Goal: Task Accomplishment & Management: Manage account settings

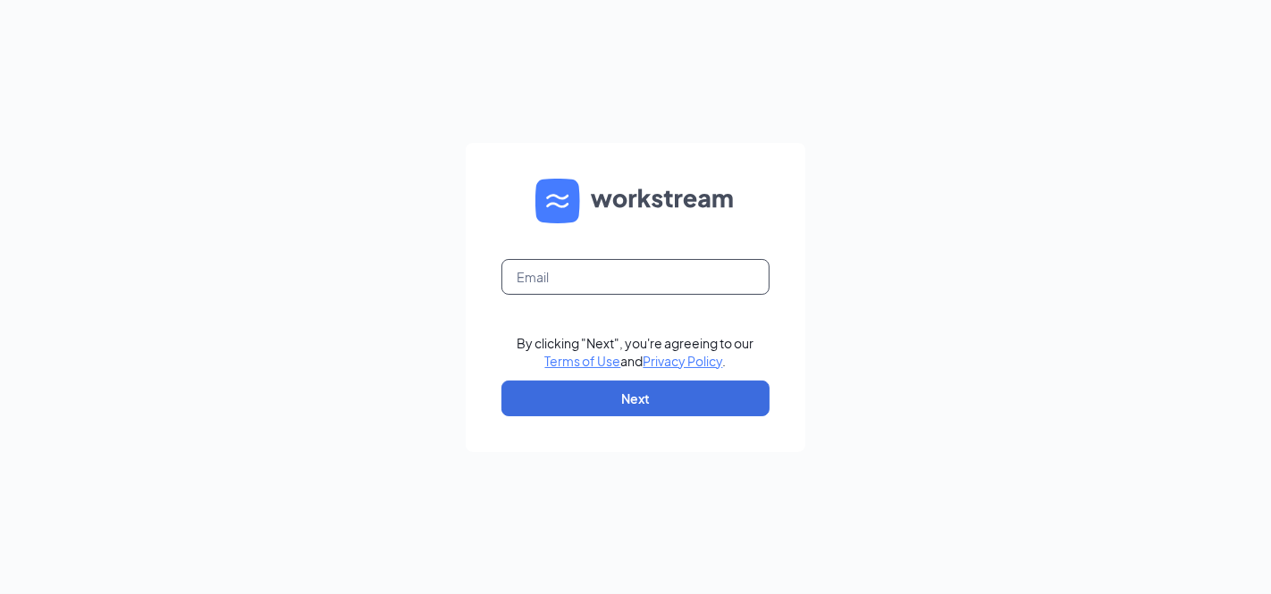
click at [615, 274] on input "text" at bounding box center [635, 277] width 268 height 36
type input "terryo1239@hotmail.com"
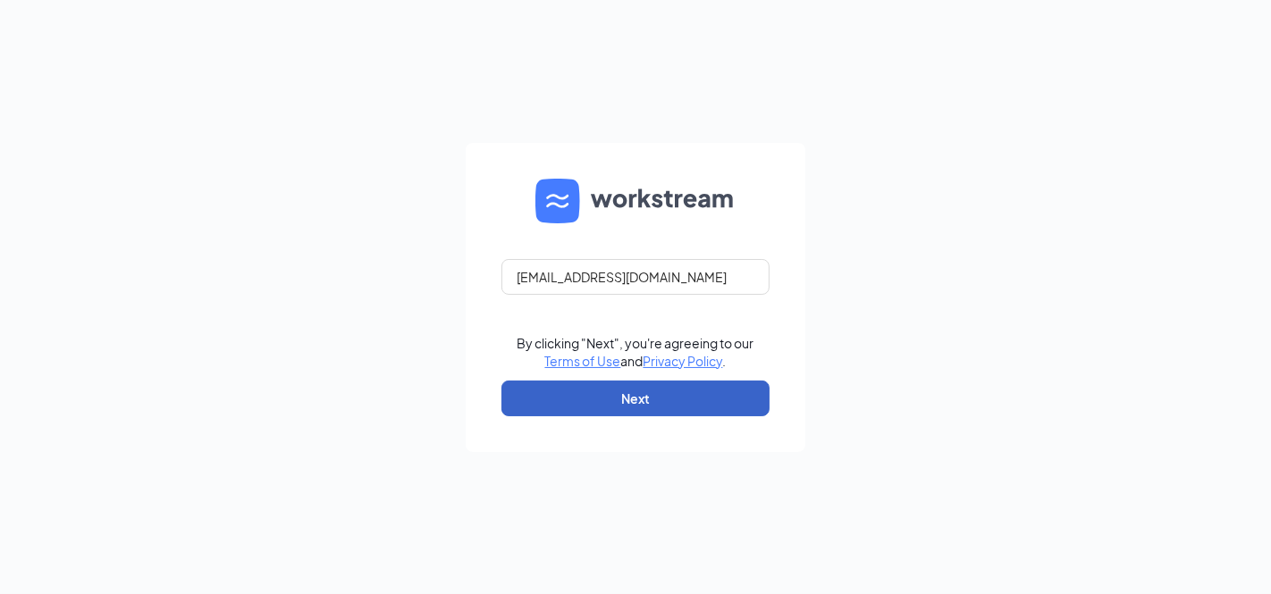
click at [643, 382] on button "Next" at bounding box center [635, 399] width 268 height 36
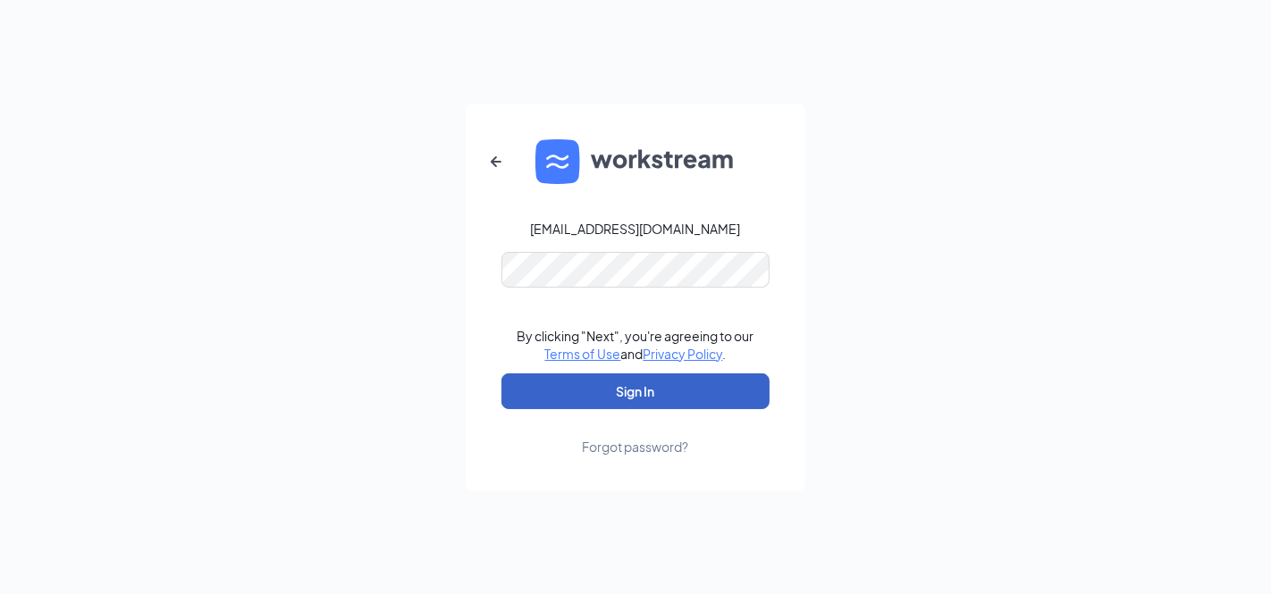
click at [634, 395] on button "Sign In" at bounding box center [635, 391] width 268 height 36
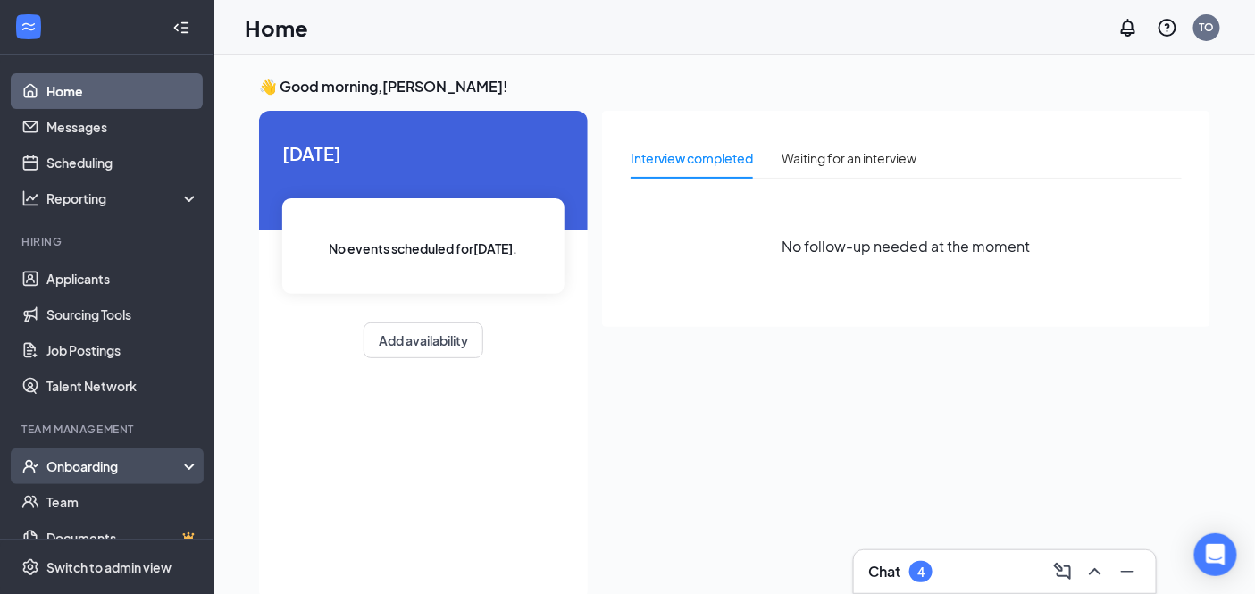
click at [90, 459] on div "Onboarding" at bounding box center [115, 466] width 138 height 18
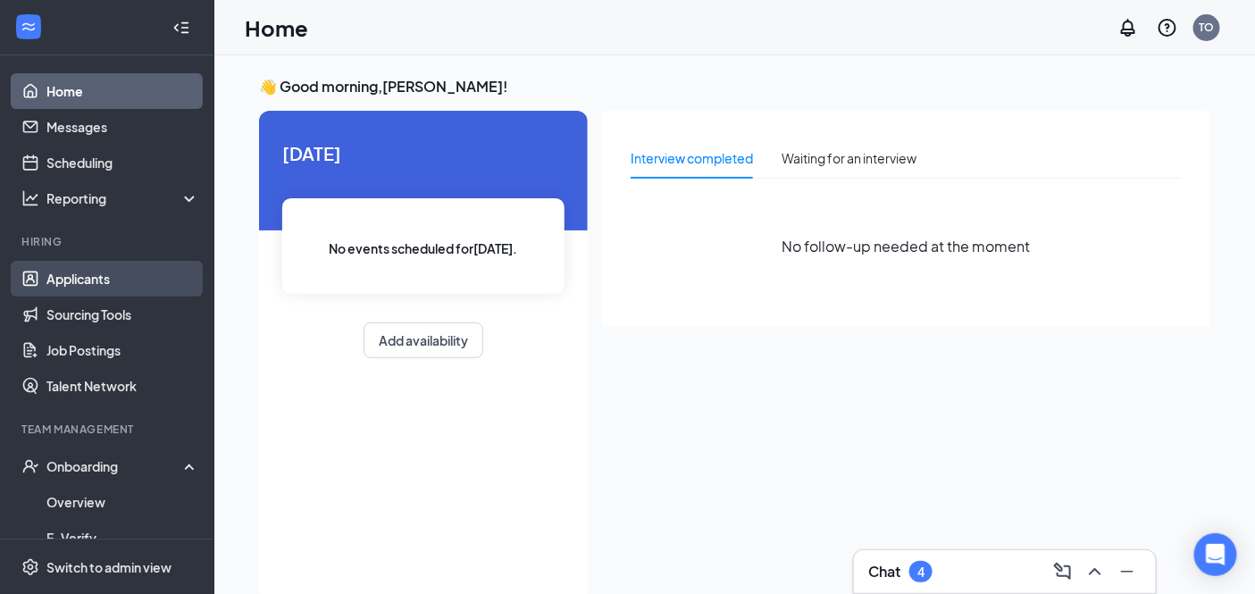
click at [110, 293] on link "Applicants" at bounding box center [122, 279] width 153 height 36
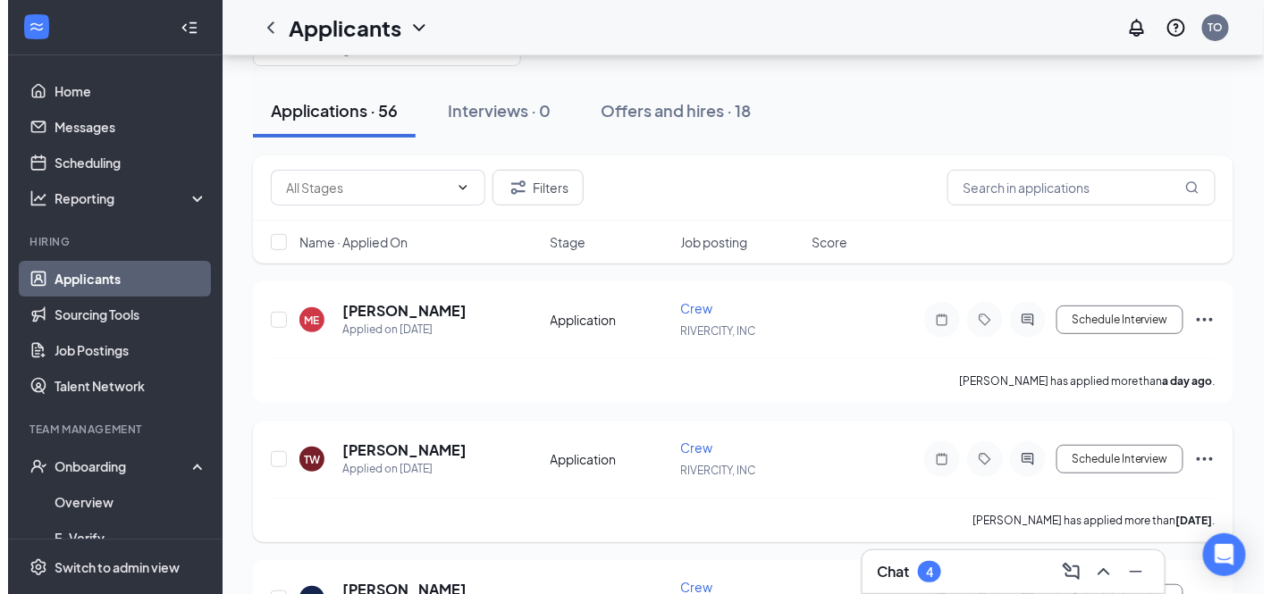
scroll to position [99, 0]
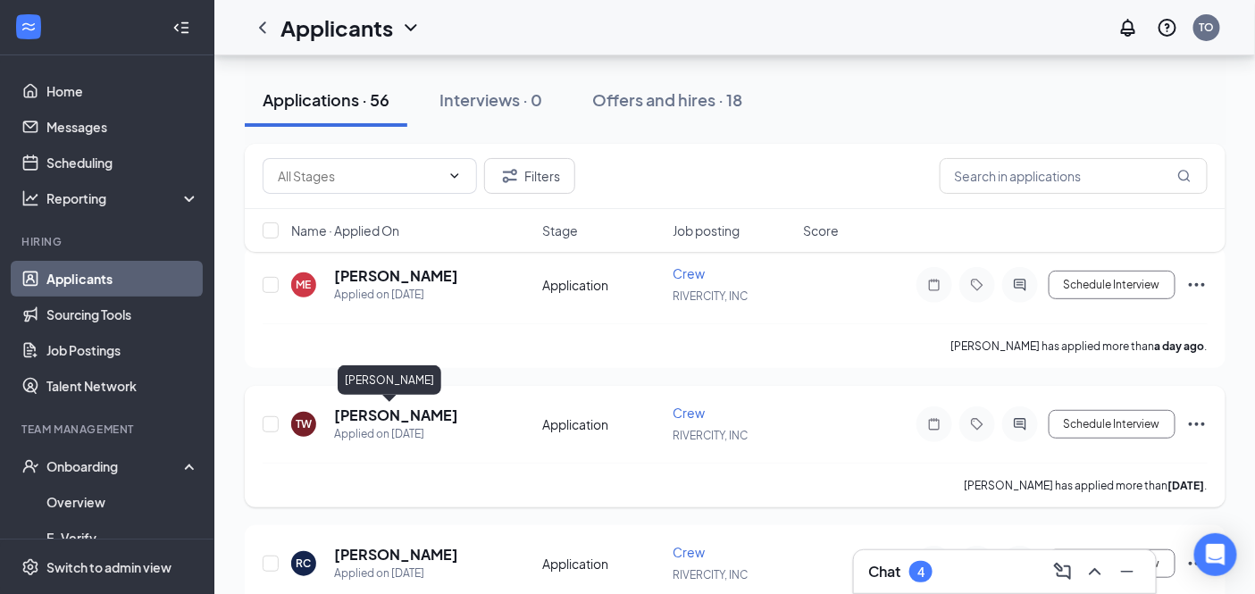
click at [395, 413] on h5 "Terrill Willis" at bounding box center [396, 416] width 124 height 20
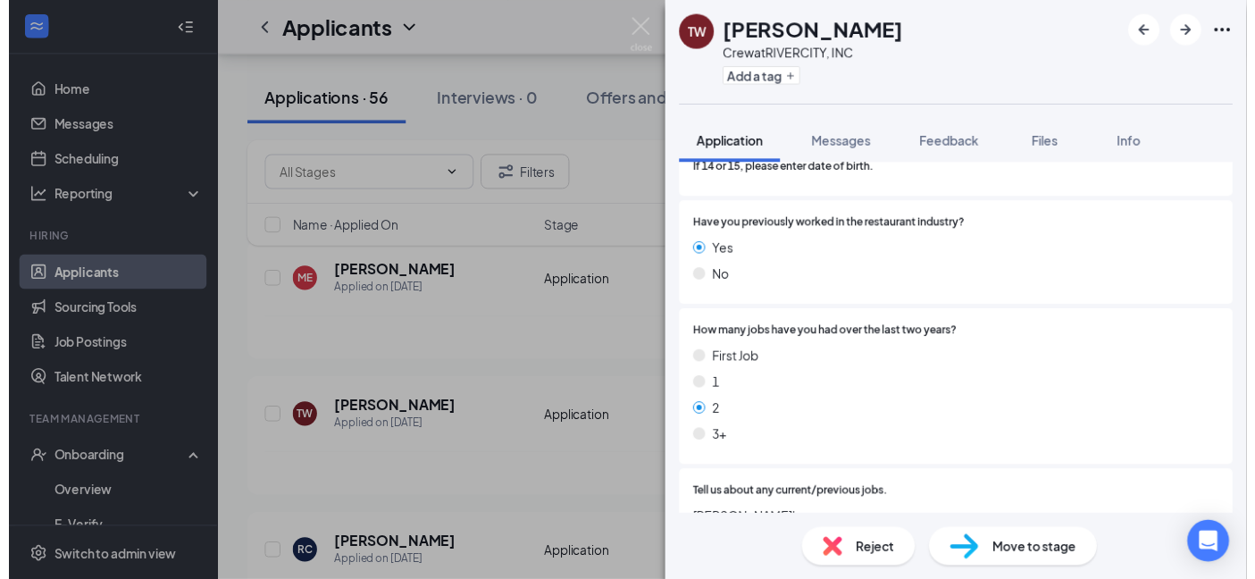
scroll to position [496, 0]
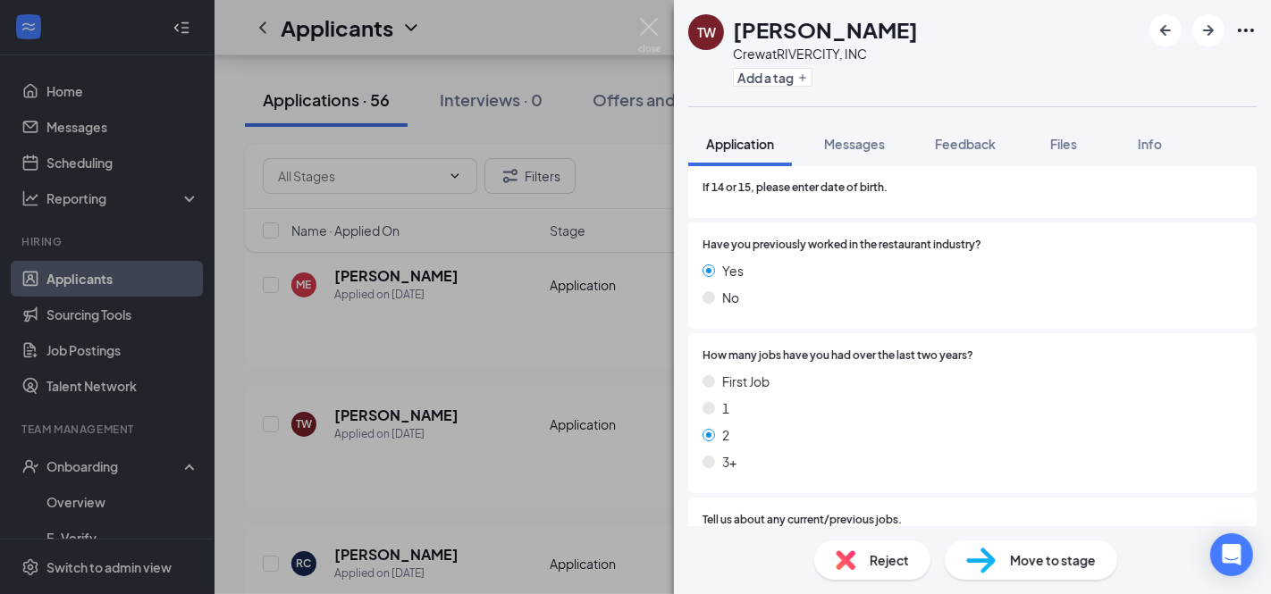
click at [253, 323] on div "TW Terrill Willis Crew at RIVERCITY, INC Add a tag Application Messages Feedbac…" at bounding box center [635, 297] width 1271 height 594
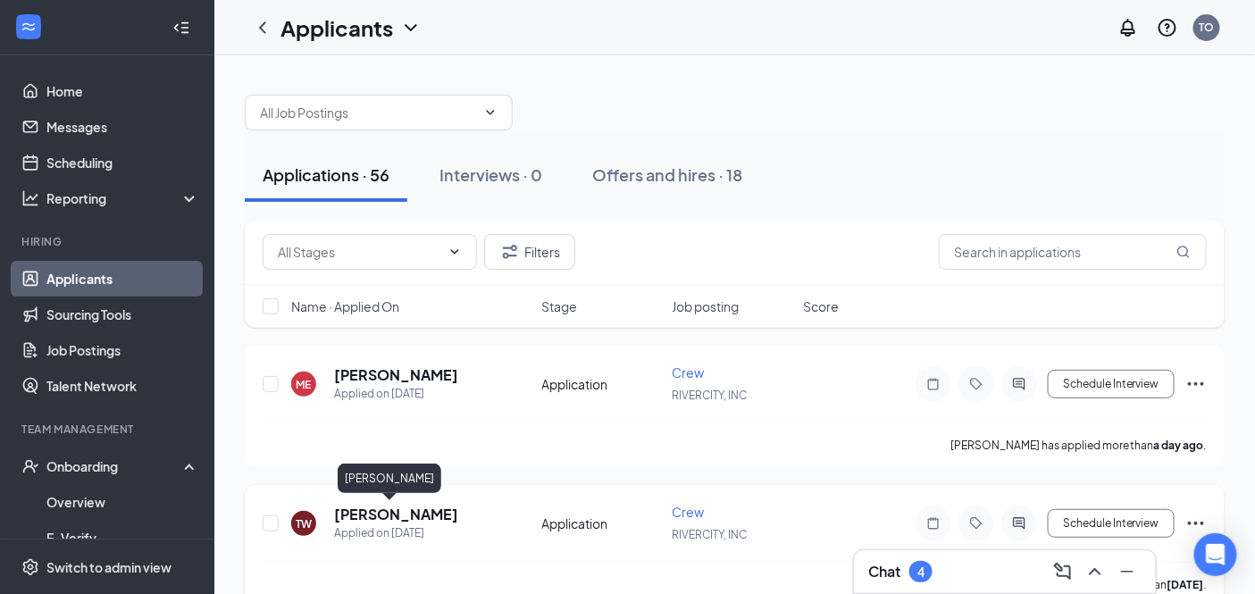
click at [361, 507] on h5 "Terrill Willis" at bounding box center [396, 515] width 124 height 20
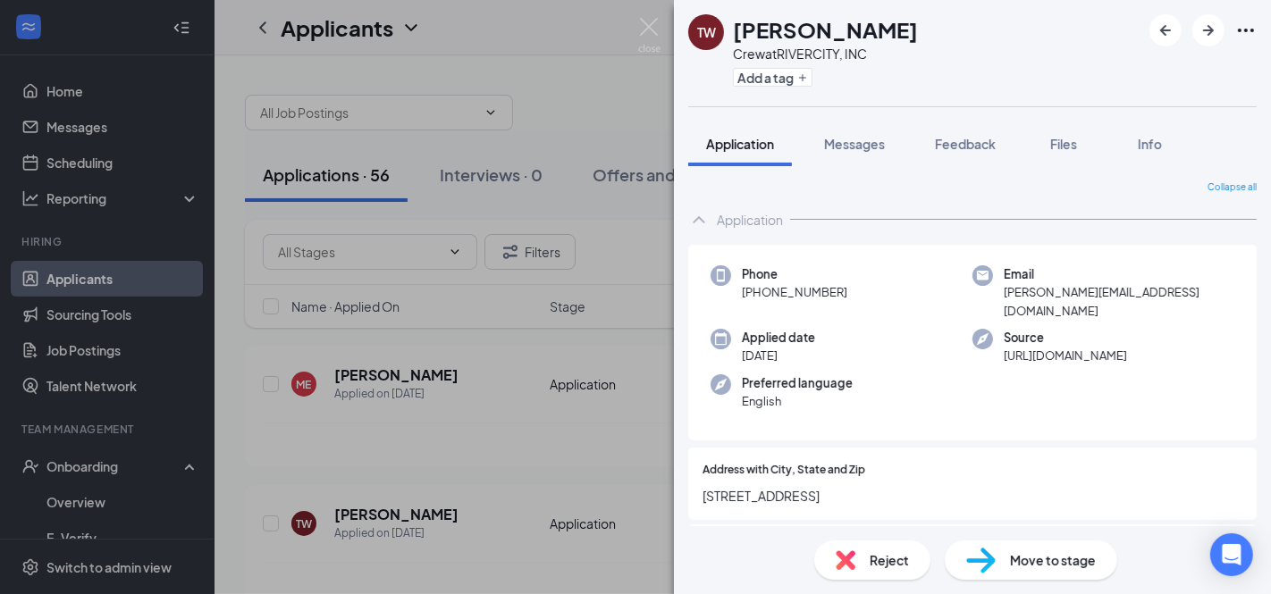
click at [1026, 552] on span "Move to stage" at bounding box center [1053, 560] width 86 height 20
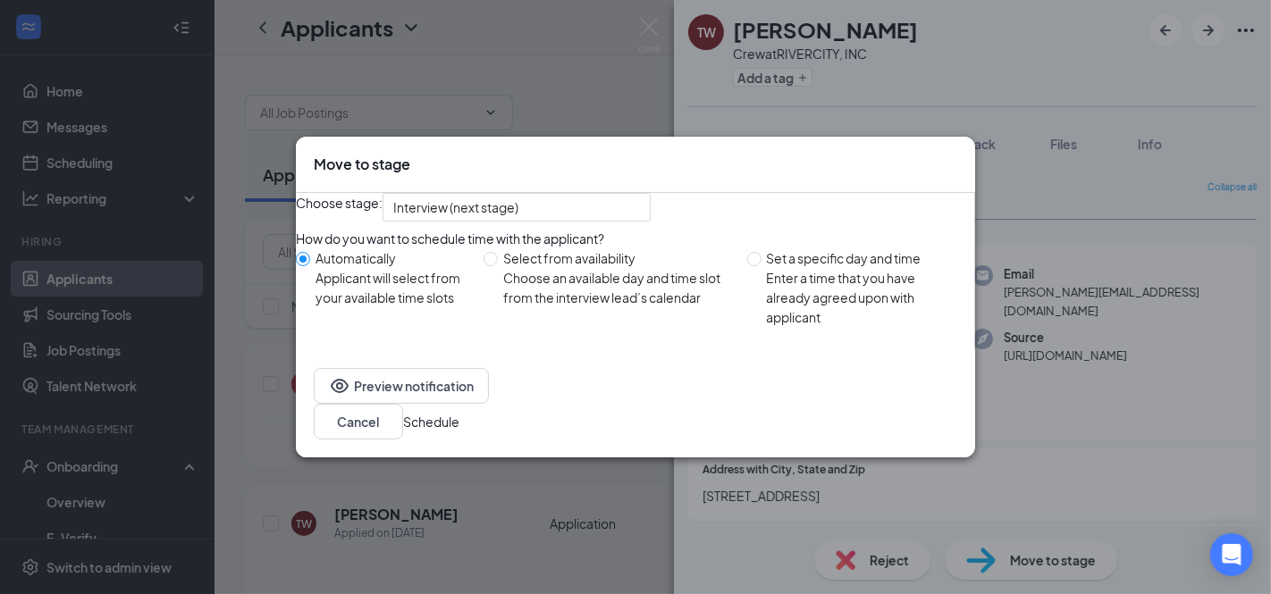
click at [459, 432] on button "Schedule" at bounding box center [431, 422] width 56 height 20
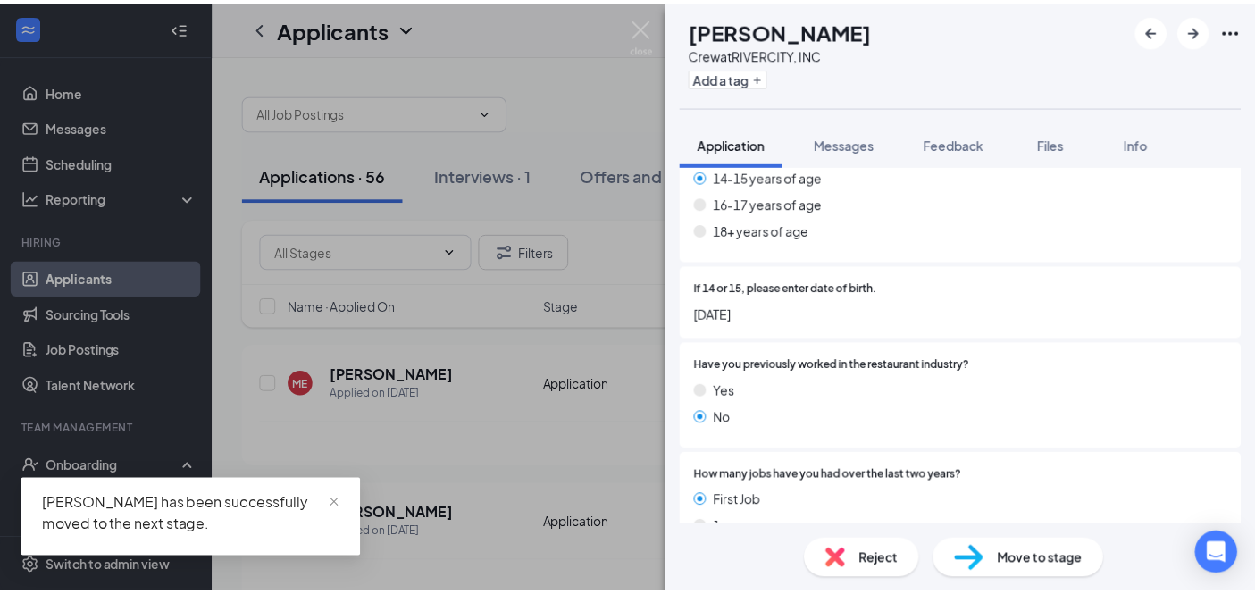
scroll to position [397, 0]
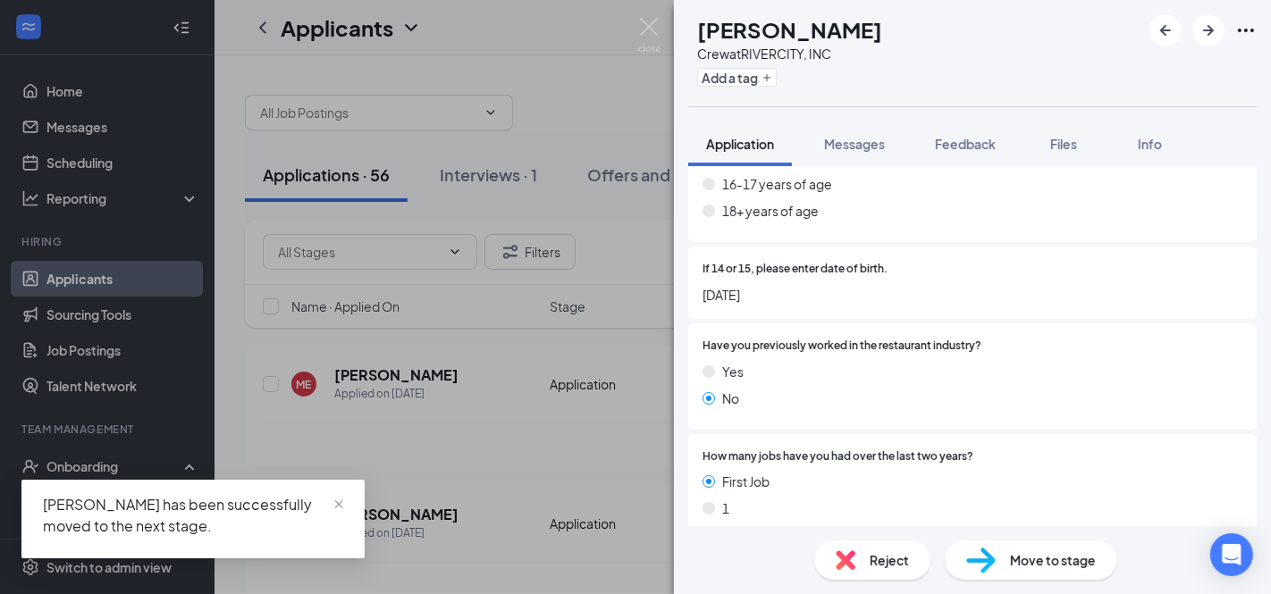
click at [521, 65] on div "RC Rylan Cleaver Crew at RIVERCITY, INC Add a tag Application Messages Feedback…" at bounding box center [635, 297] width 1271 height 594
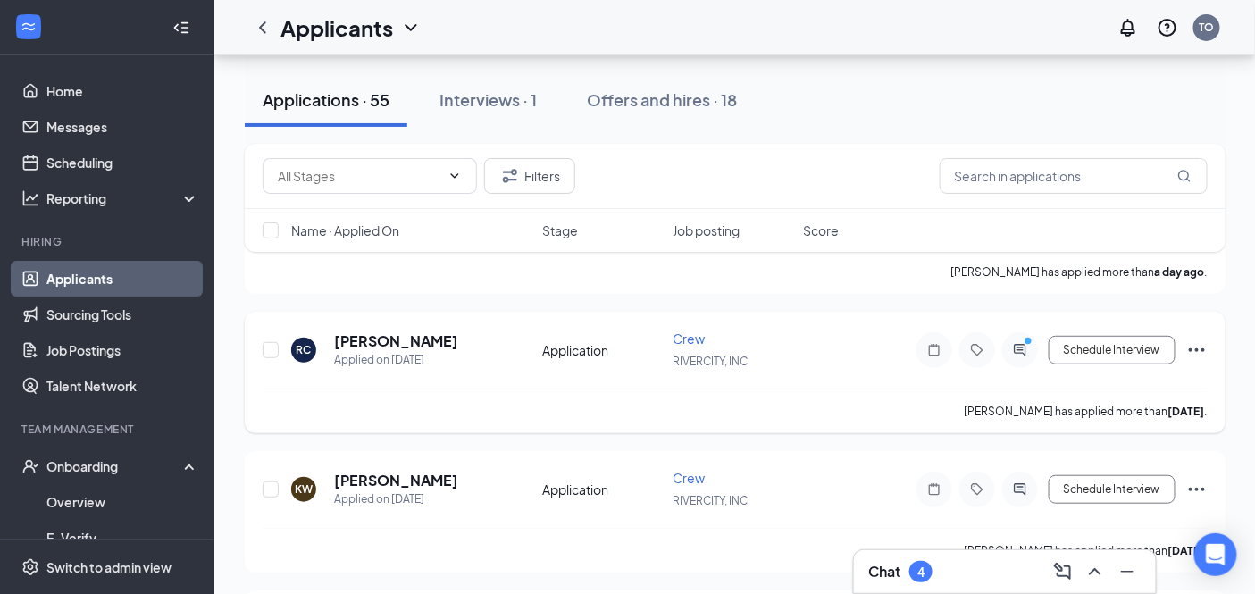
scroll to position [198, 0]
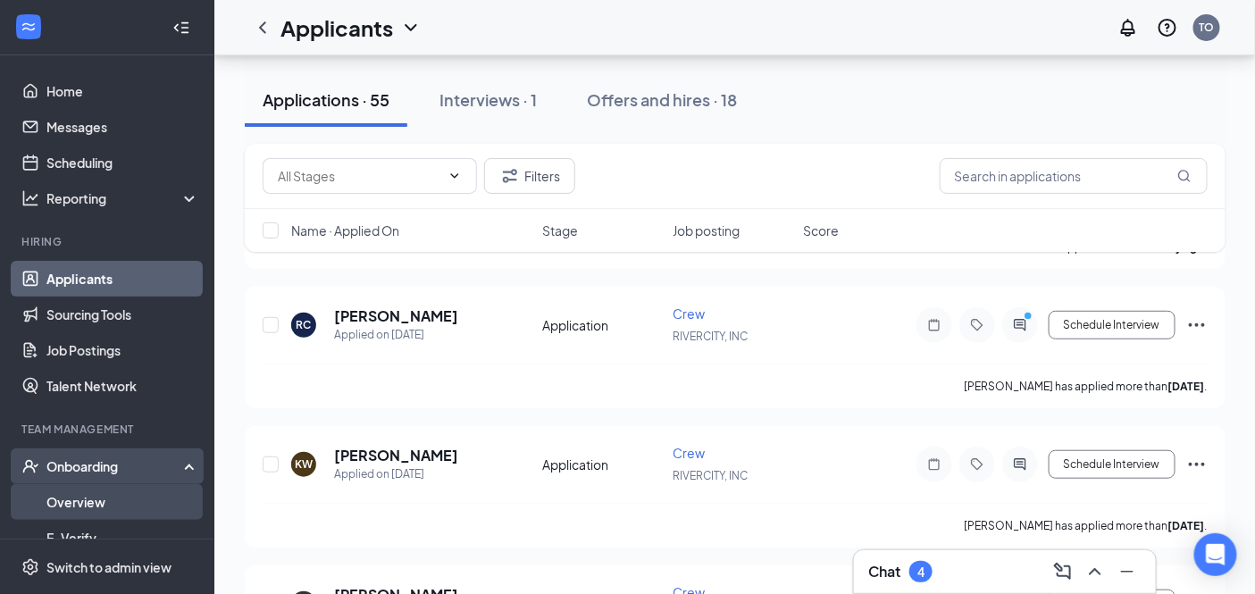
click at [76, 498] on link "Overview" at bounding box center [122, 502] width 153 height 36
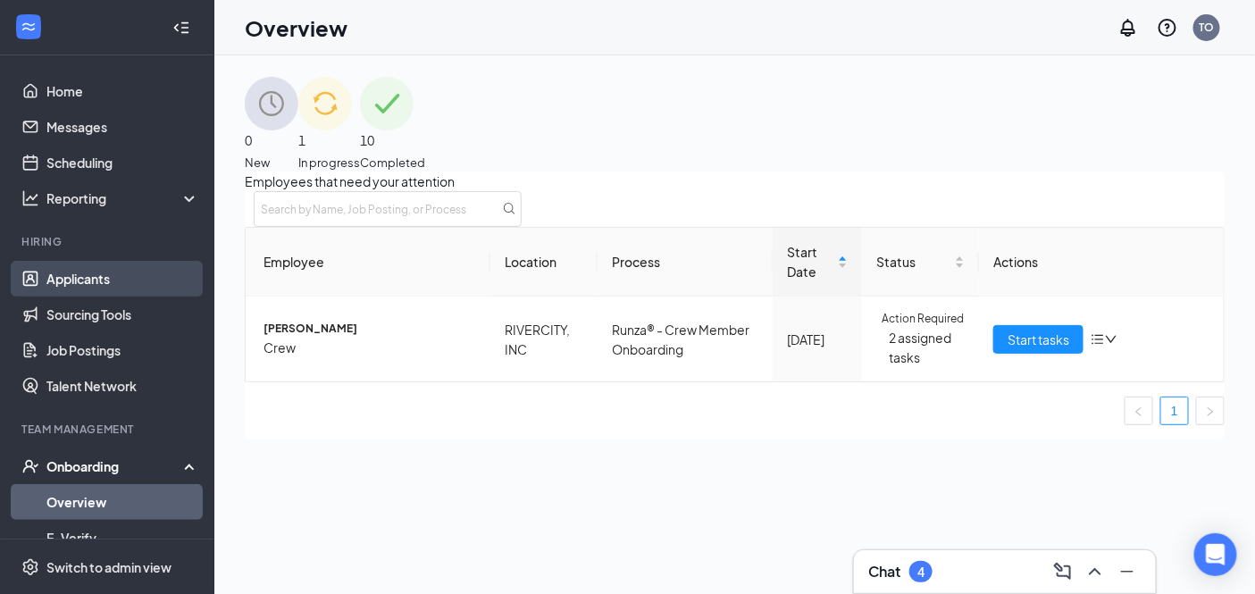
click at [85, 279] on link "Applicants" at bounding box center [122, 279] width 153 height 36
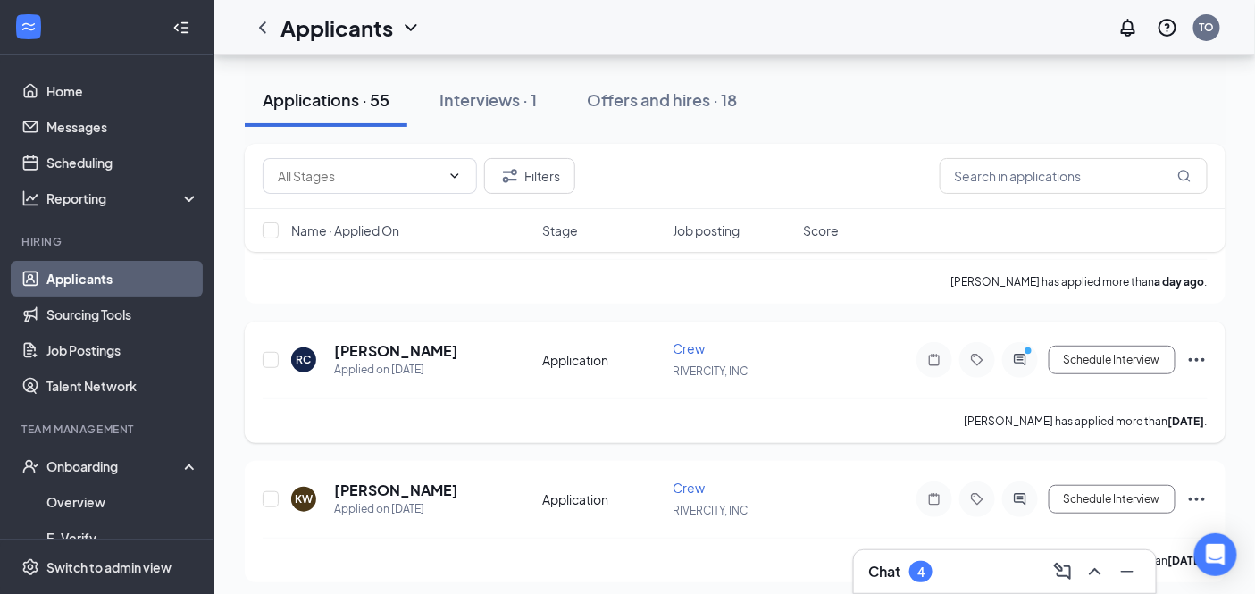
scroll to position [198, 0]
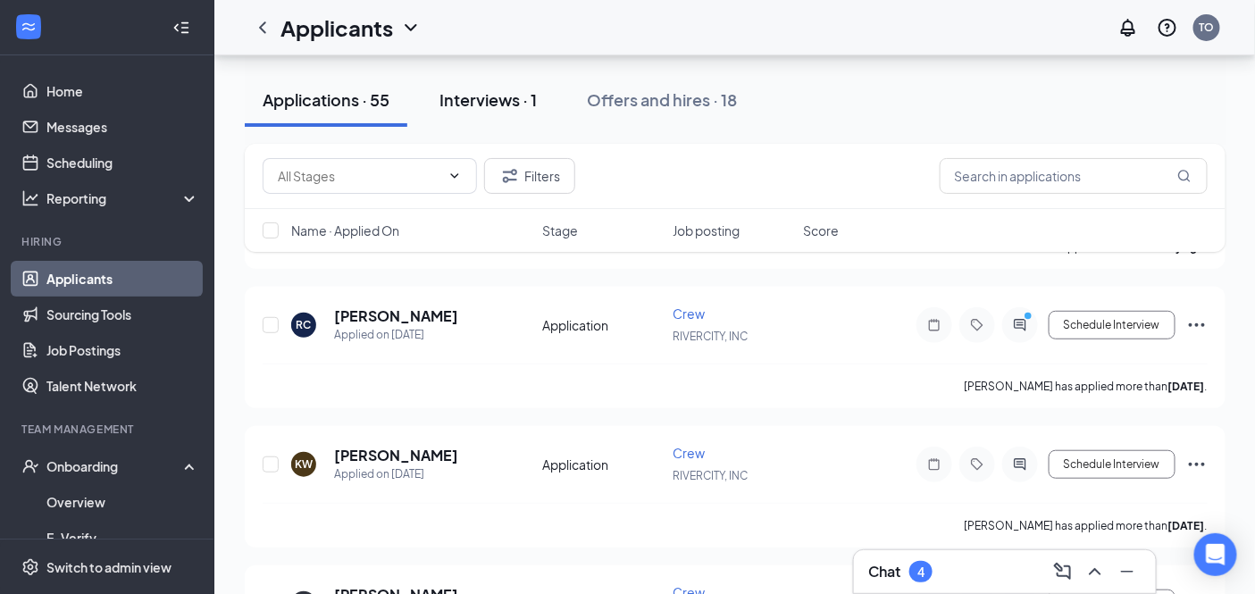
click at [474, 112] on button "Interviews · 1" at bounding box center [488, 100] width 133 height 54
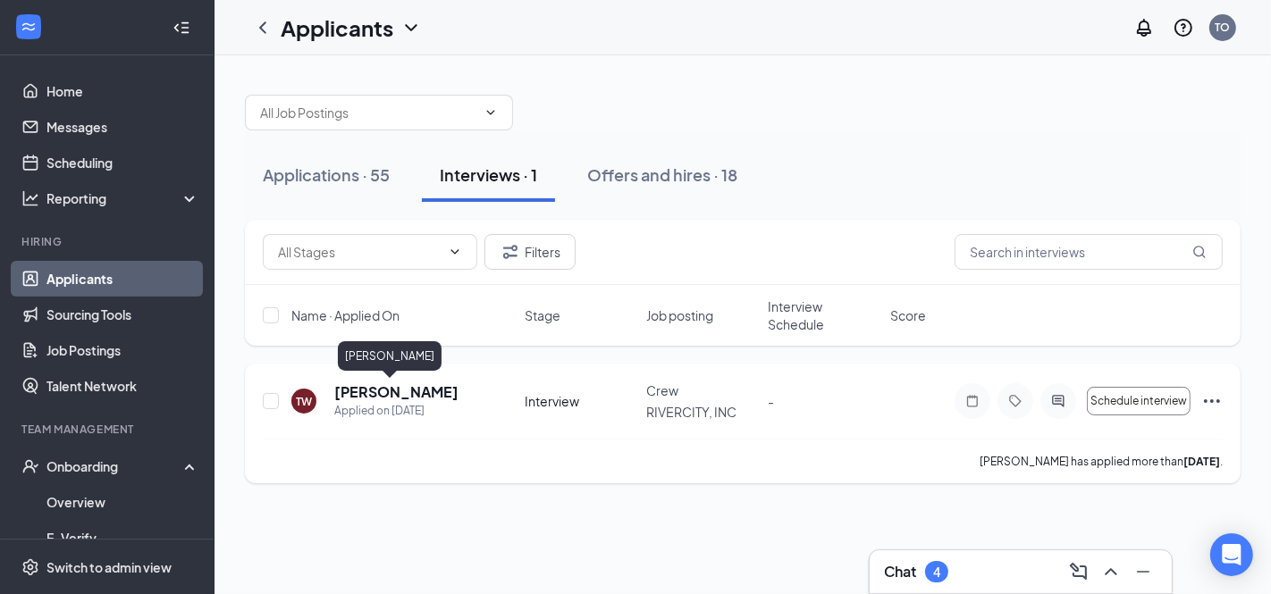
click at [369, 373] on div "Terrill Willis" at bounding box center [390, 359] width 104 height 37
click at [396, 394] on h5 "Terrill Willis" at bounding box center [396, 392] width 124 height 20
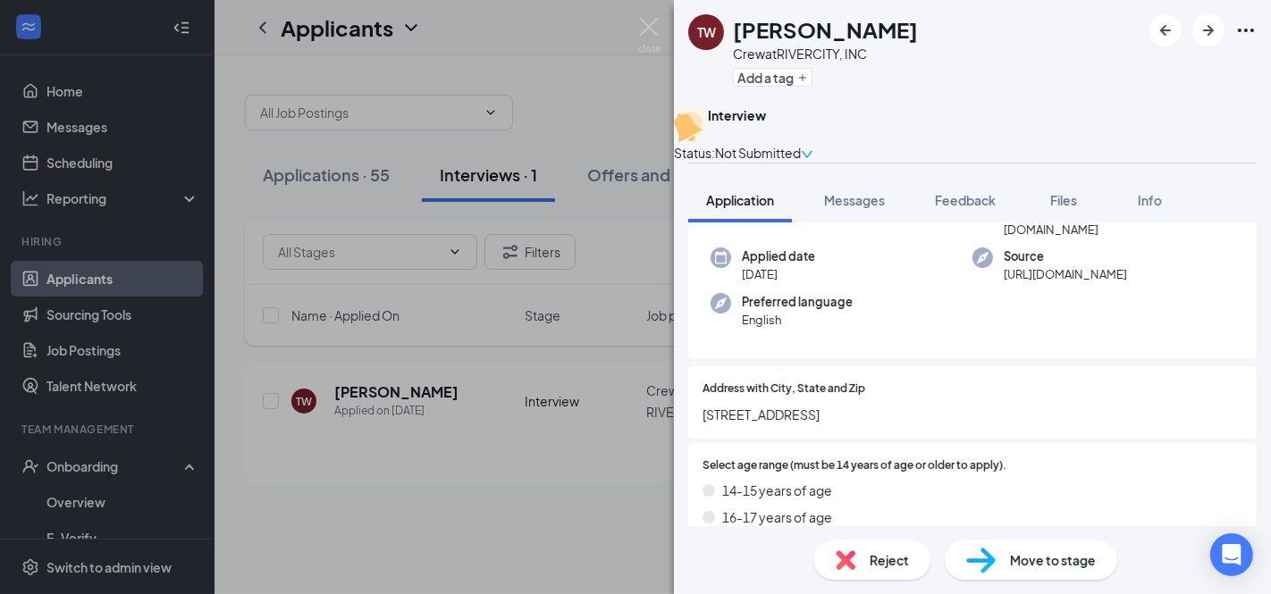
scroll to position [198, 0]
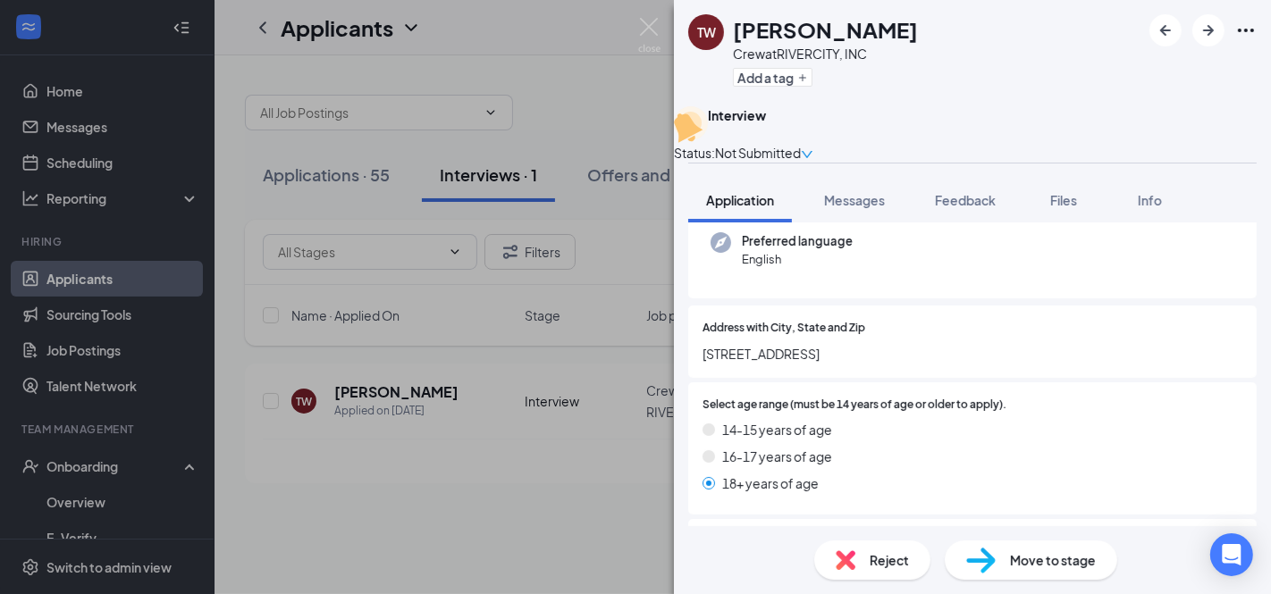
click at [1012, 555] on span "Move to stage" at bounding box center [1053, 560] width 86 height 20
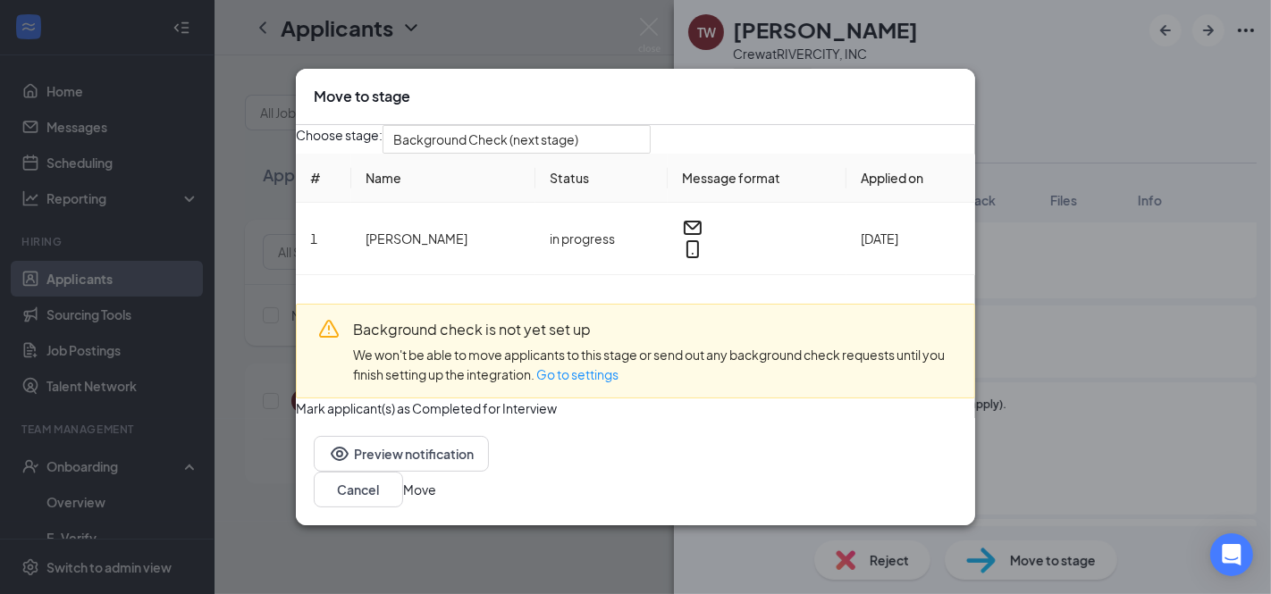
click at [436, 499] on button "Move" at bounding box center [419, 490] width 33 height 20
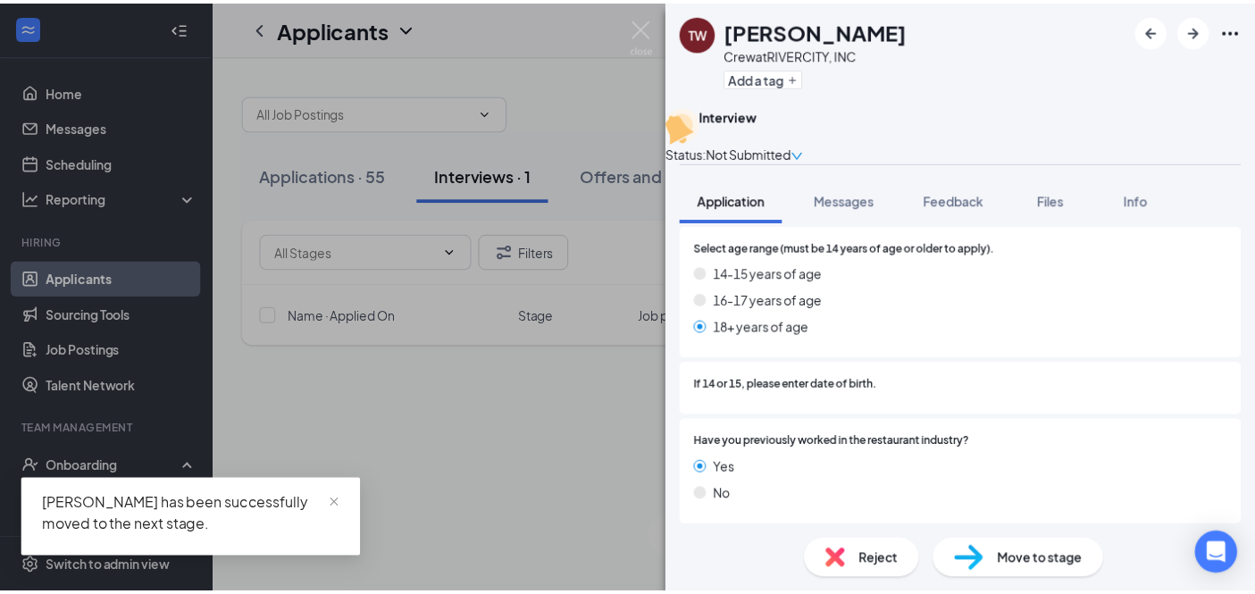
scroll to position [397, 0]
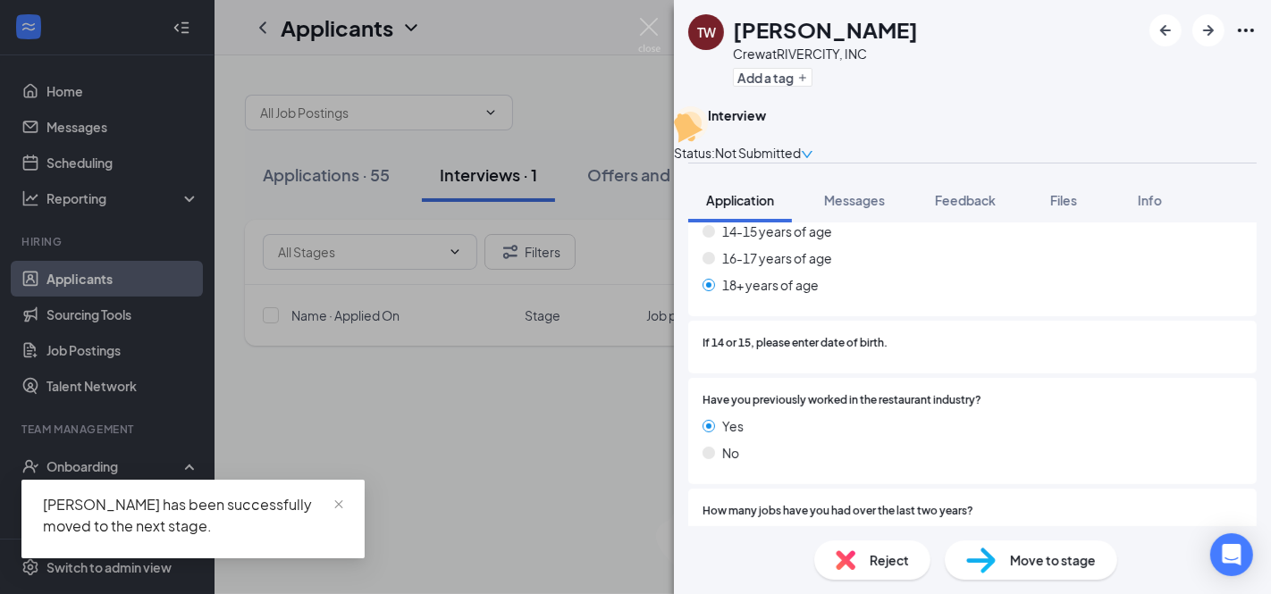
click at [1016, 558] on span "Move to stage" at bounding box center [1053, 560] width 86 height 20
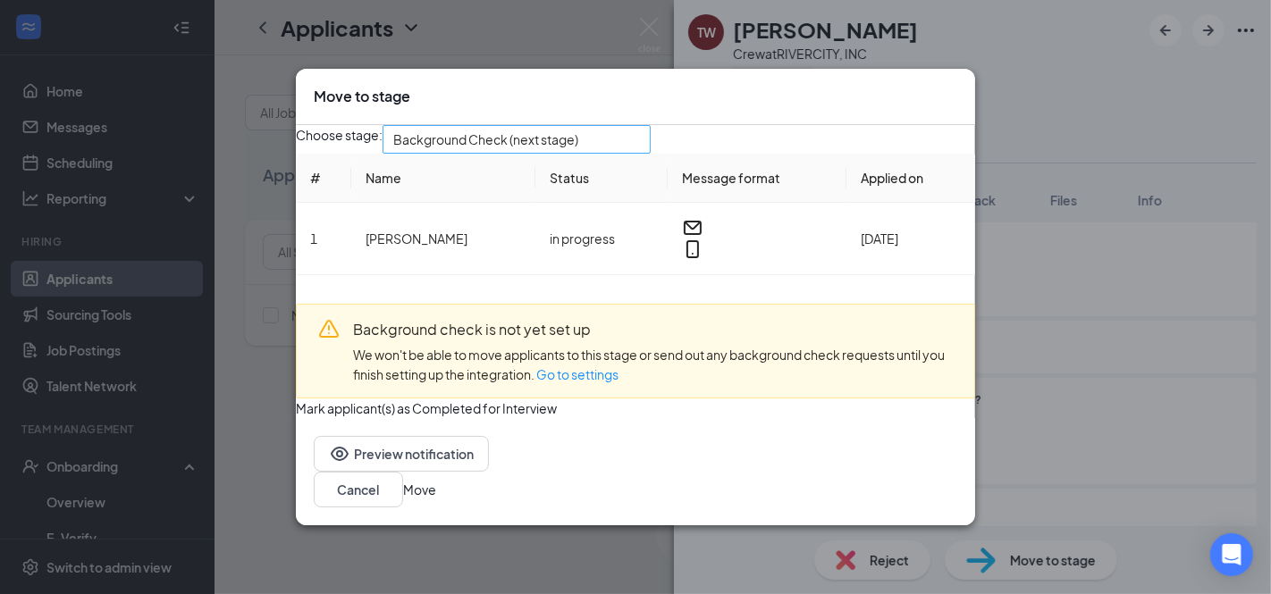
click at [640, 141] on span "Background Check (next stage)" at bounding box center [516, 139] width 247 height 27
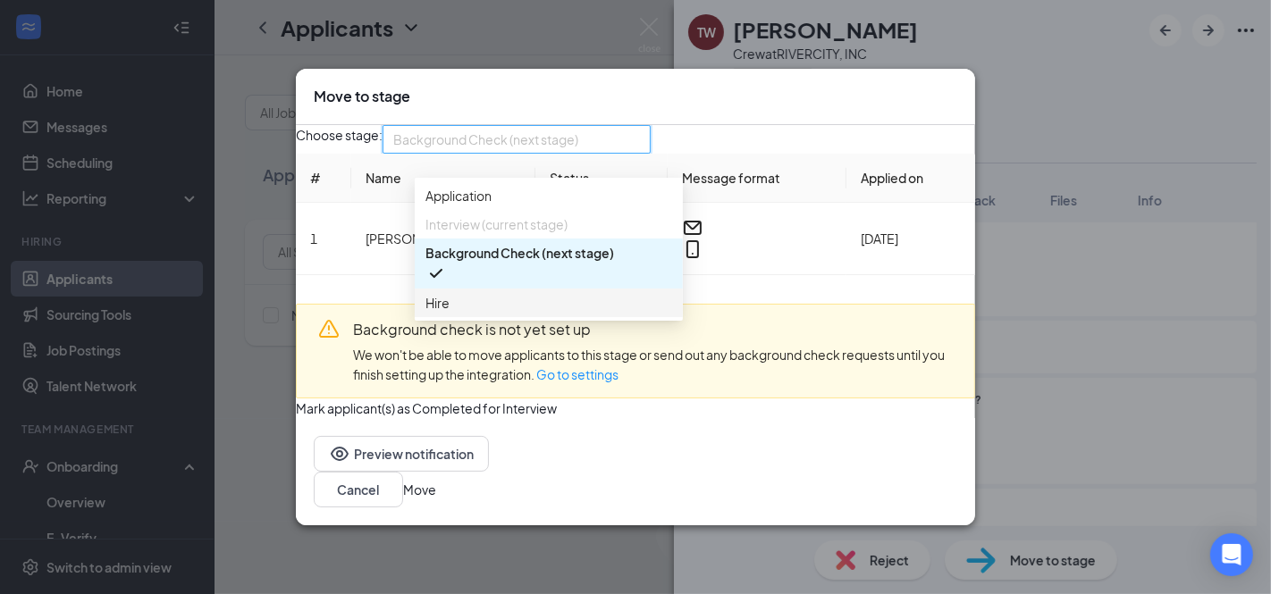
click at [523, 311] on span "Hire" at bounding box center [548, 303] width 247 height 20
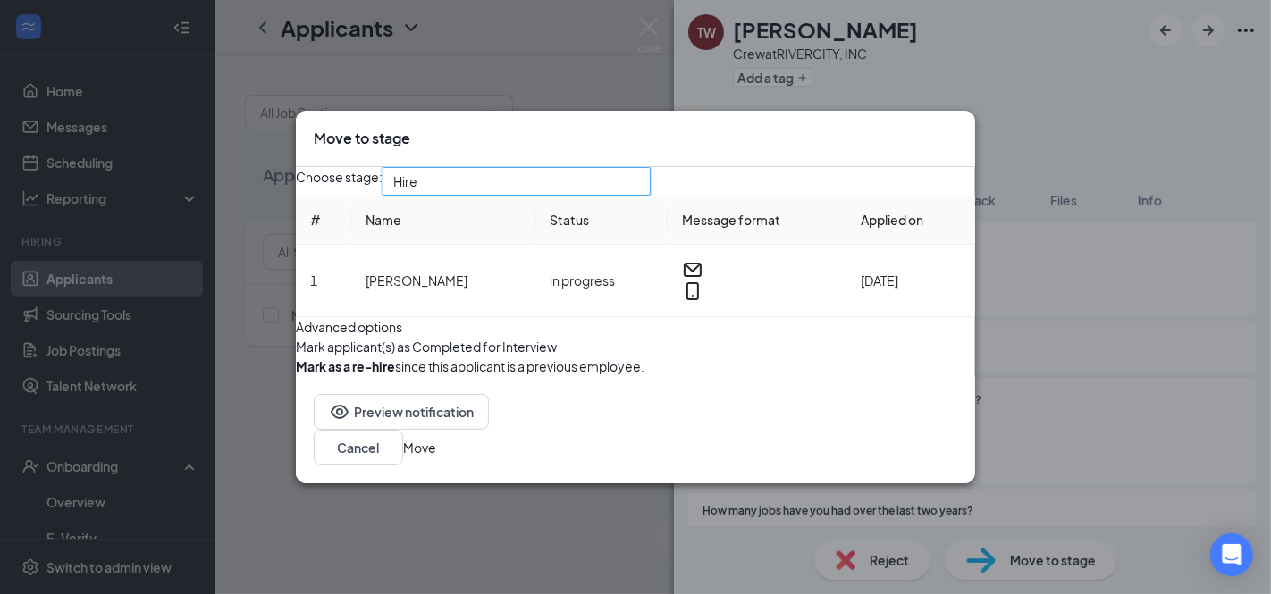
click at [436, 457] on button "Move" at bounding box center [419, 448] width 33 height 20
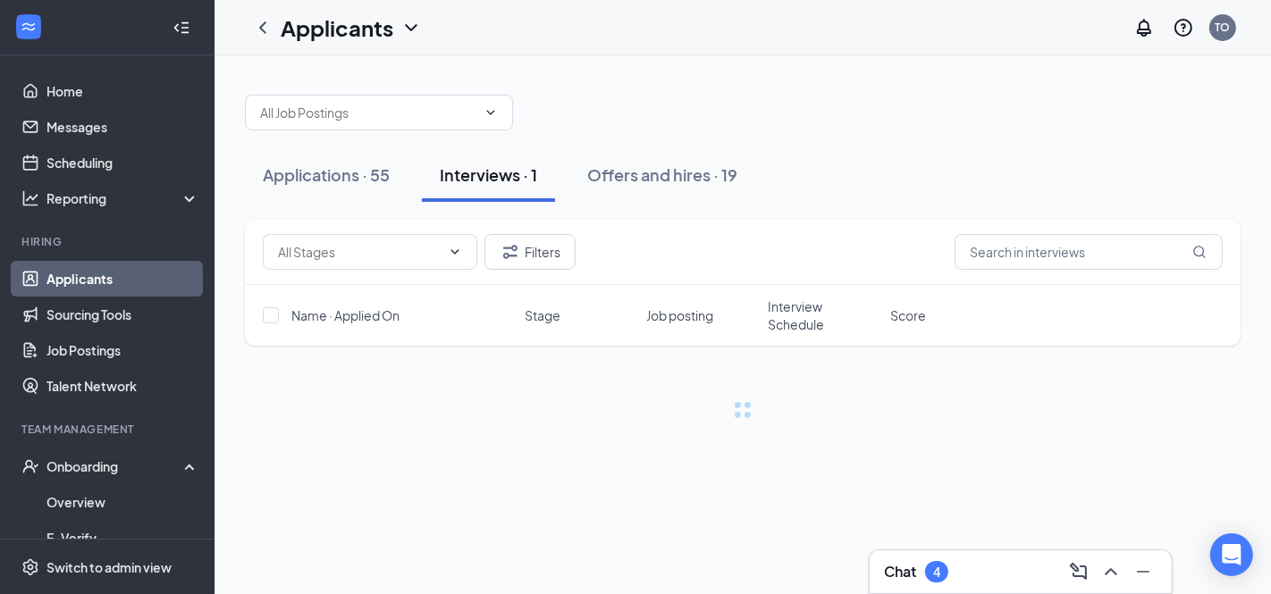
click at [902, 499] on div "Applications · 55 Interviews · 1 Offers and hires · 19 Filters Name · Applied O…" at bounding box center [742, 324] width 1056 height 539
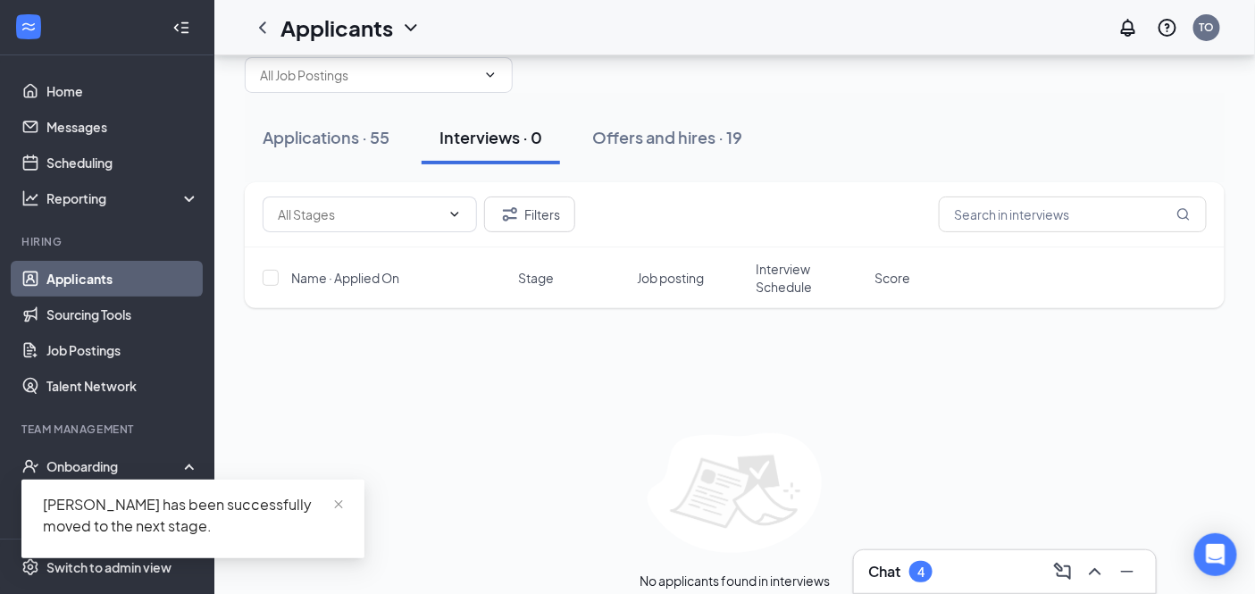
scroll to position [70, 0]
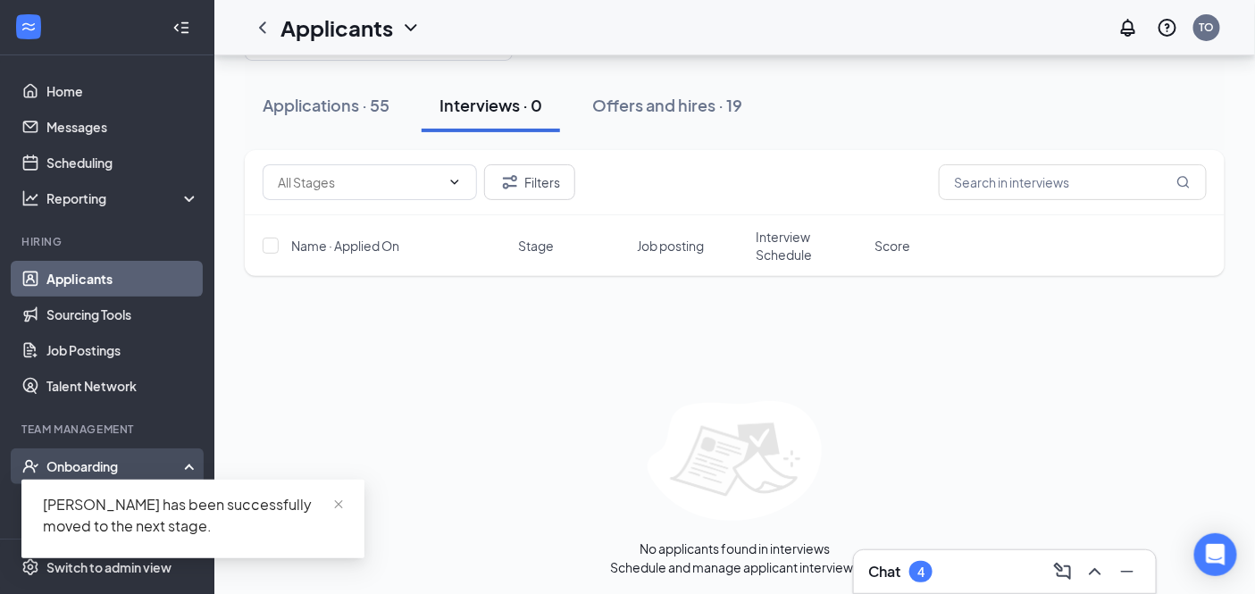
click at [113, 465] on div "Onboarding" at bounding box center [115, 466] width 138 height 18
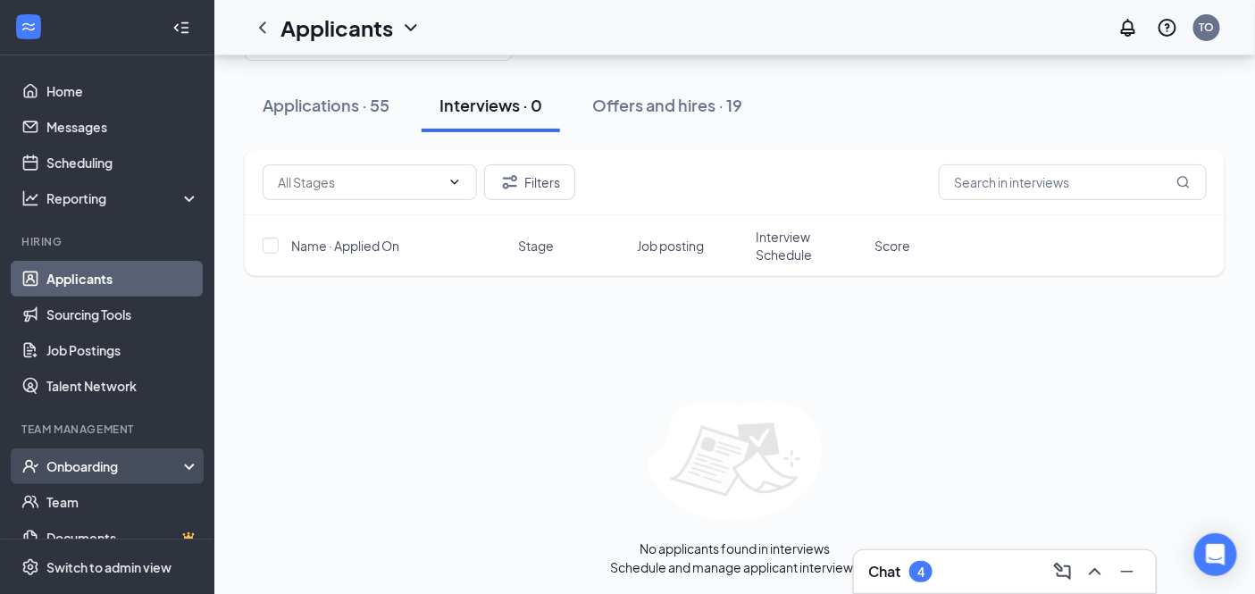
click at [113, 463] on div "Onboarding" at bounding box center [115, 466] width 138 height 18
click at [104, 489] on link "Overview" at bounding box center [122, 502] width 153 height 36
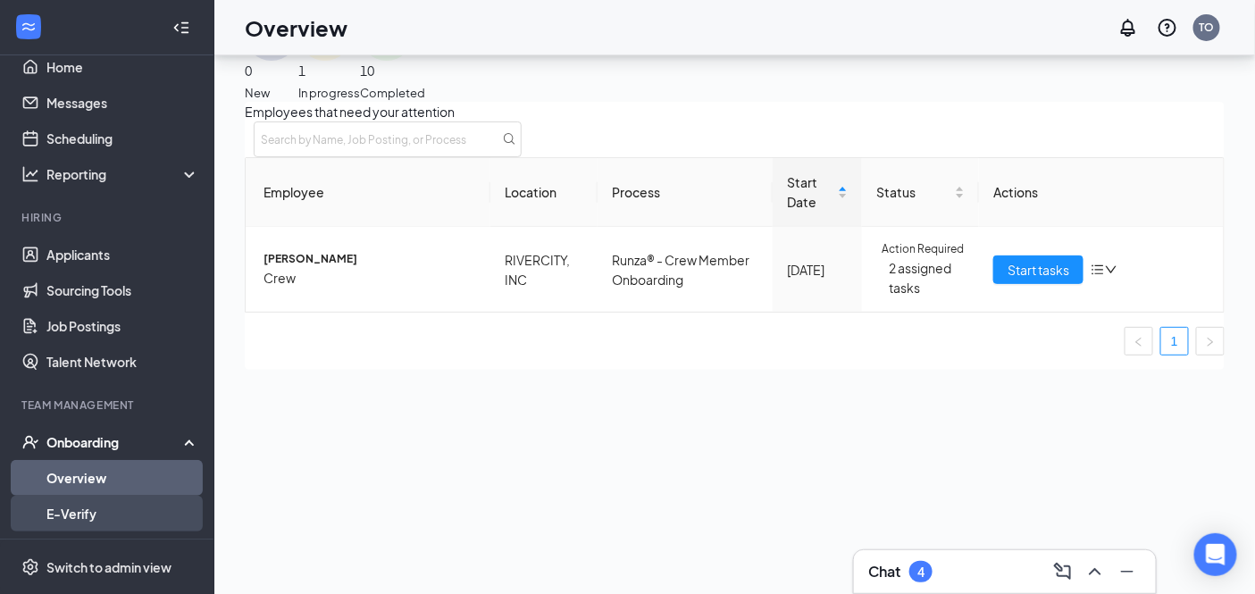
scroll to position [99, 0]
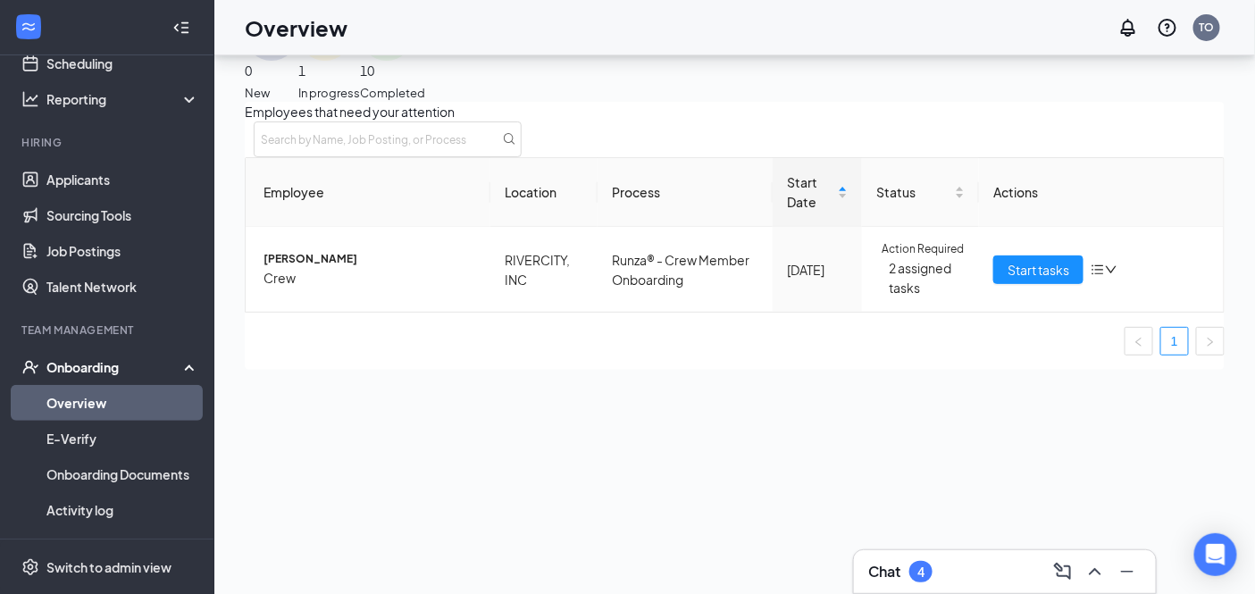
click at [116, 398] on link "Overview" at bounding box center [122, 403] width 153 height 36
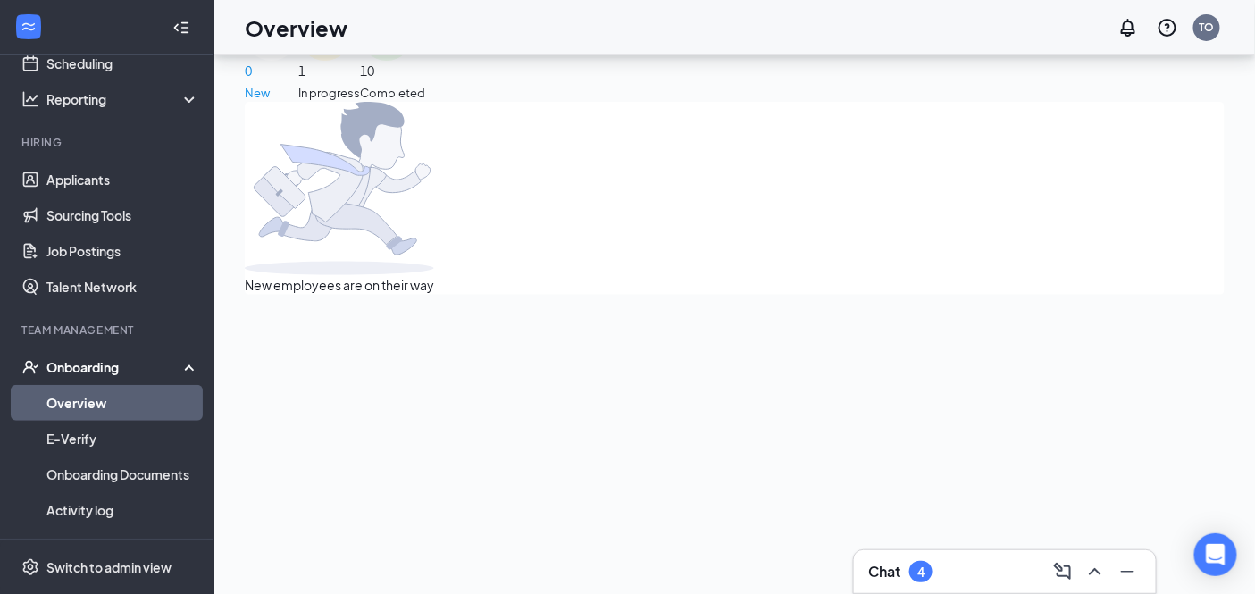
drag, startPoint x: 116, startPoint y: 398, endPoint x: 418, endPoint y: 488, distance: 315.2
click at [418, 295] on div "New employees are on their way" at bounding box center [735, 198] width 980 height 193
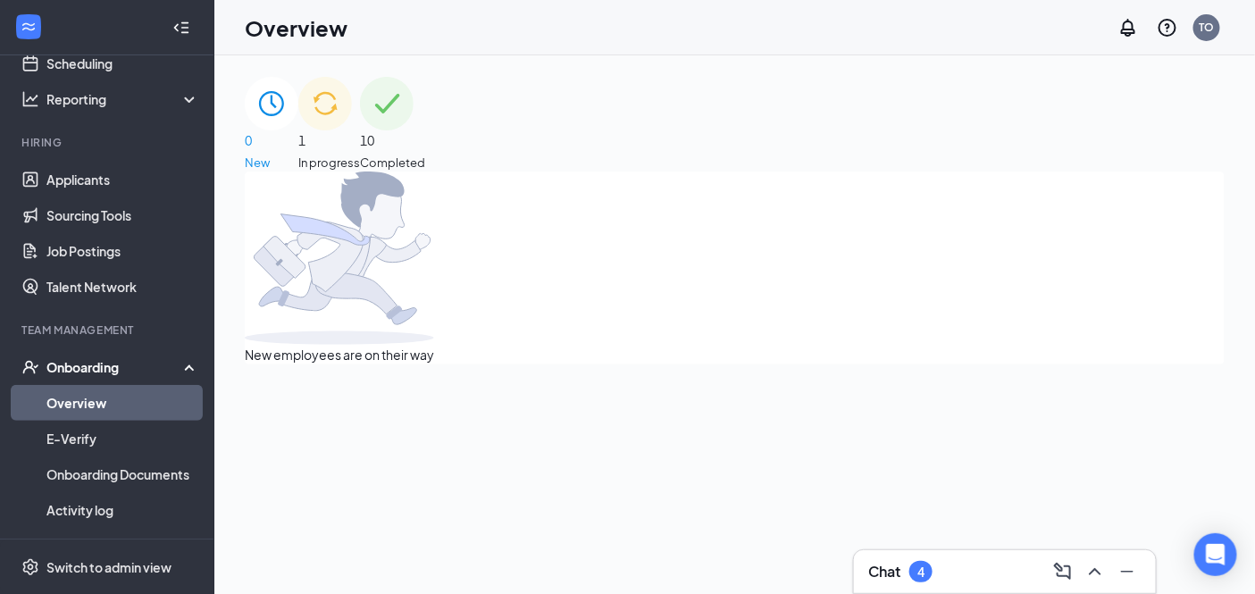
click at [145, 399] on link "Overview" at bounding box center [122, 403] width 153 height 36
click at [360, 146] on div "1 In progress" at bounding box center [329, 124] width 62 height 95
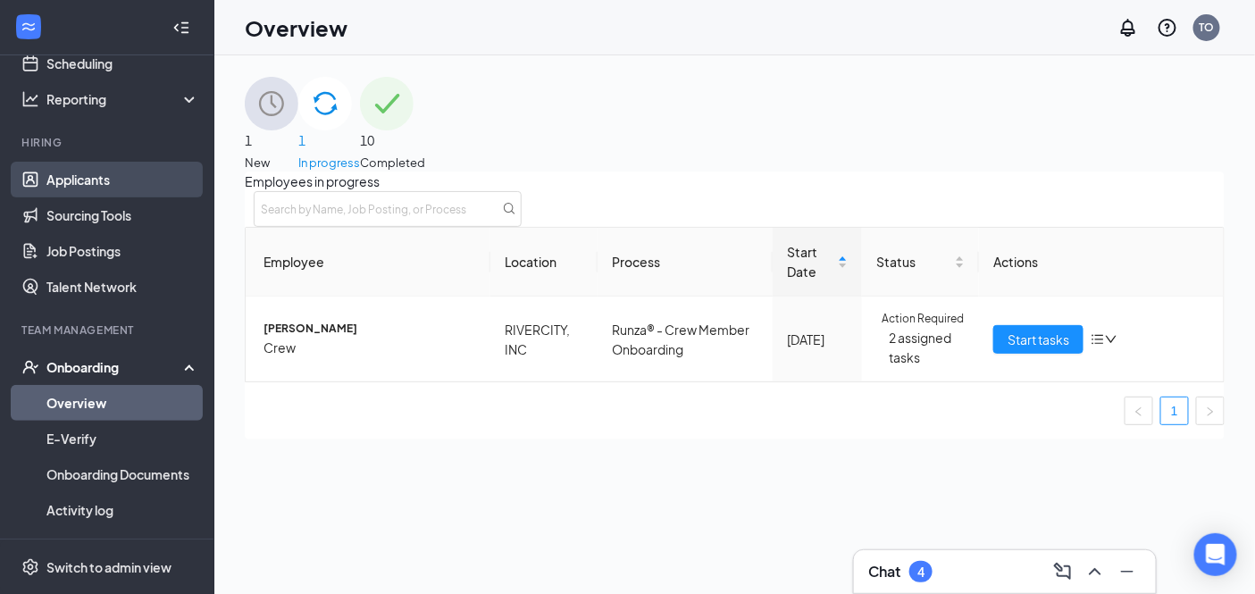
click at [69, 186] on link "Applicants" at bounding box center [122, 180] width 153 height 36
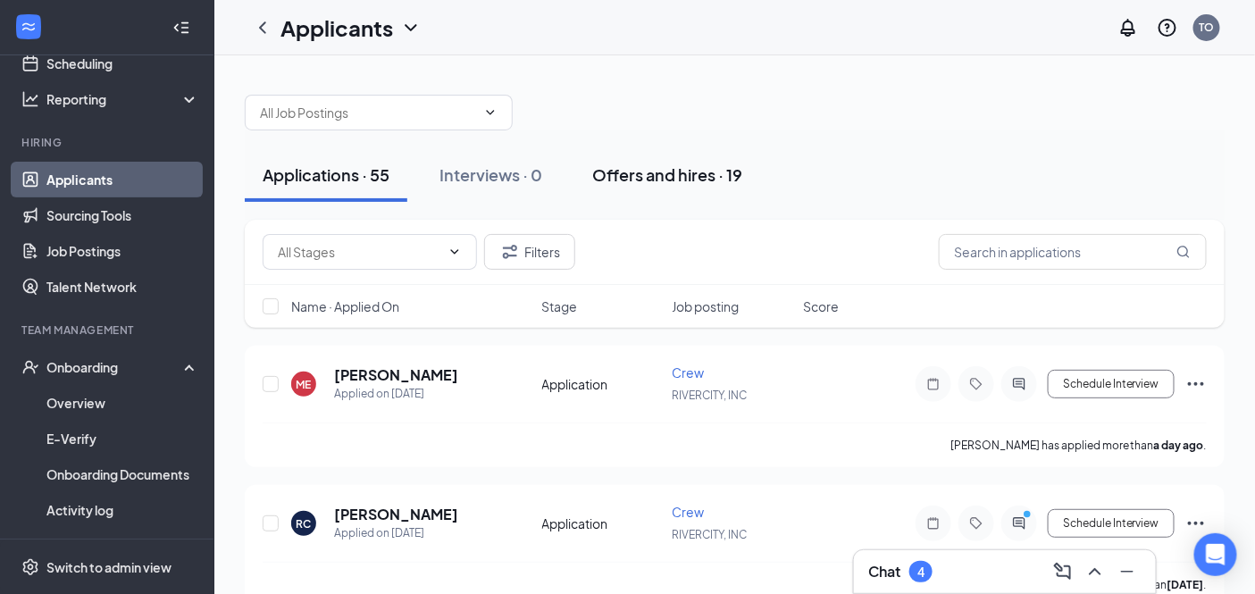
click at [659, 179] on div "Offers and hires · 19" at bounding box center [667, 175] width 150 height 22
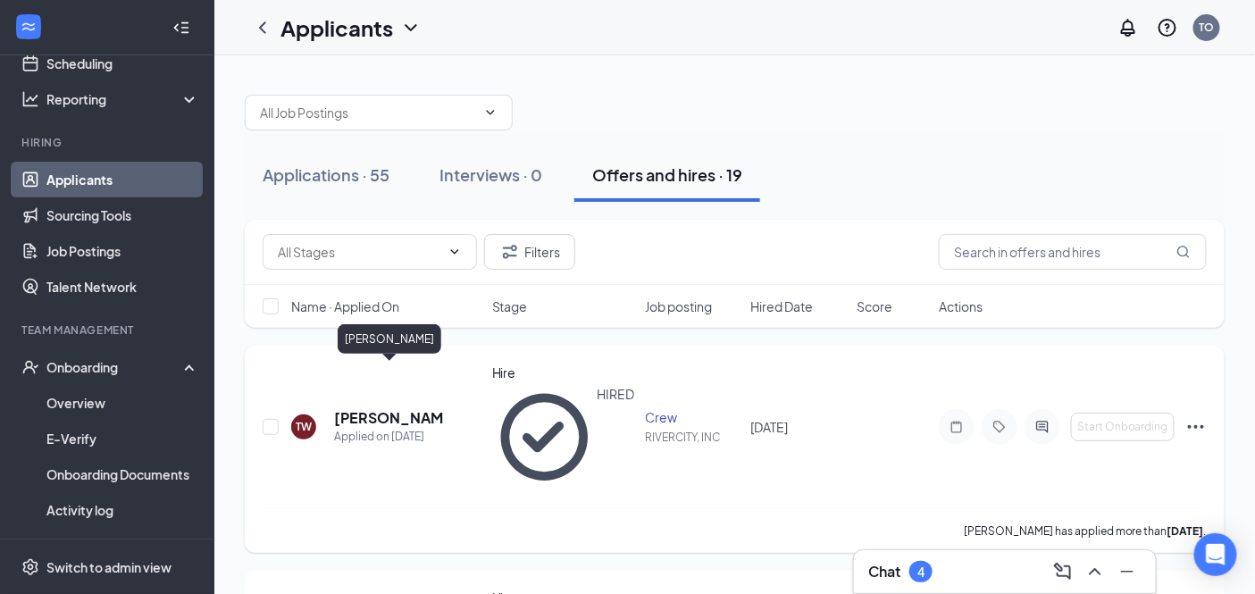
click at [367, 408] on h5 "Terrill Willis" at bounding box center [389, 418] width 110 height 20
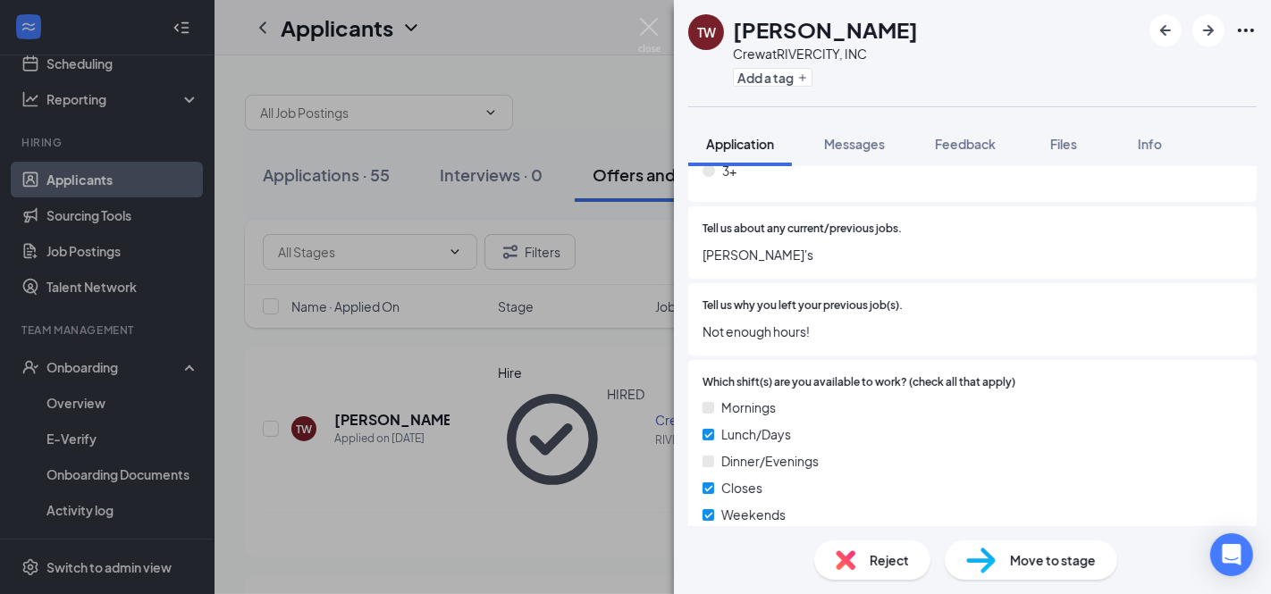
scroll to position [793, 0]
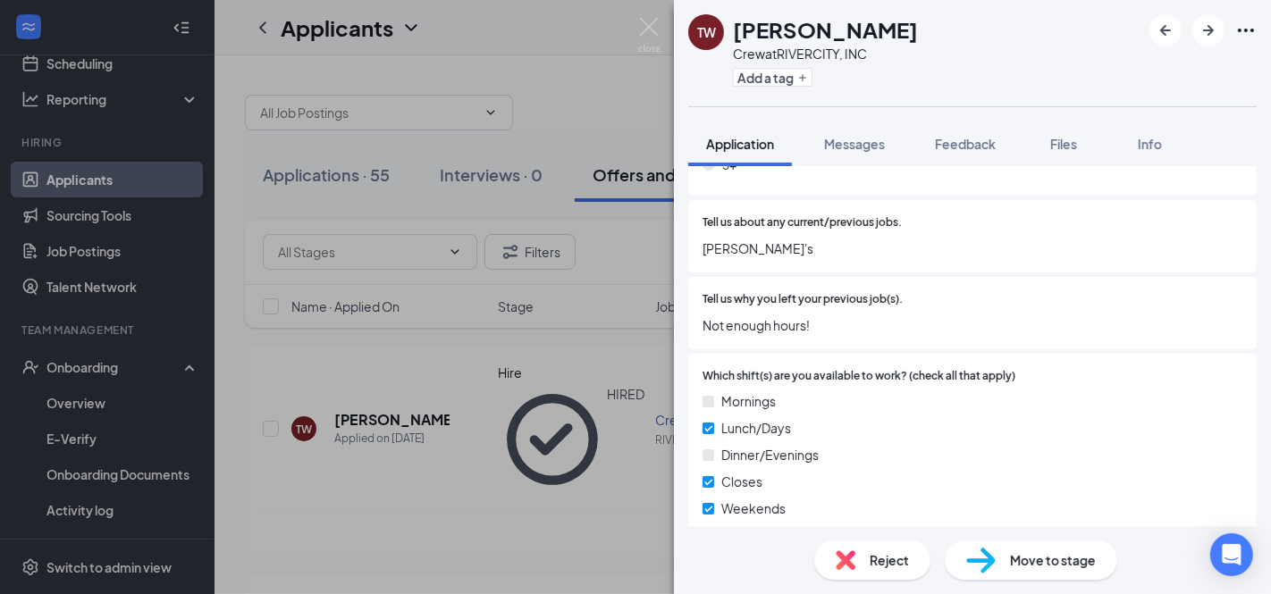
click at [1029, 579] on div "Reject Move to stage" at bounding box center [972, 560] width 597 height 68
click at [1028, 574] on div "Move to stage" at bounding box center [1030, 560] width 172 height 39
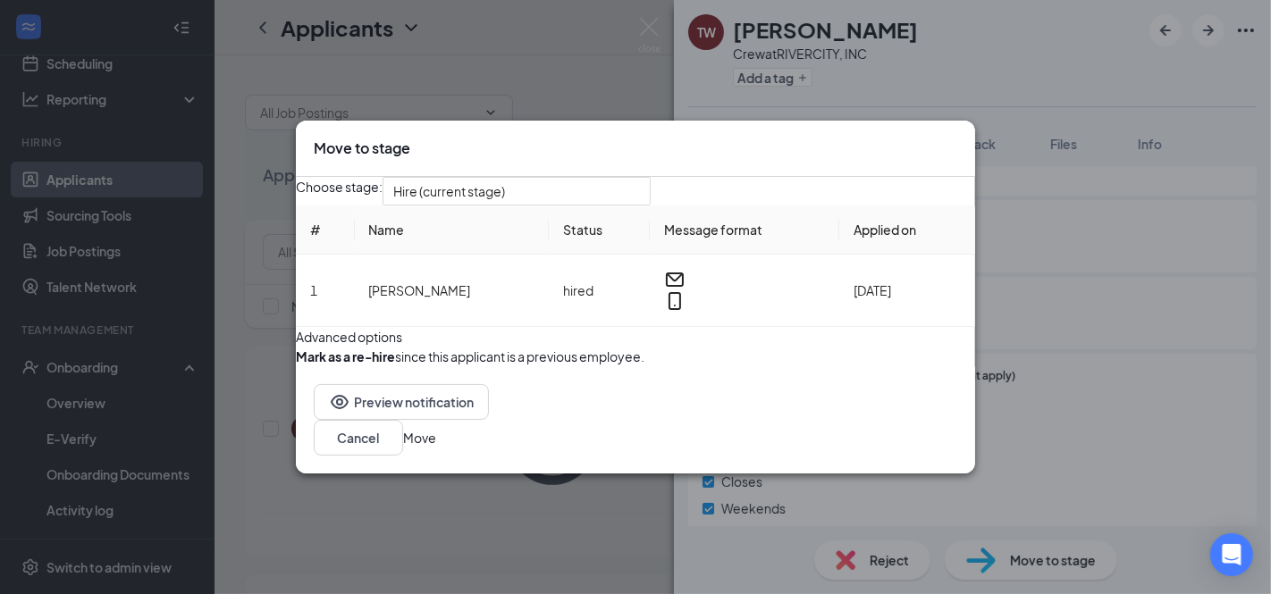
click at [436, 448] on button "Move" at bounding box center [419, 438] width 33 height 20
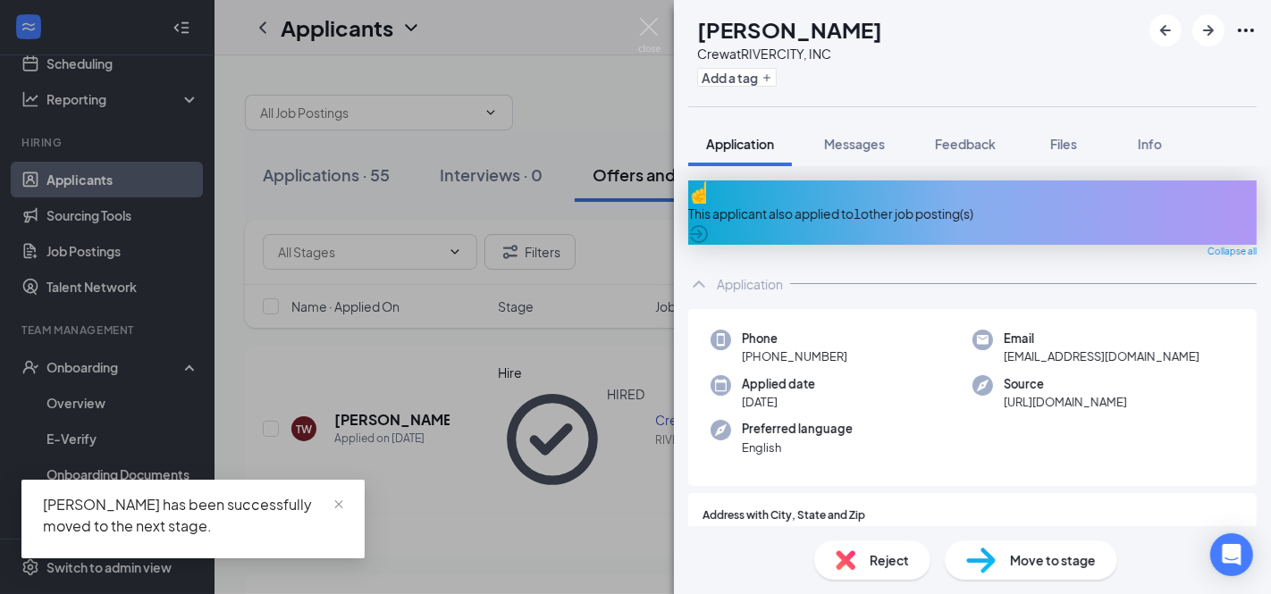
click at [138, 219] on div "EM Emmanuelle McLemore Crew at RIVERCITY, INC Add a tag Application Messages Fe…" at bounding box center [635, 297] width 1271 height 594
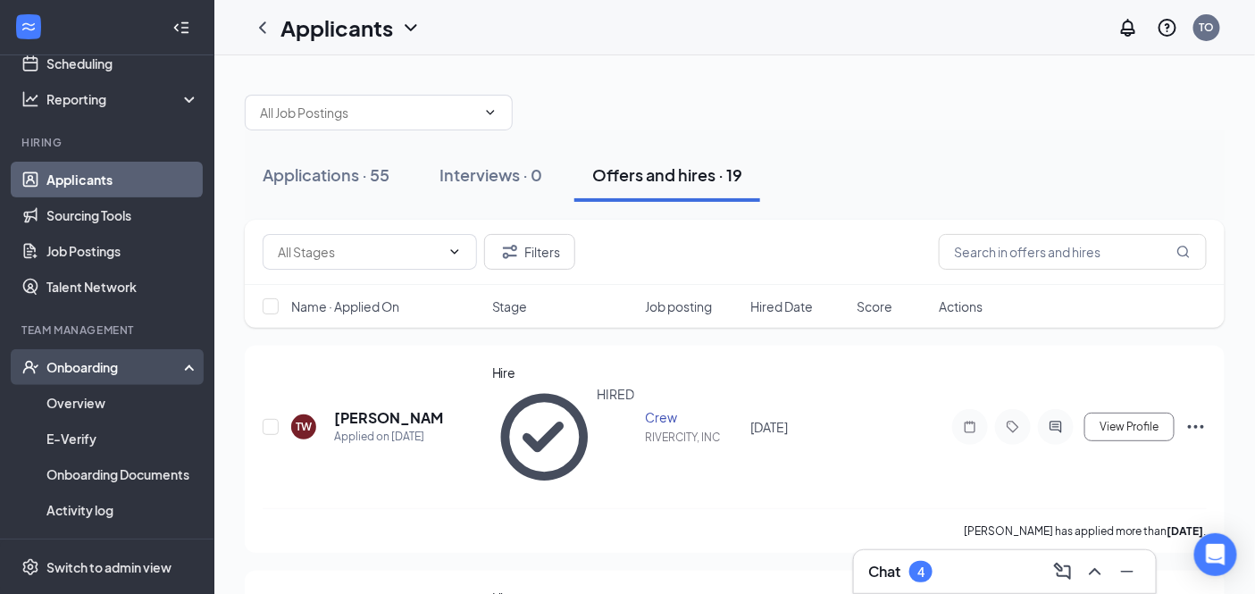
click at [125, 358] on div "Onboarding" at bounding box center [115, 367] width 138 height 18
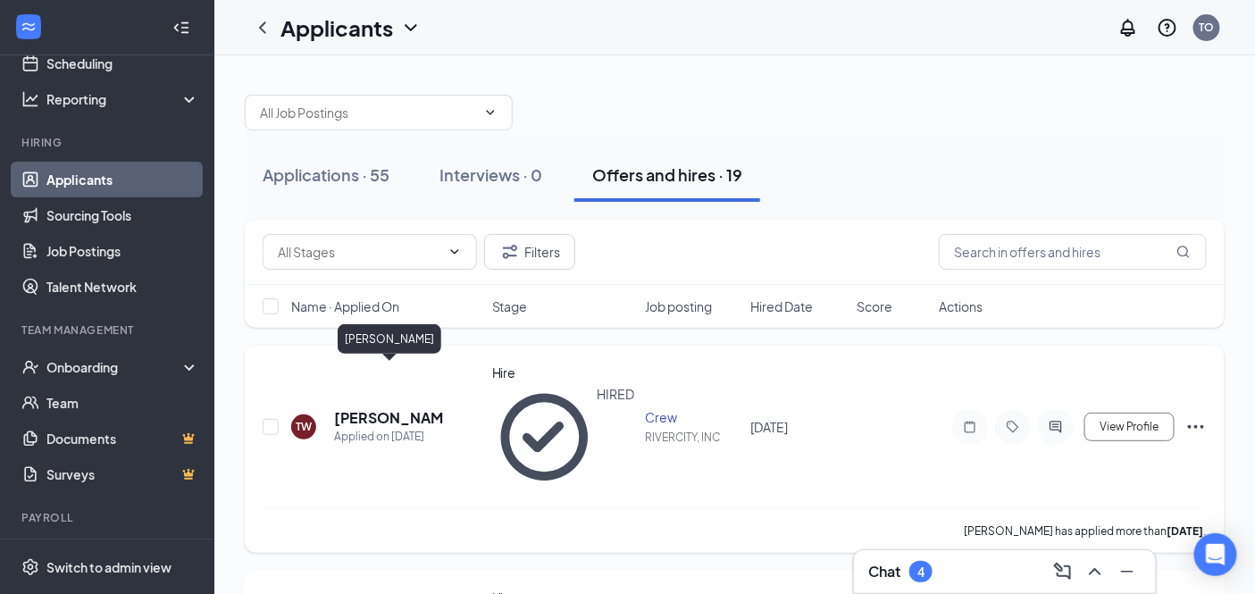
click at [390, 408] on h5 "Terrill Willis" at bounding box center [389, 418] width 110 height 20
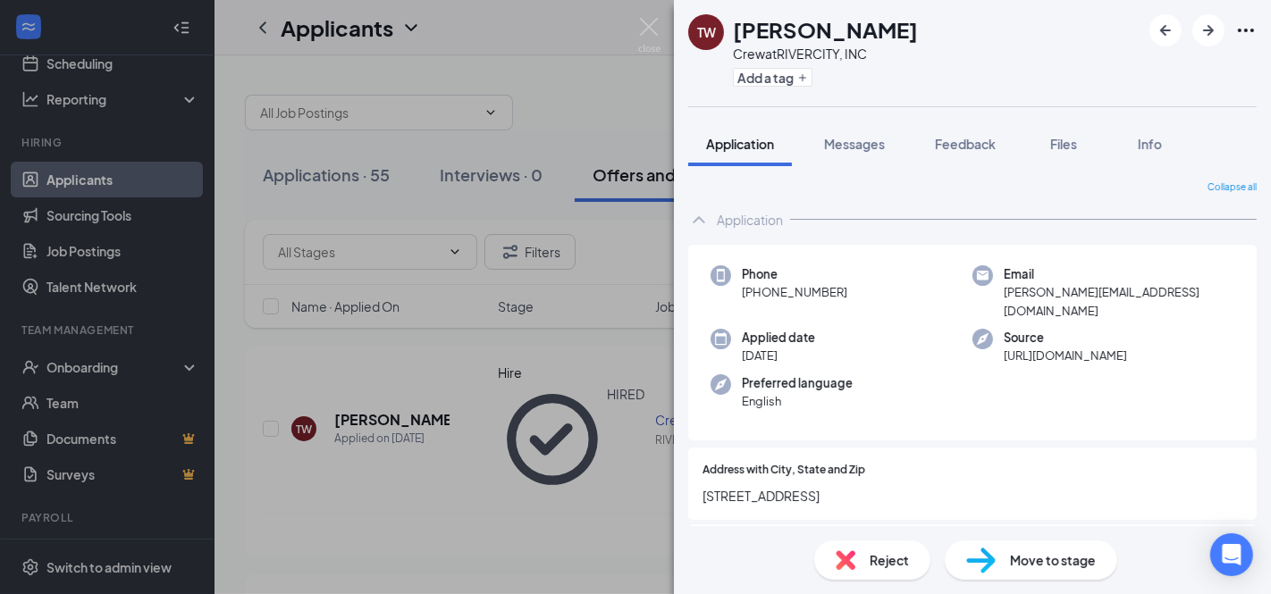
click at [71, 365] on div "TW Terrill Willis Crew at RIVERCITY, INC Add a tag Application Messages Feedbac…" at bounding box center [635, 297] width 1271 height 594
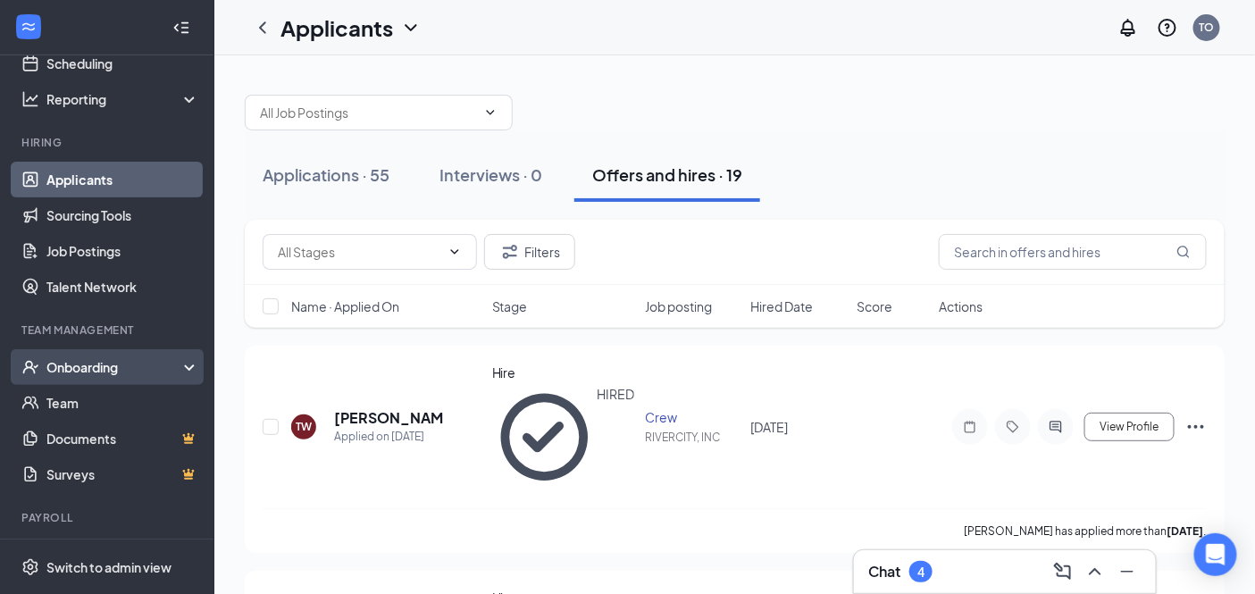
click at [71, 364] on div "Onboarding" at bounding box center [115, 367] width 138 height 18
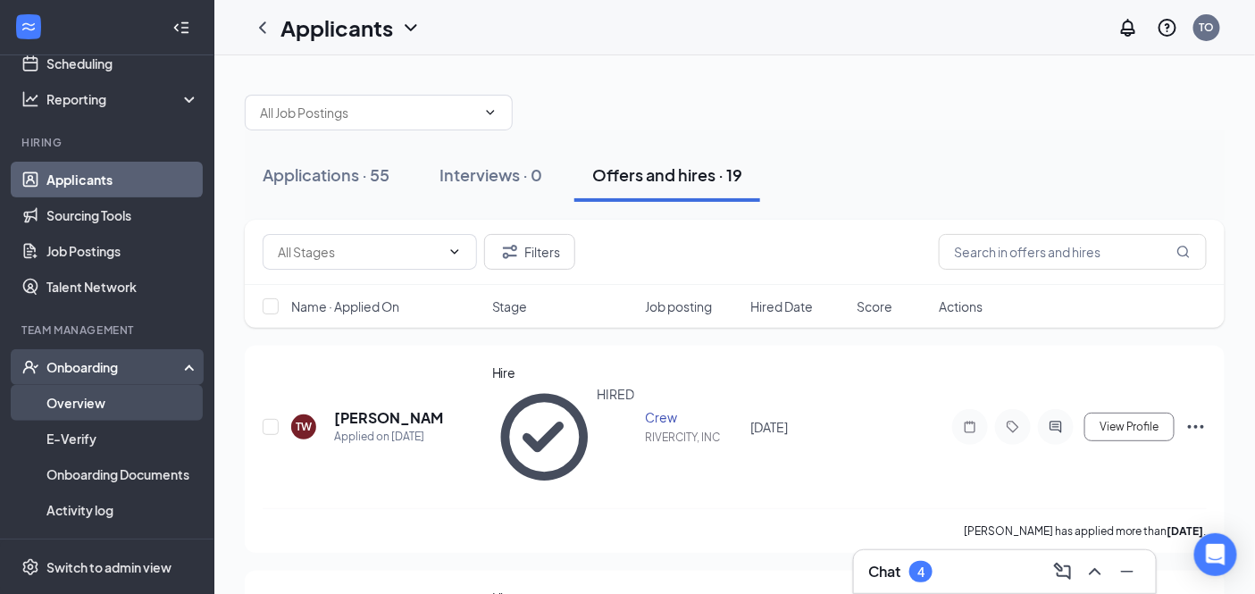
click at [87, 398] on link "Overview" at bounding box center [122, 403] width 153 height 36
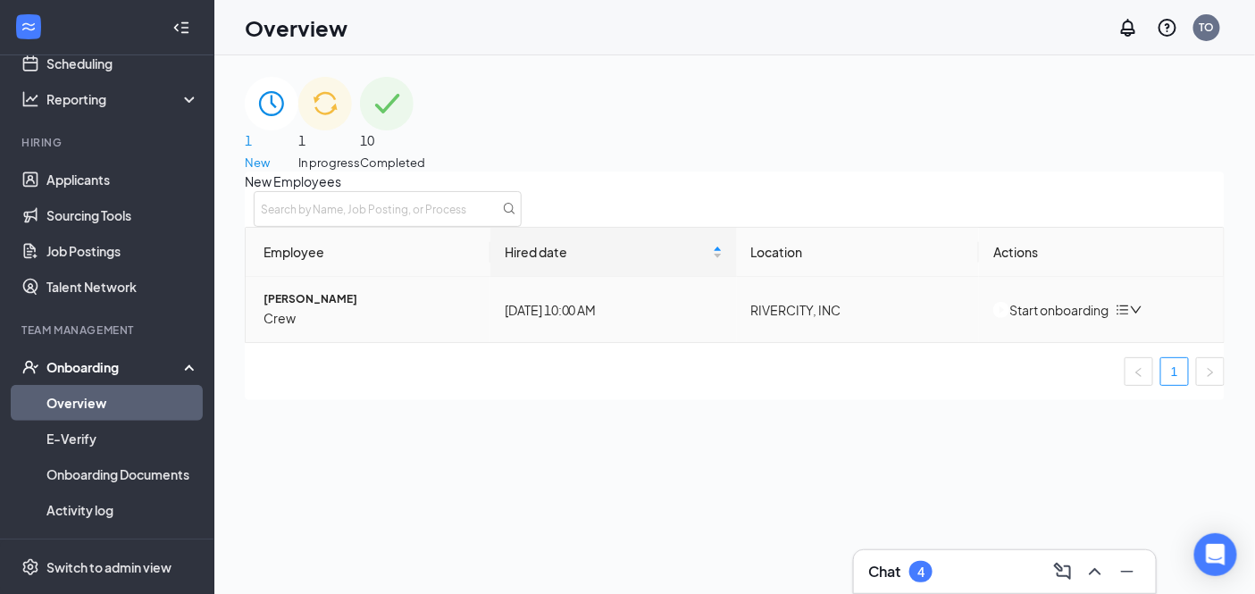
click at [1042, 320] on div "Start onboarding" at bounding box center [1051, 310] width 115 height 20
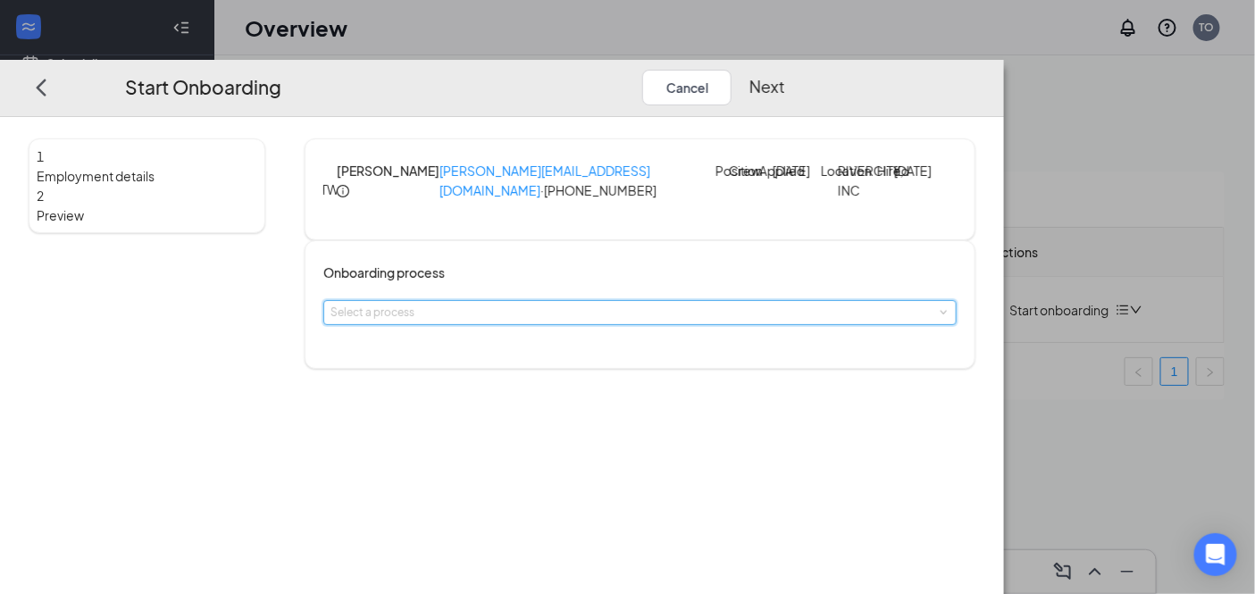
click at [712, 325] on div "Select a process" at bounding box center [639, 312] width 633 height 25
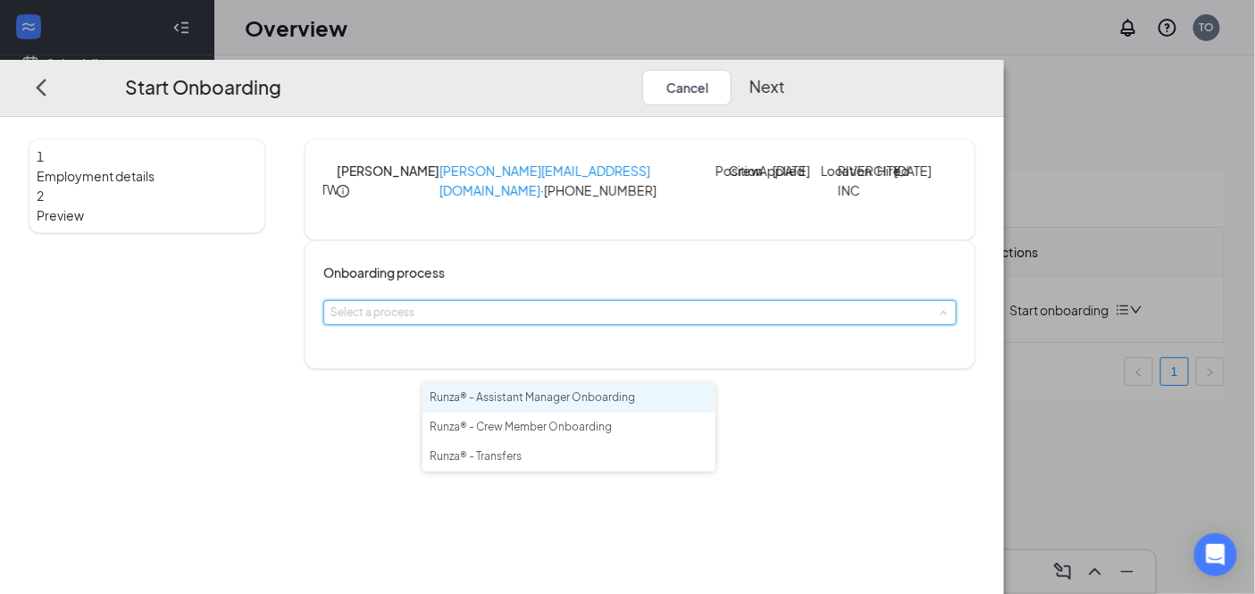
drag, startPoint x: 712, startPoint y: 361, endPoint x: 818, endPoint y: 461, distance: 145.4
click at [823, 462] on div "1 Employment details 2 Preview TW Terrill Willis willis.terrell24@gmail.com · (…" at bounding box center [502, 356] width 1004 height 478
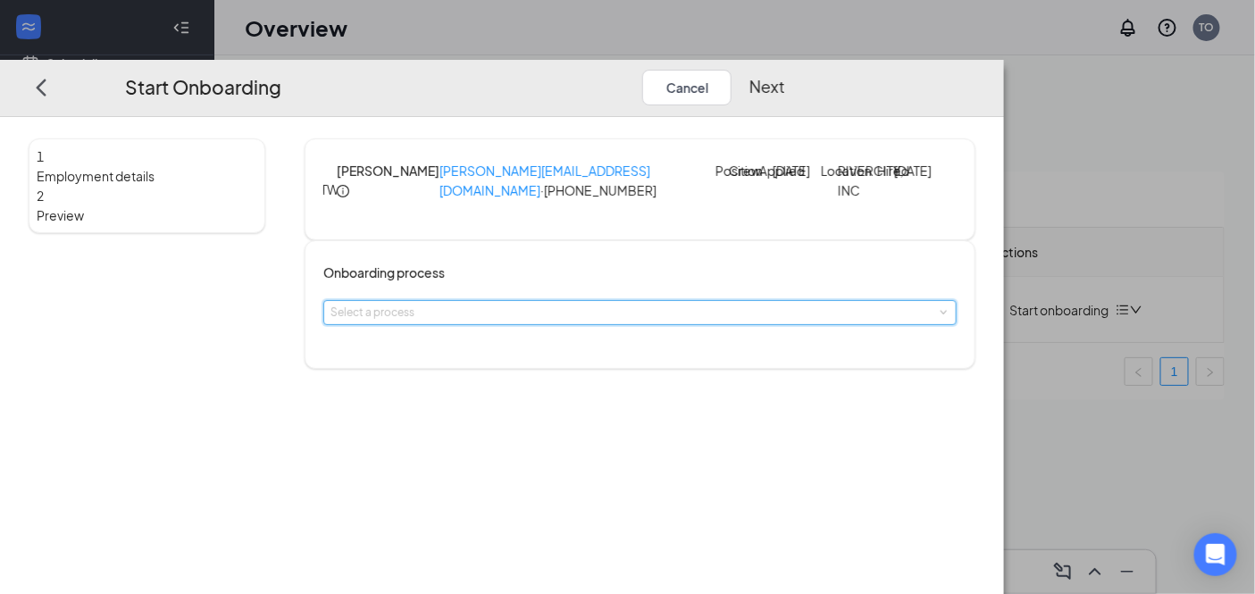
click at [709, 325] on div "Select a process" at bounding box center [639, 312] width 633 height 25
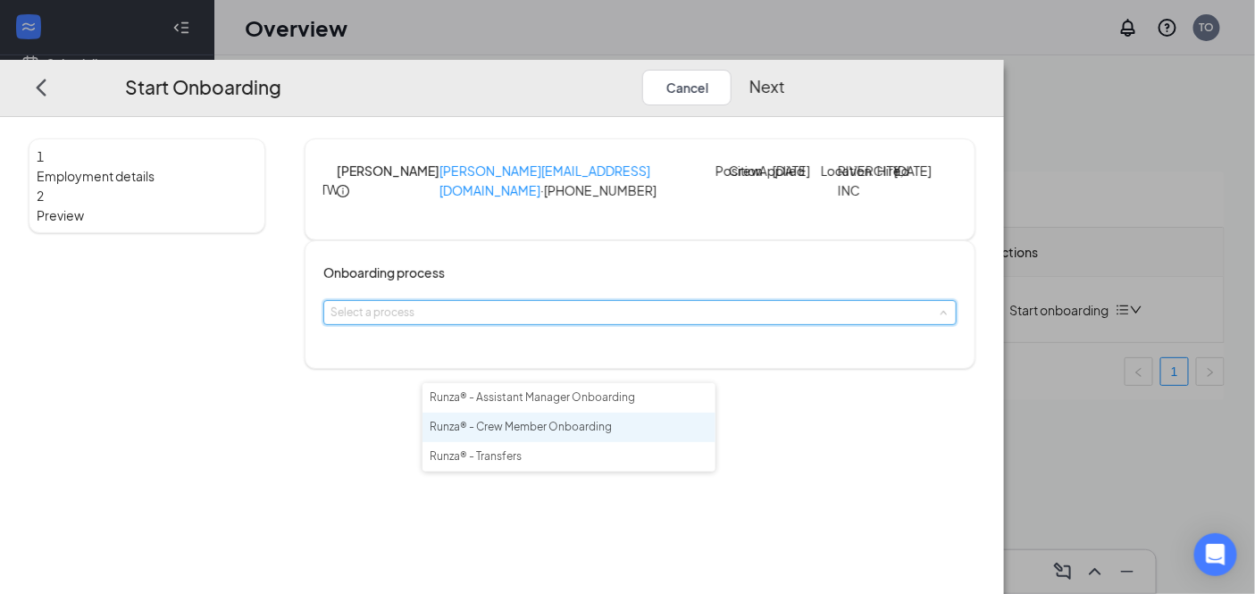
click at [612, 424] on span "Runza® - Crew Member Onboarding" at bounding box center [521, 426] width 182 height 13
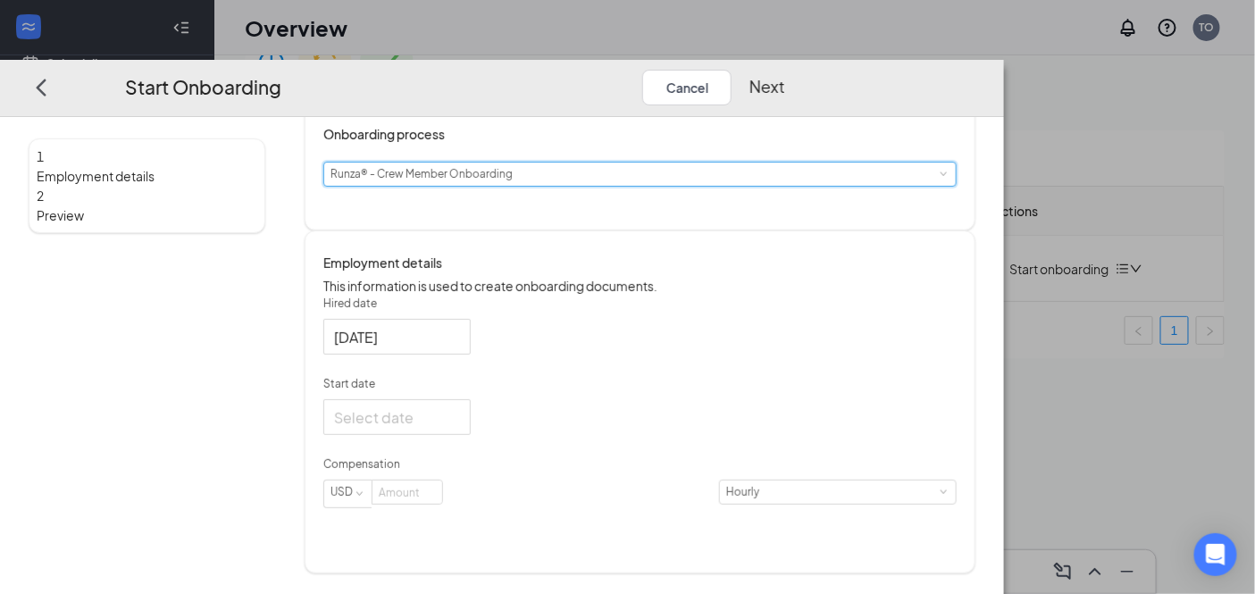
scroll to position [80, 0]
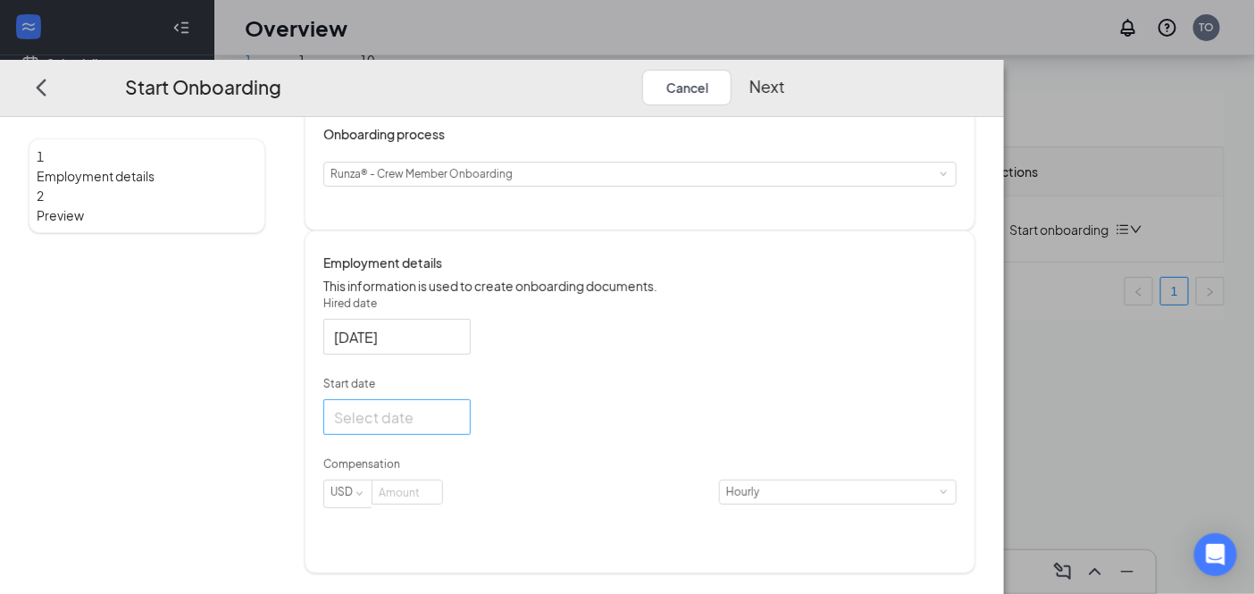
click at [460, 428] on div at bounding box center [397, 417] width 126 height 22
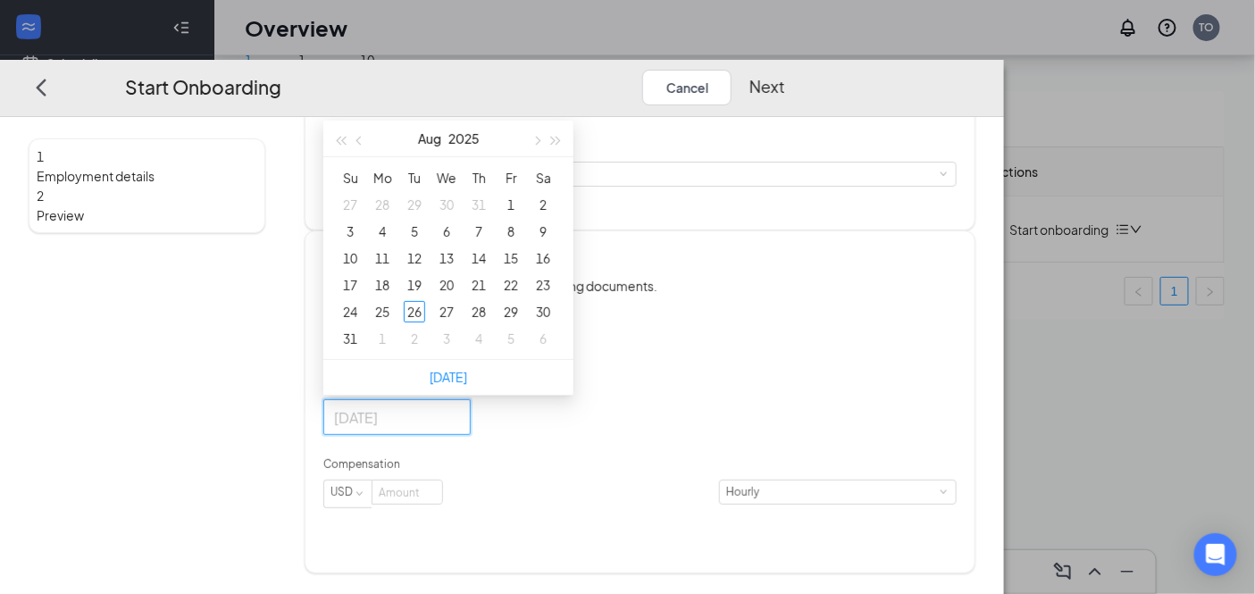
type input "Aug 30, 2025"
type input "Aug 26, 2025"
click at [425, 323] on div "26" at bounding box center [414, 311] width 21 height 21
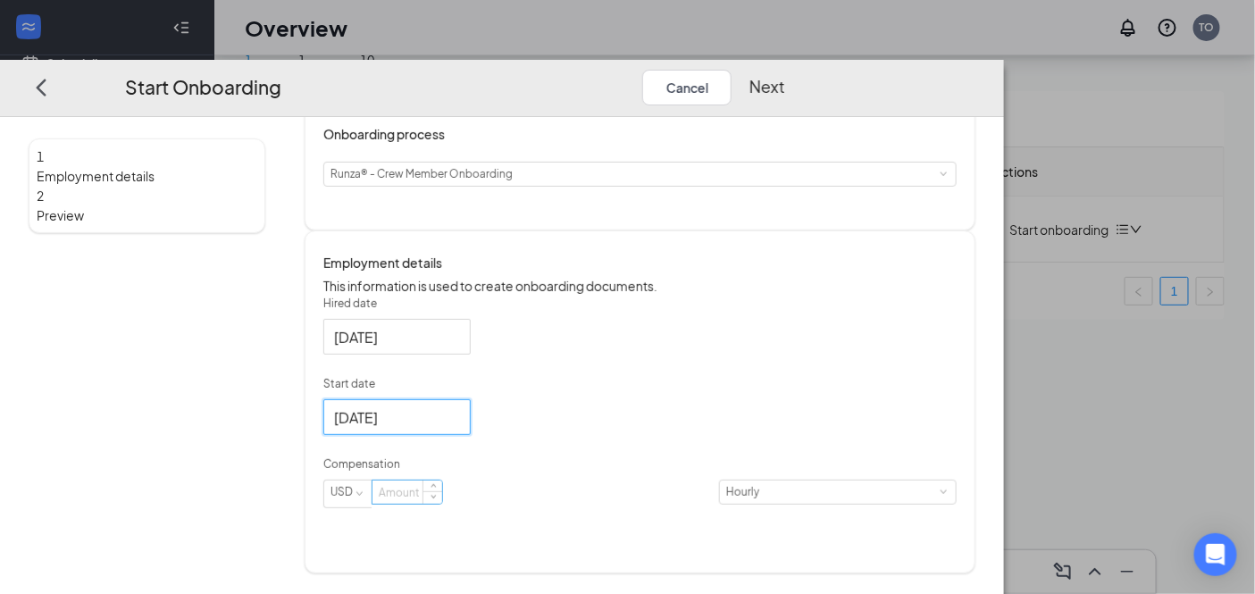
click at [442, 504] on input at bounding box center [408, 492] width 70 height 23
type input "15.25"
click at [921, 530] on div "Hired date Aug 26, 2025 Start date Aug 26, 2025 Aug 2025 Su Mo Tu We Th Fr Sa 2…" at bounding box center [639, 413] width 633 height 234
click at [785, 69] on button "Next" at bounding box center [768, 87] width 36 height 36
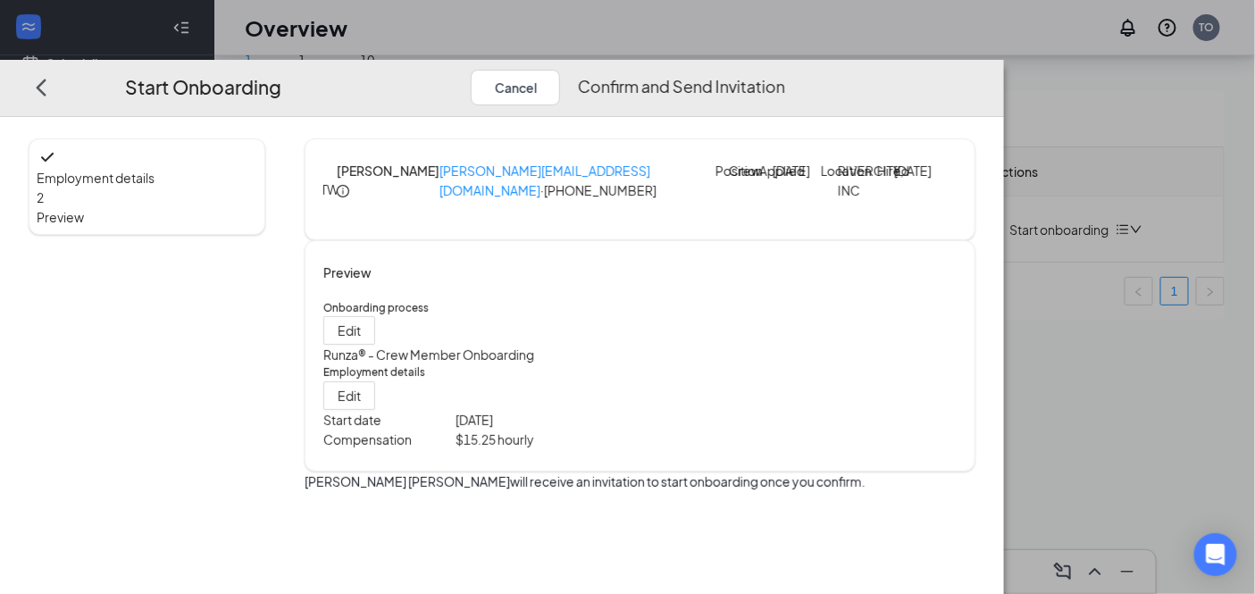
click at [785, 69] on button "Confirm and Send Invitation" at bounding box center [681, 87] width 207 height 36
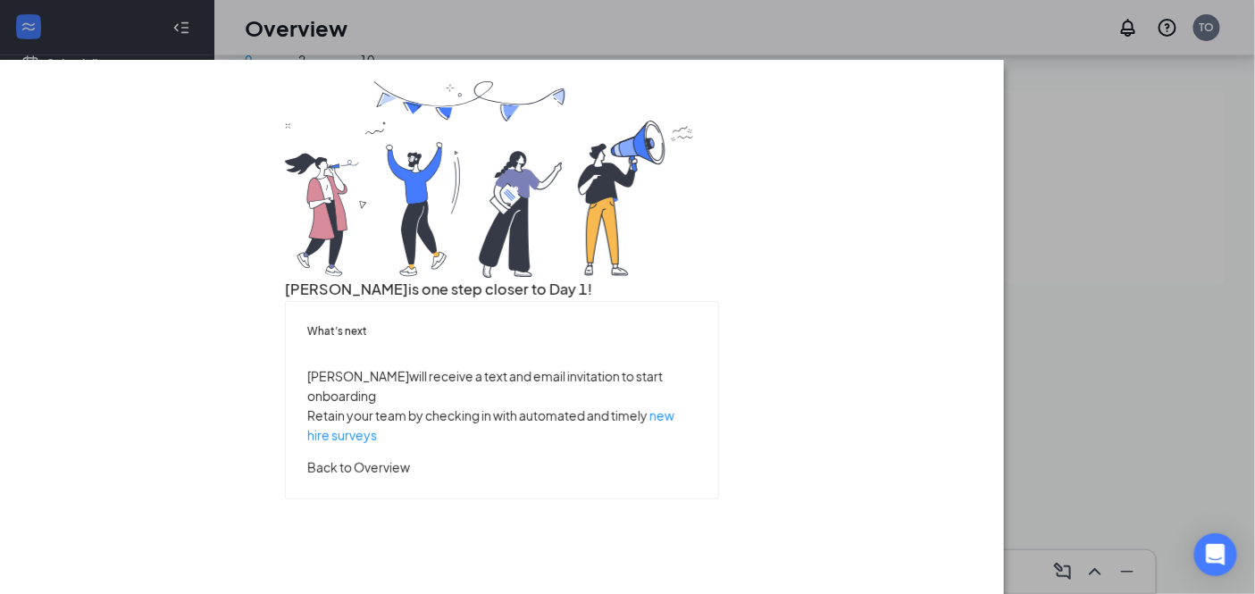
drag, startPoint x: 524, startPoint y: 3, endPoint x: 576, endPoint y: 3, distance: 52.7
click at [566, 81] on div "Terrill is one step closer to Day 1! What’s next Terrill will receive a text an…" at bounding box center [502, 290] width 434 height 418
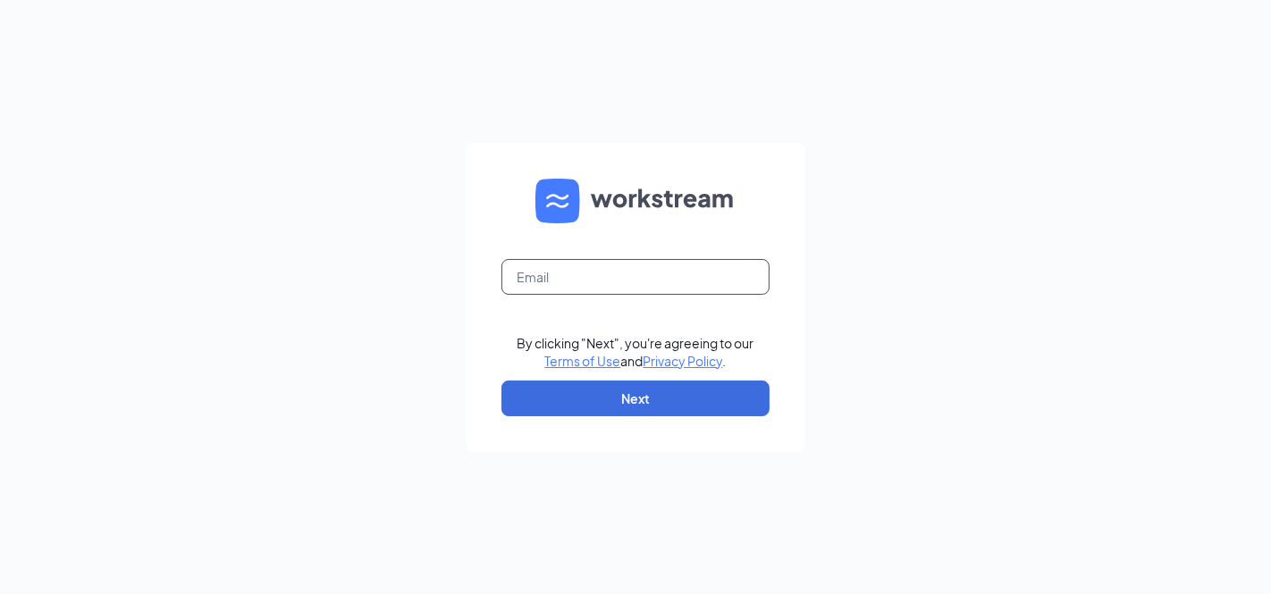
click at [623, 260] on input "text" at bounding box center [635, 277] width 268 height 36
type input "terryo1239@hotmail.com"
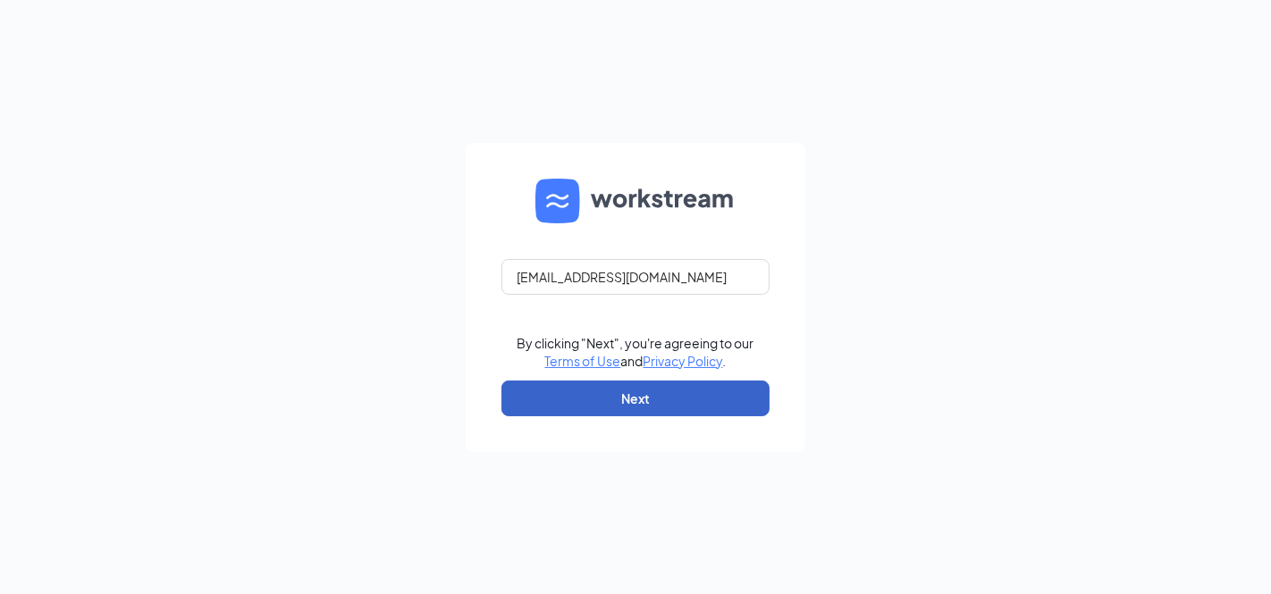
click at [627, 407] on button "Next" at bounding box center [635, 399] width 268 height 36
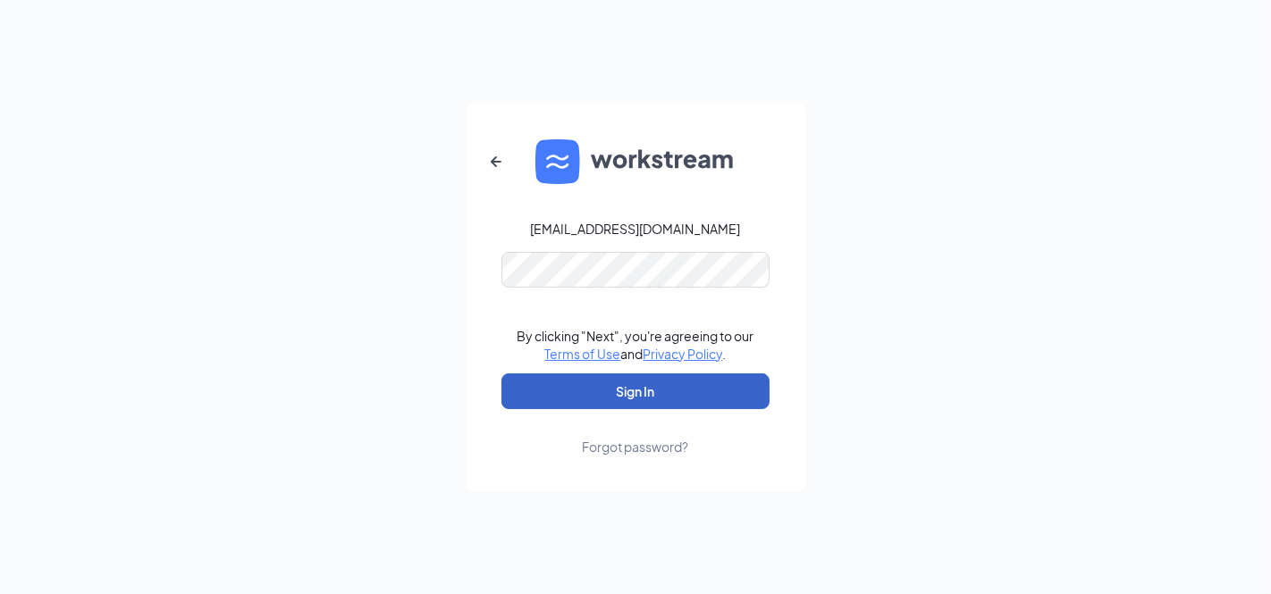
click at [650, 394] on button "Sign In" at bounding box center [635, 391] width 268 height 36
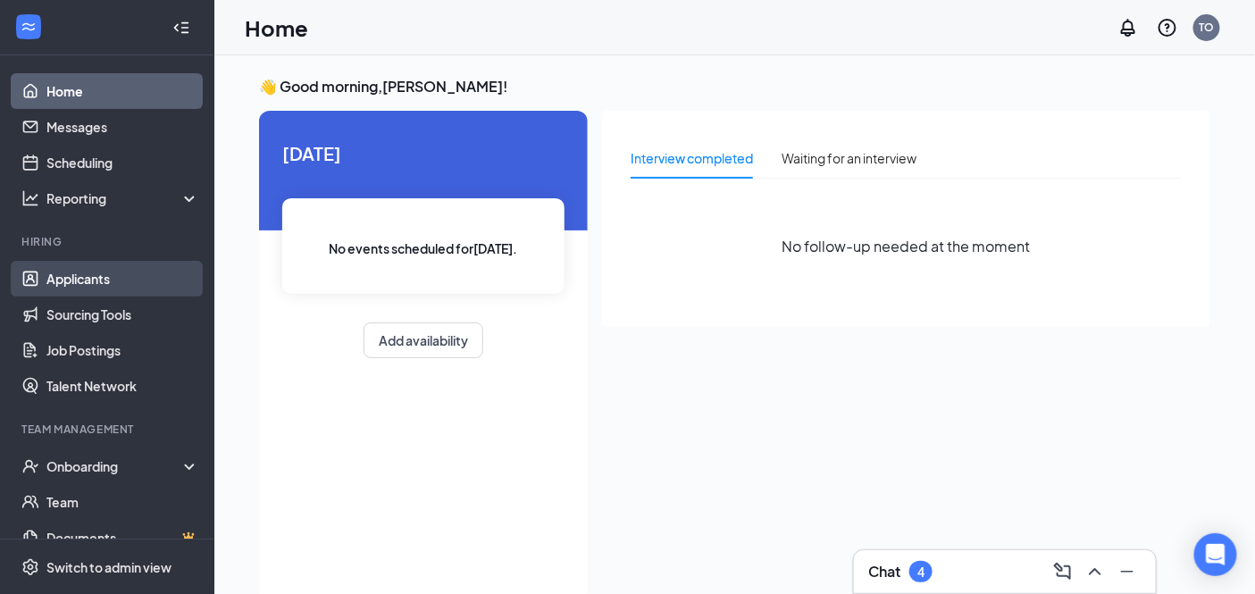
click at [127, 266] on link "Applicants" at bounding box center [122, 279] width 153 height 36
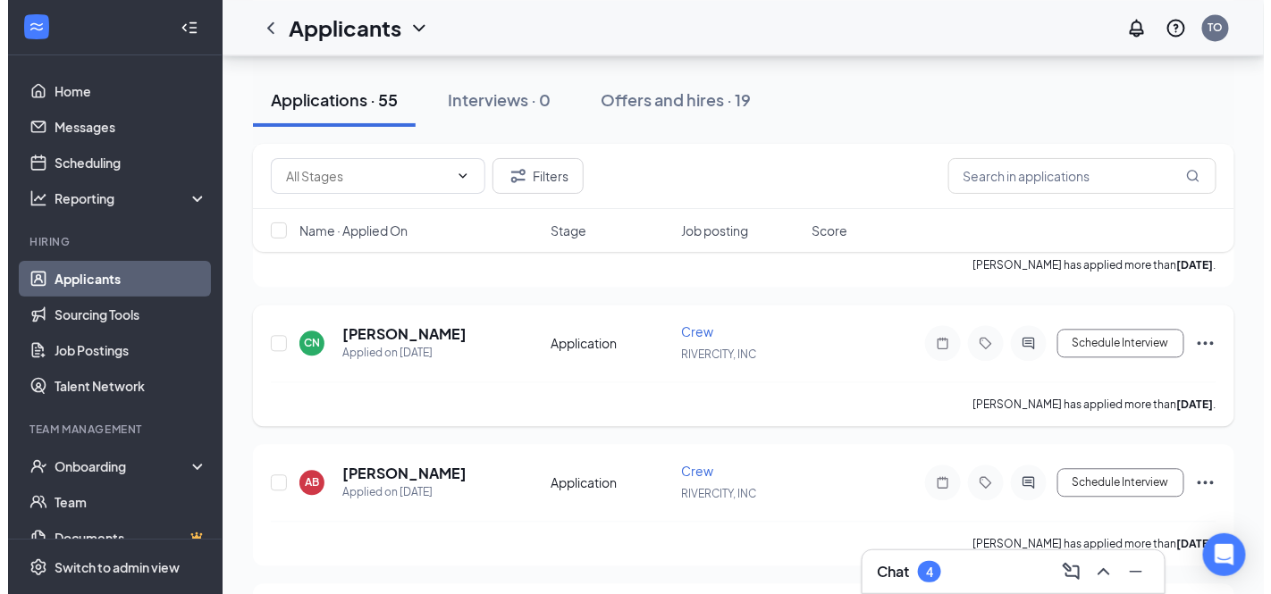
scroll to position [1191, 0]
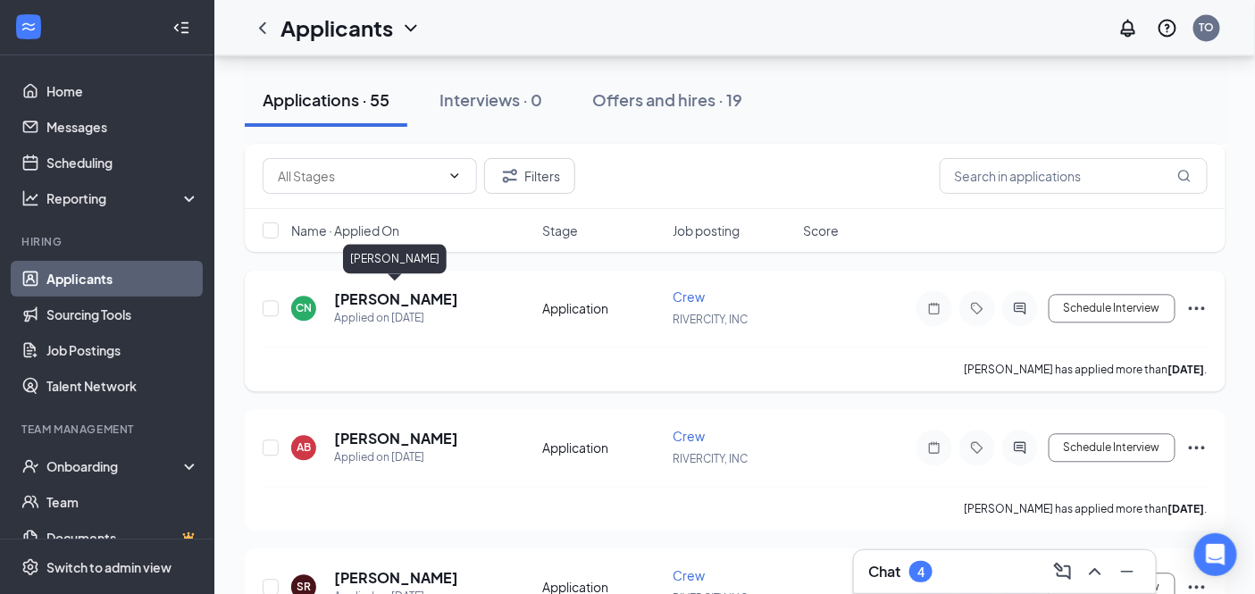
click at [436, 289] on h5 "Conor Newcombe" at bounding box center [396, 299] width 124 height 20
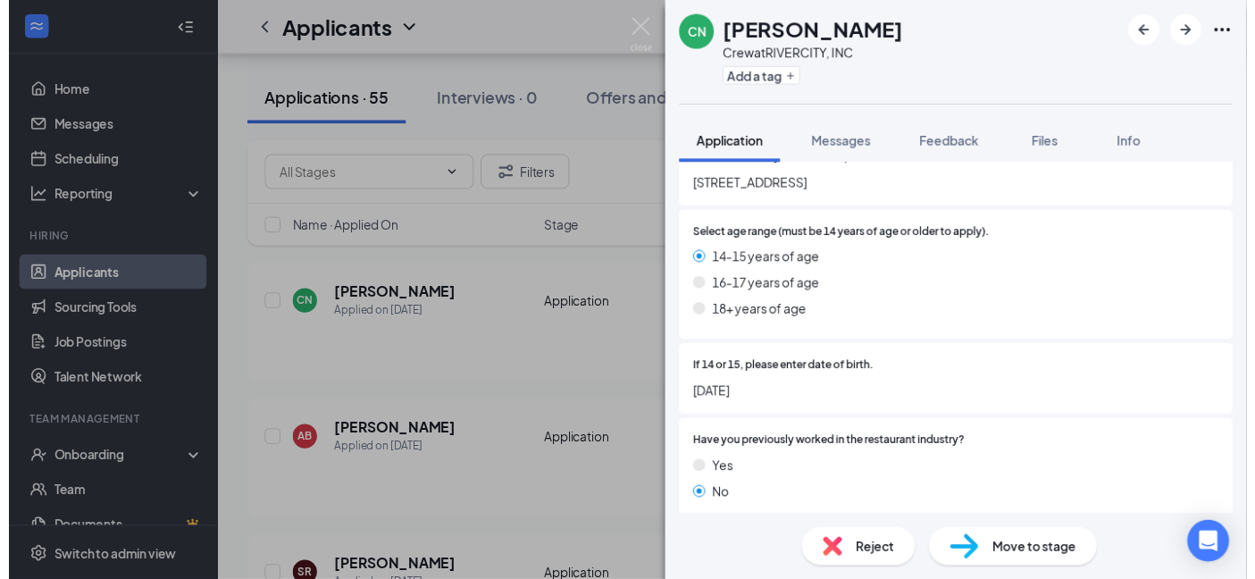
scroll to position [397, 0]
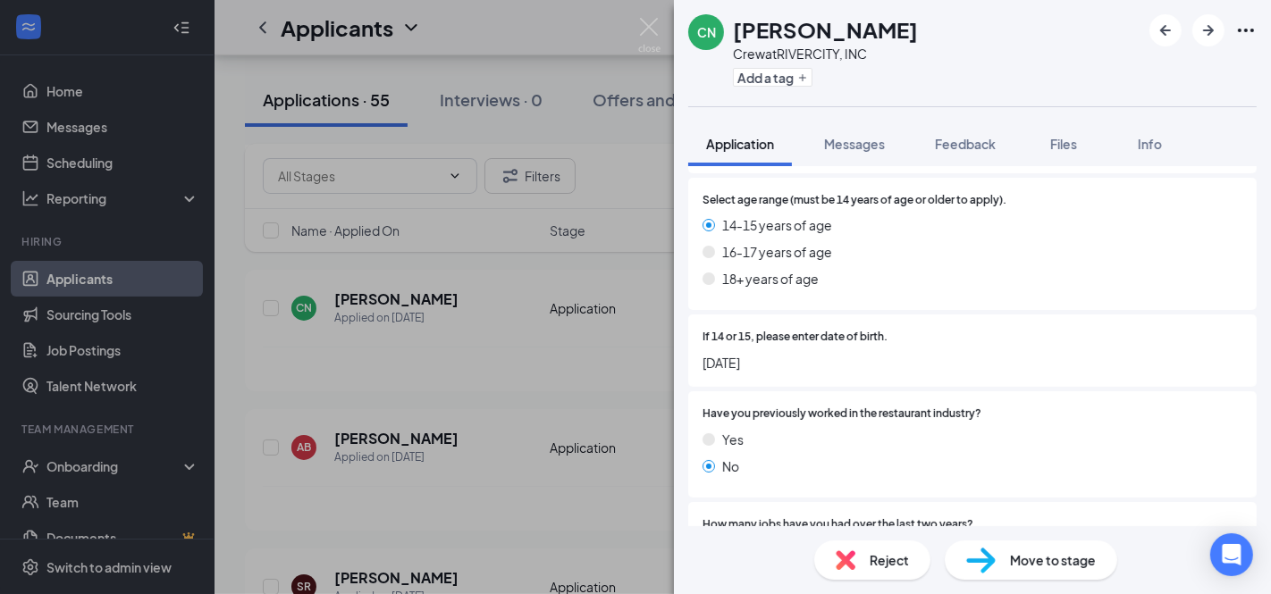
click at [259, 340] on div "CN Conor Newcombe Crew at RIVERCITY, INC Add a tag Application Messages Feedbac…" at bounding box center [635, 297] width 1271 height 594
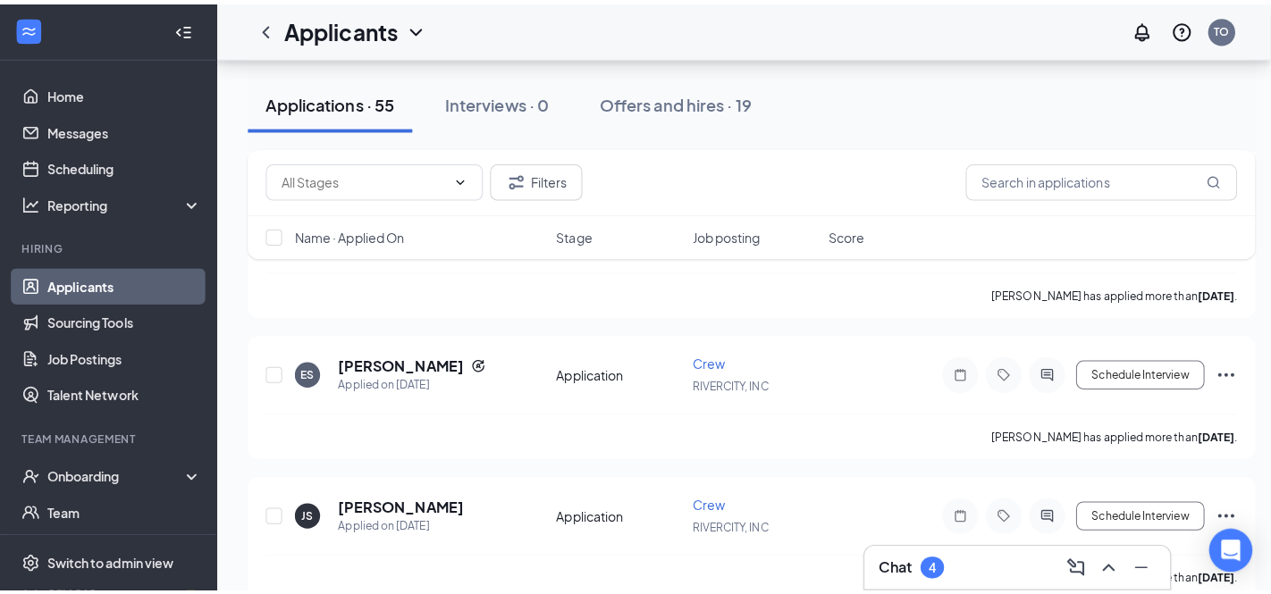
scroll to position [1886, 0]
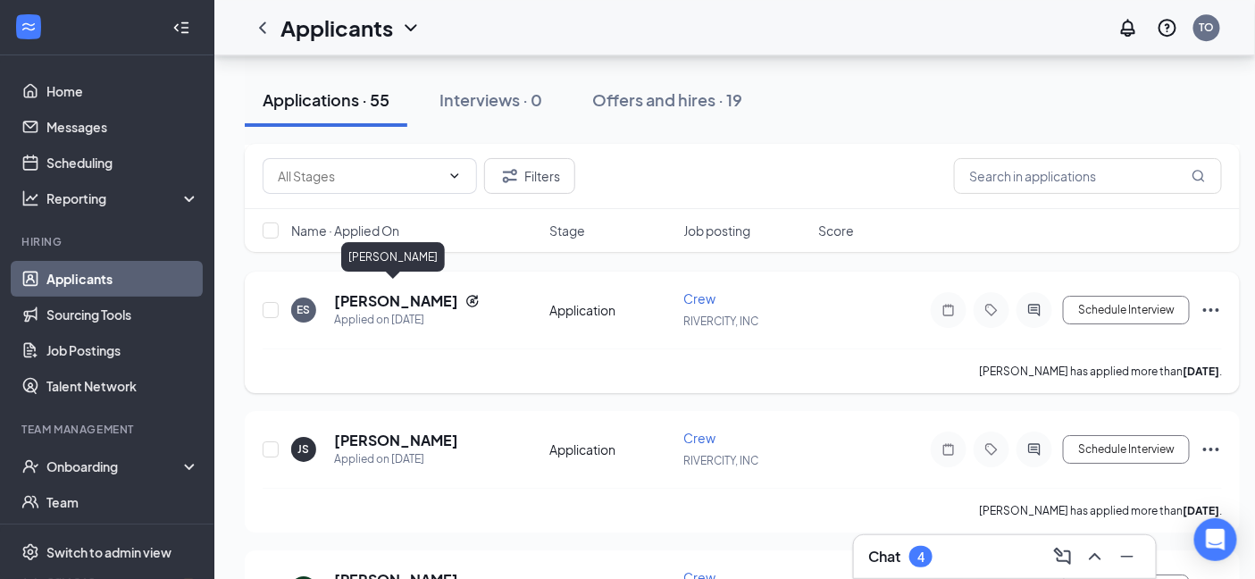
click at [444, 297] on h5 "ethan steinbock" at bounding box center [396, 301] width 124 height 20
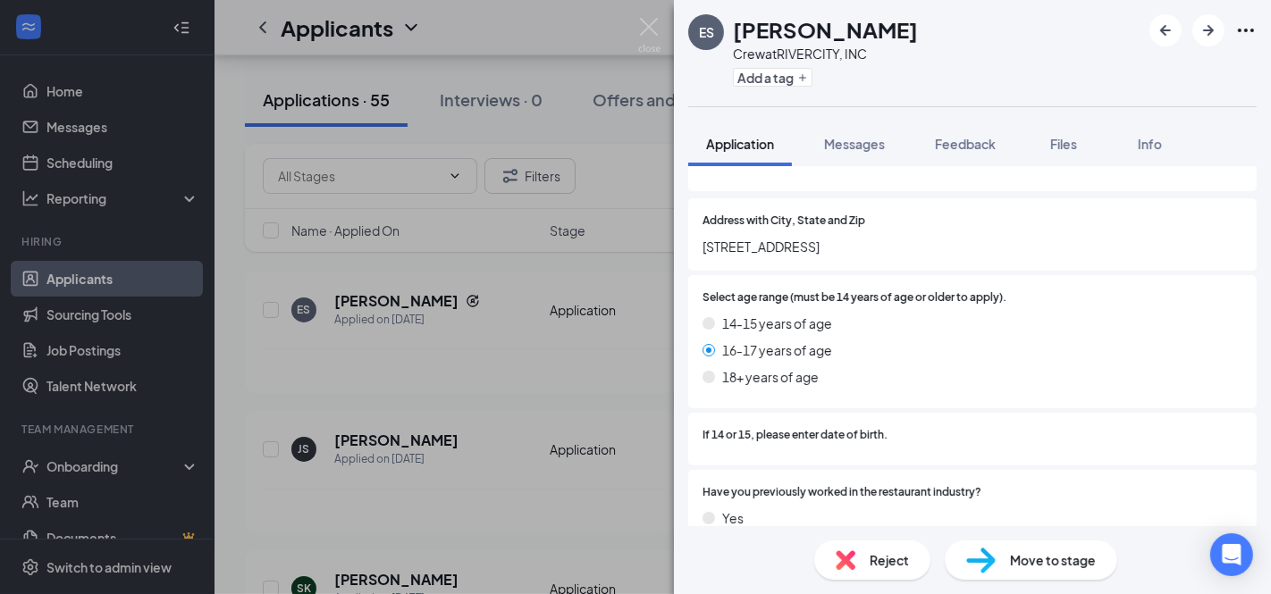
scroll to position [298, 0]
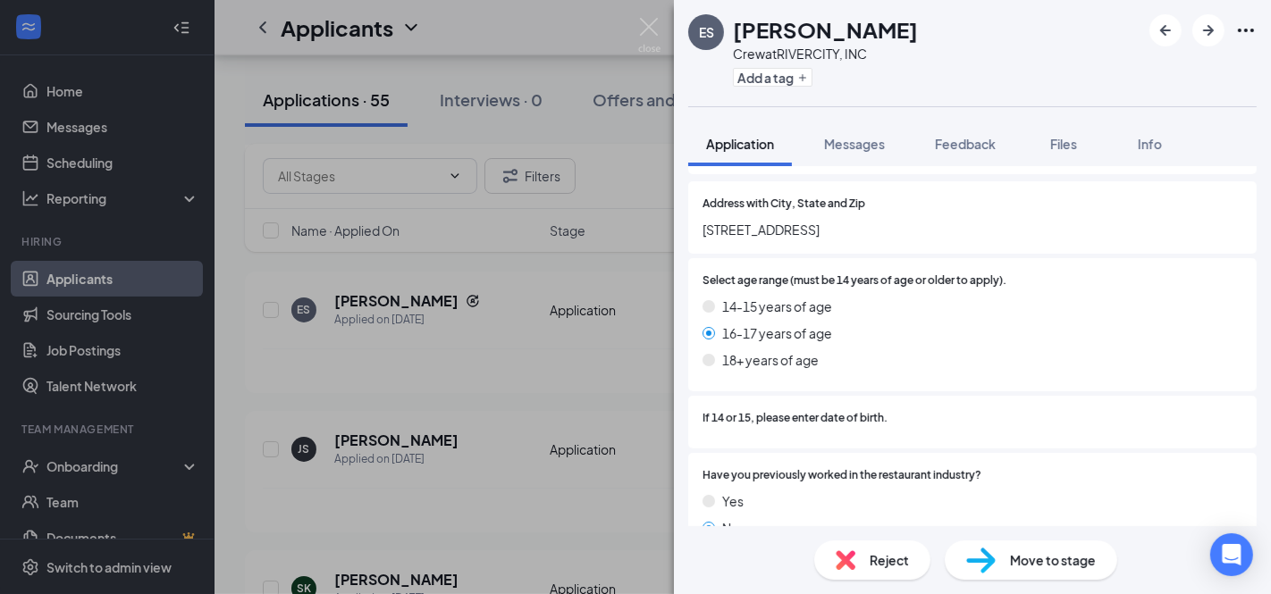
click at [216, 348] on div "ES ethan steinbock Crew at RIVERCITY, INC Add a tag Application Messages Feedba…" at bounding box center [635, 297] width 1271 height 594
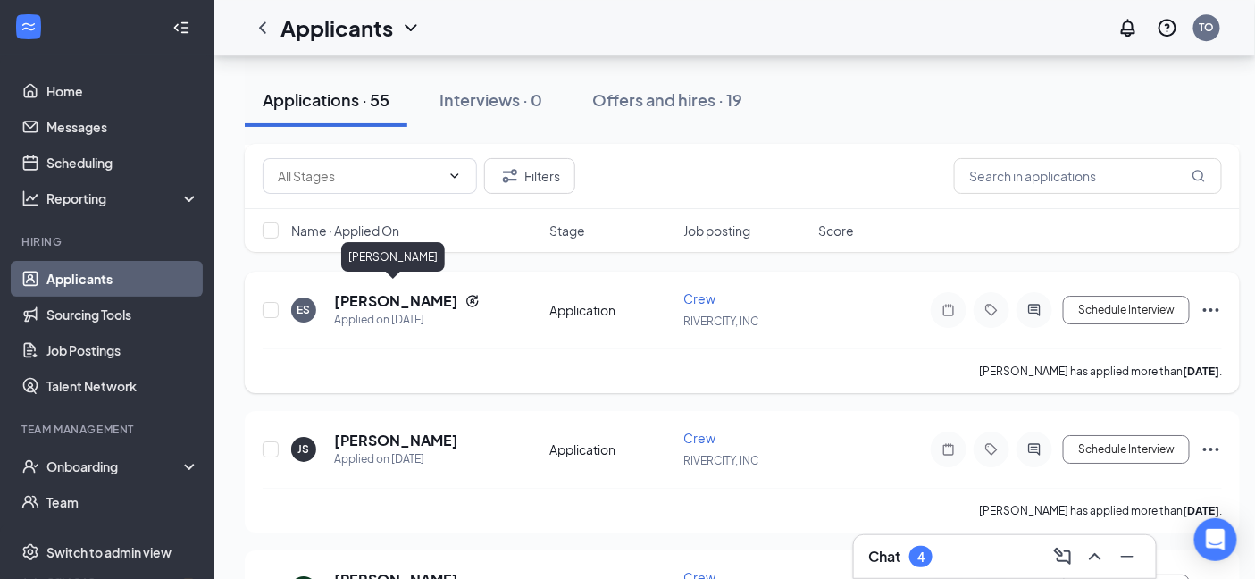
click at [409, 293] on h5 "ethan steinbock" at bounding box center [396, 301] width 124 height 20
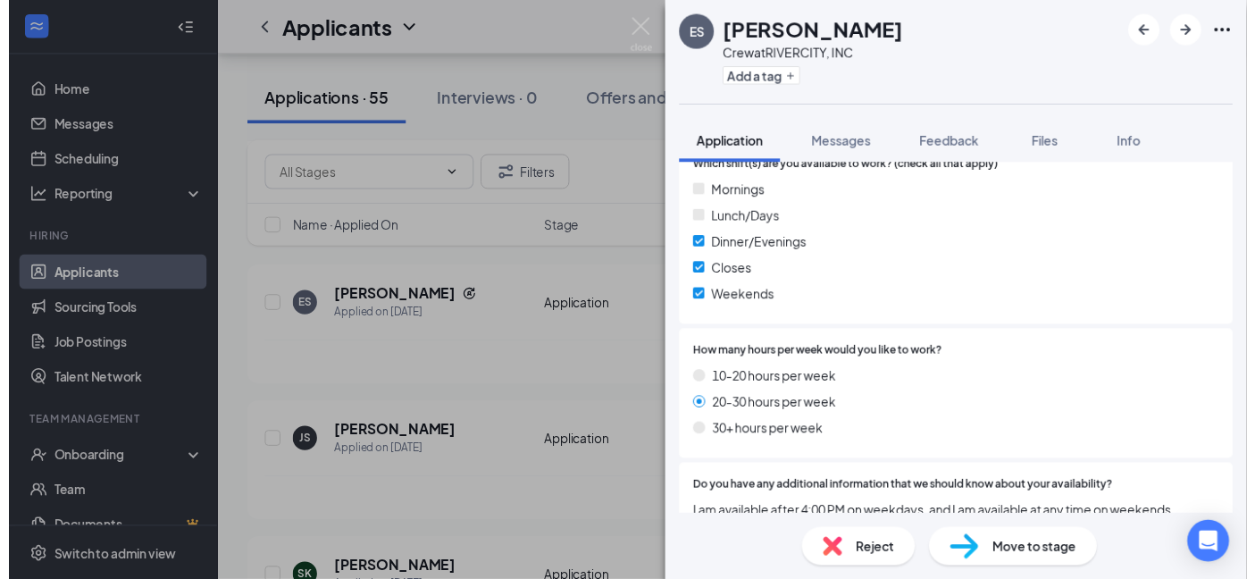
scroll to position [793, 0]
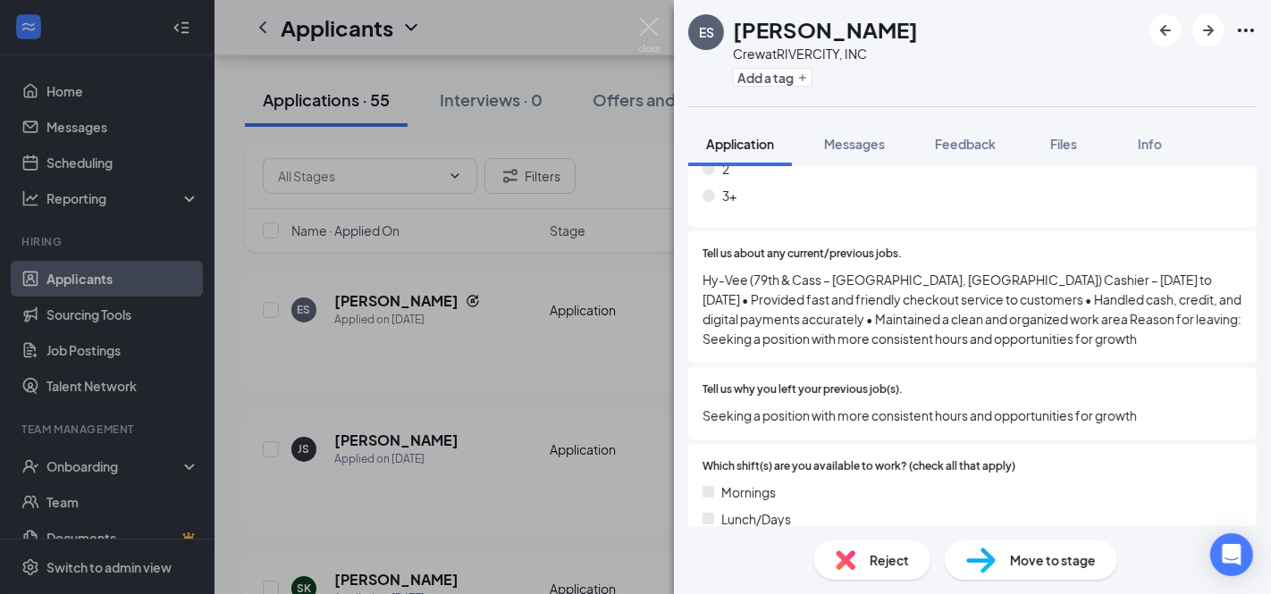
click at [357, 380] on div "ES ethan steinbock Crew at RIVERCITY, INC Add a tag Application Messages Feedba…" at bounding box center [635, 297] width 1271 height 594
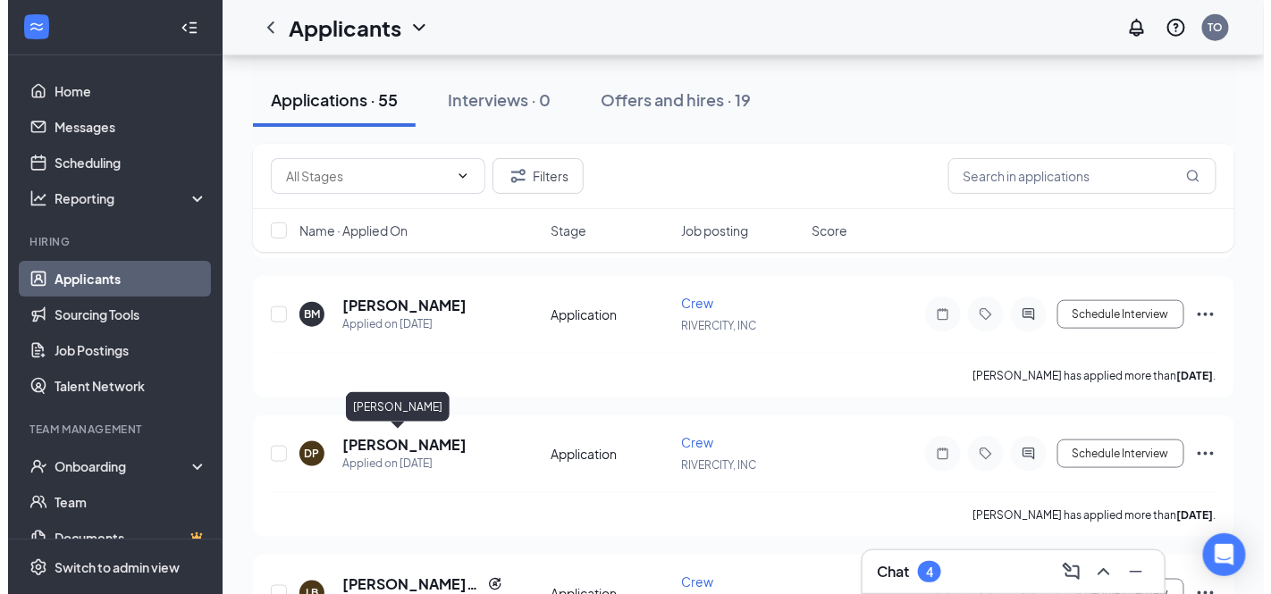
scroll to position [496, 0]
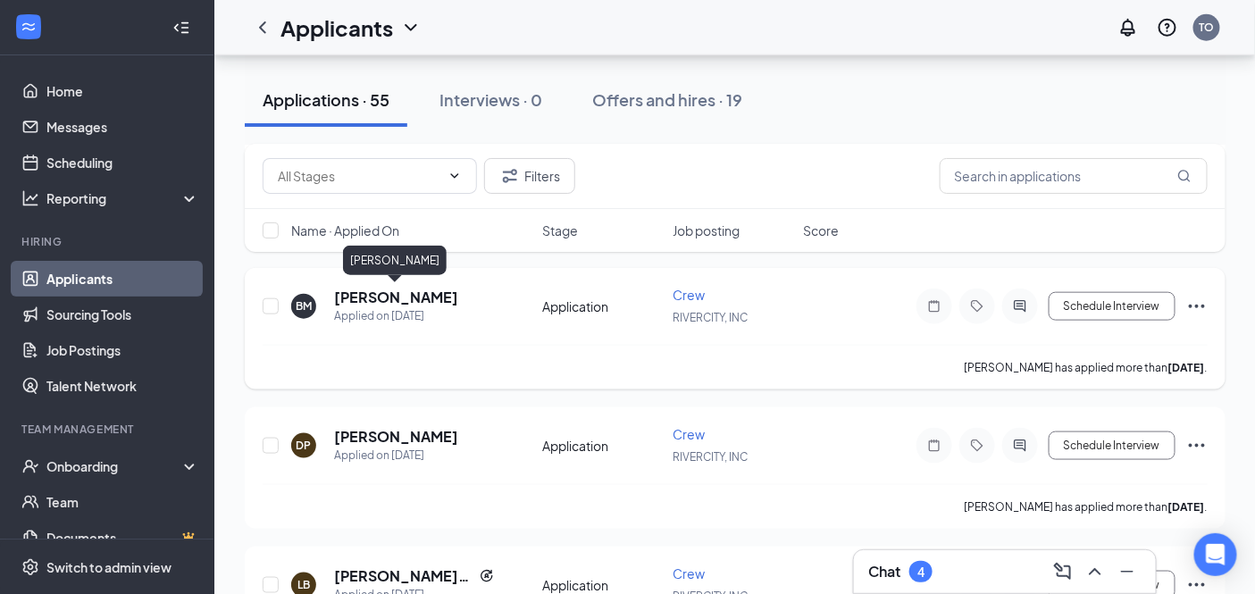
click at [444, 298] on h5 "Brandon McIntosh" at bounding box center [396, 298] width 124 height 20
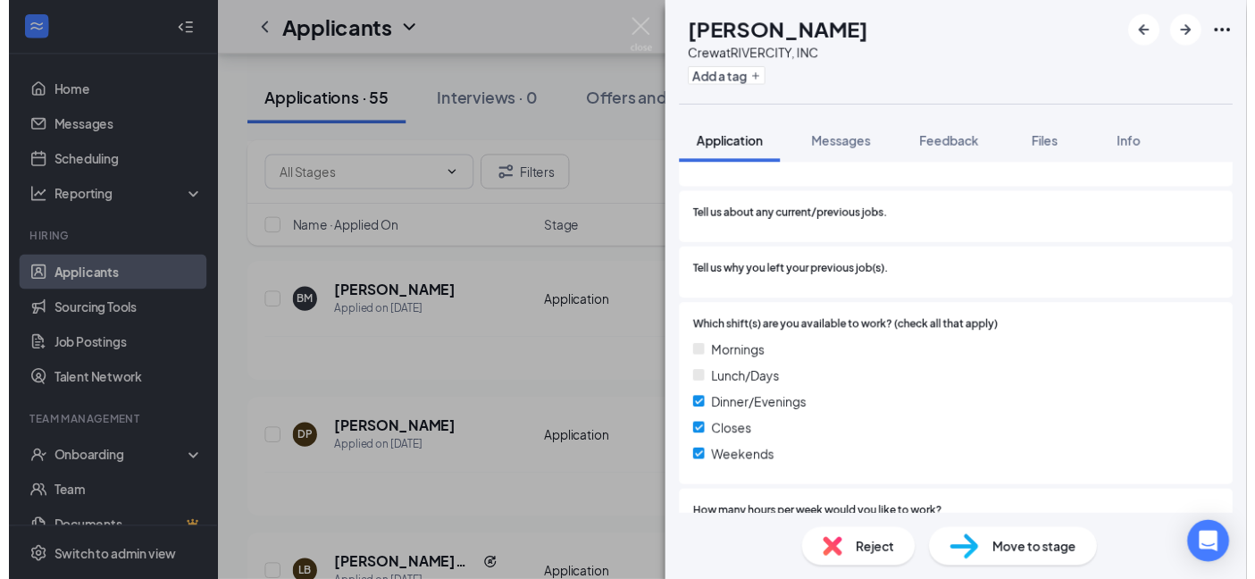
scroll to position [793, 0]
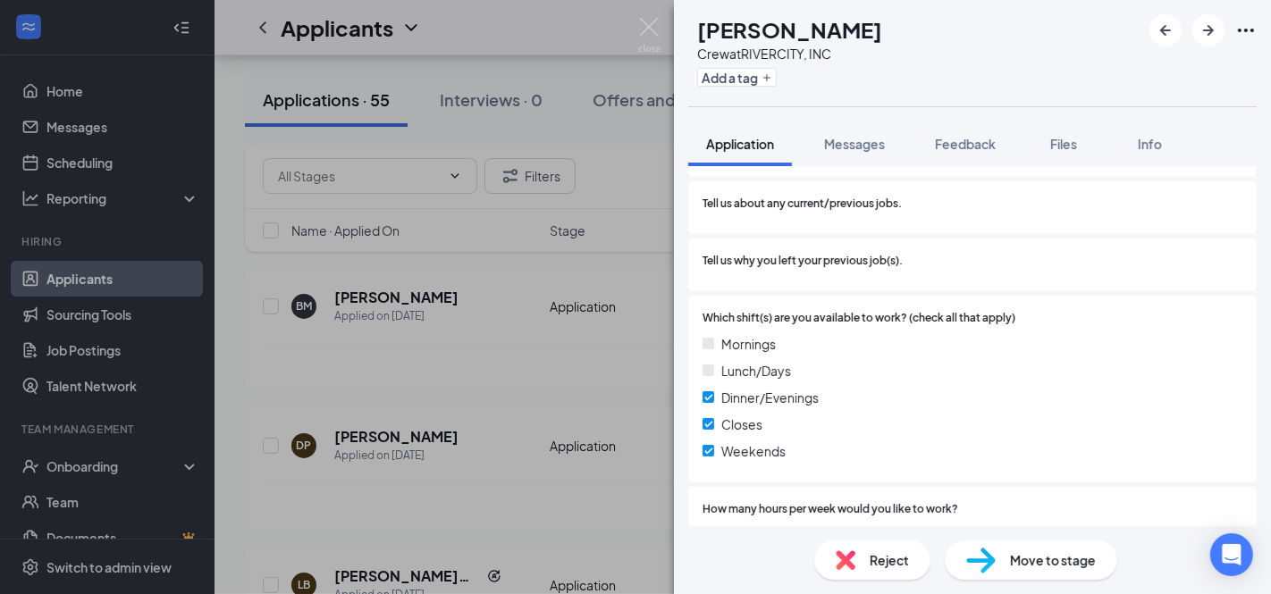
click at [310, 350] on div "BM Brandon McIntosh Crew at RIVERCITY, INC Add a tag Application Messages Feedb…" at bounding box center [635, 297] width 1271 height 594
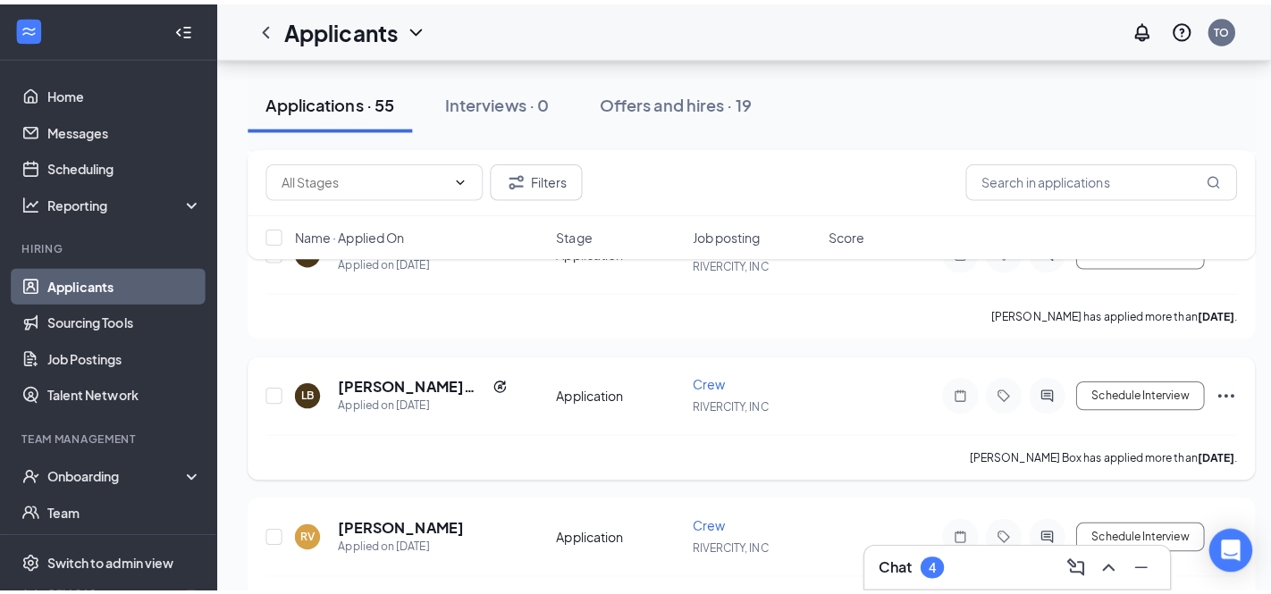
scroll to position [793, 0]
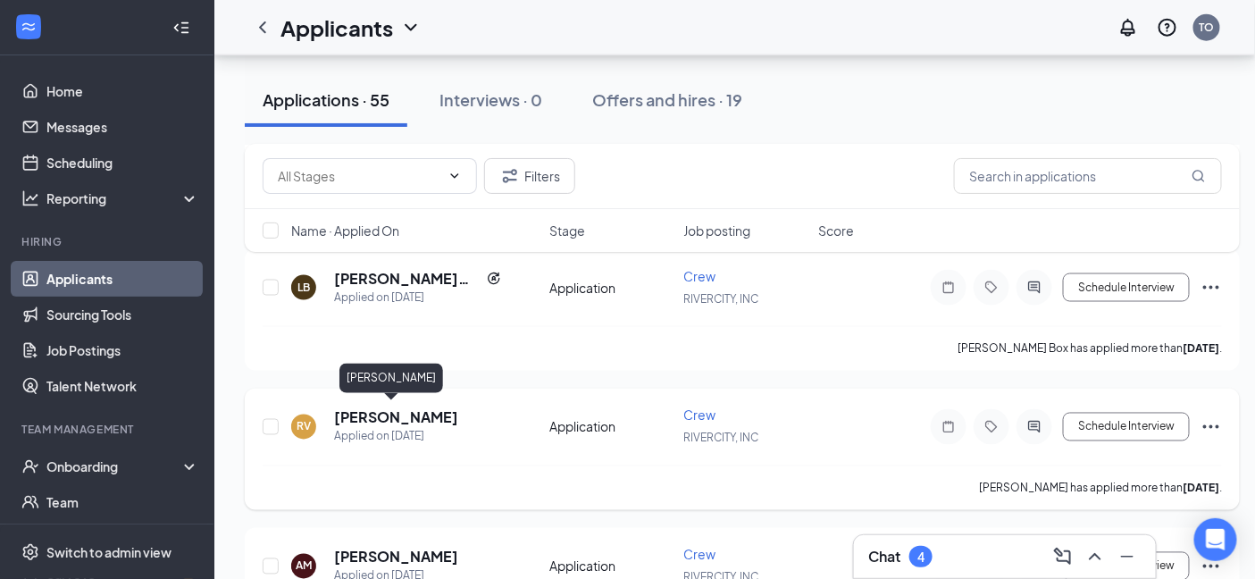
click at [372, 415] on h5 "Robert vasser" at bounding box center [396, 418] width 124 height 20
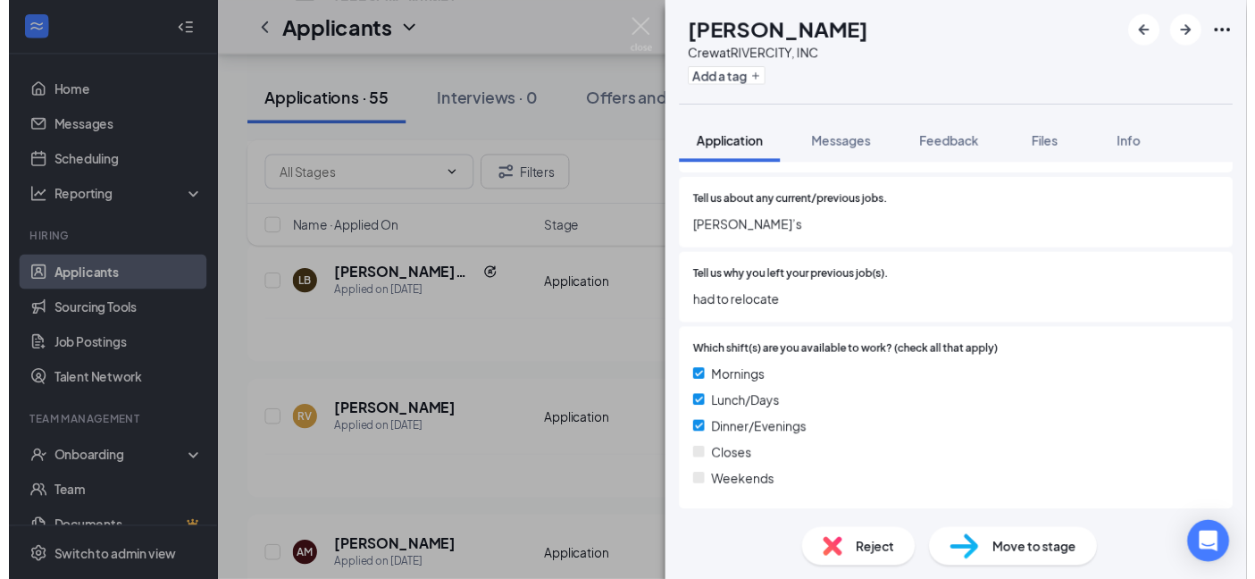
scroll to position [993, 0]
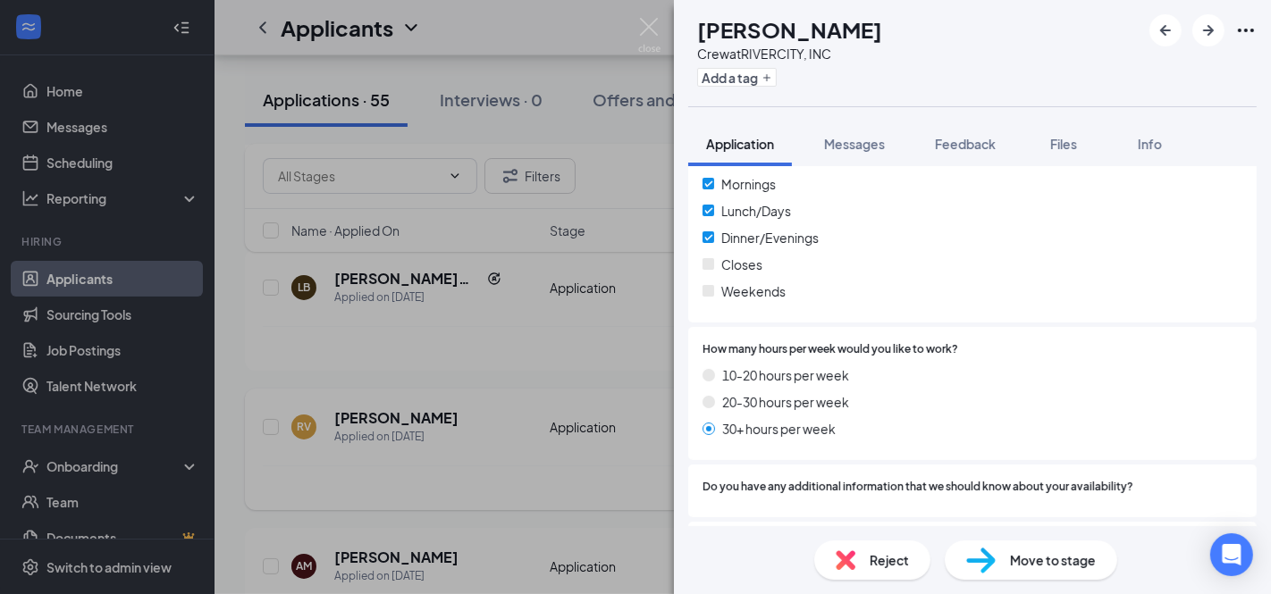
click at [376, 415] on div "RV Robert vasser Crew at RIVERCITY, INC Add a tag Application Messages Feedback…" at bounding box center [635, 297] width 1271 height 594
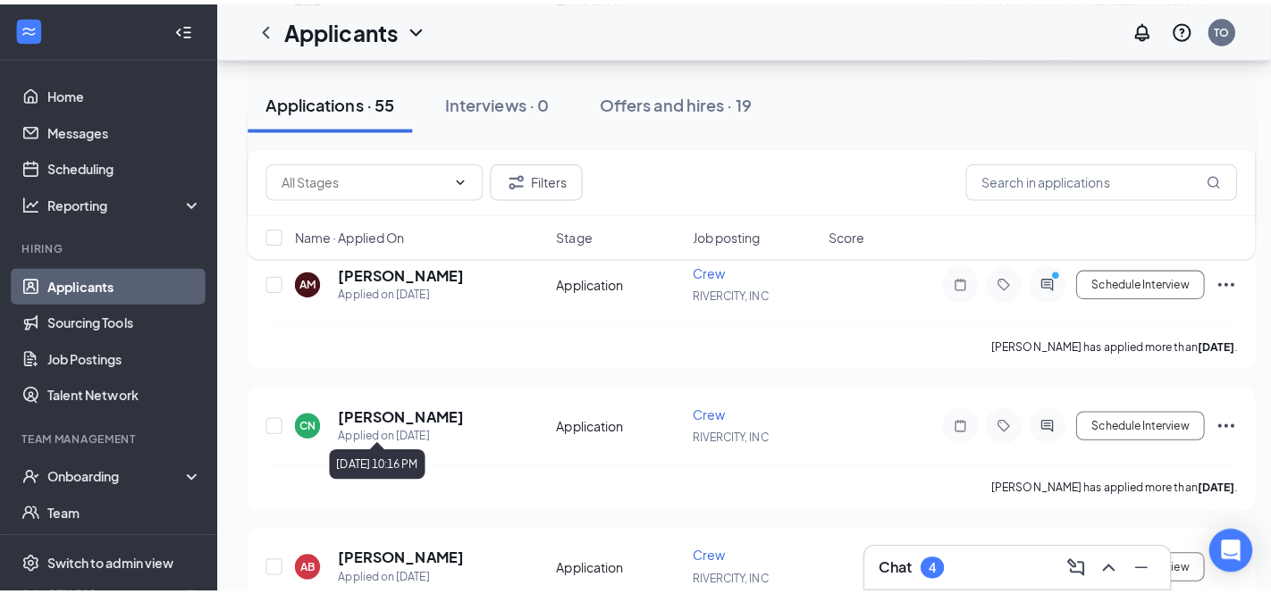
scroll to position [1092, 0]
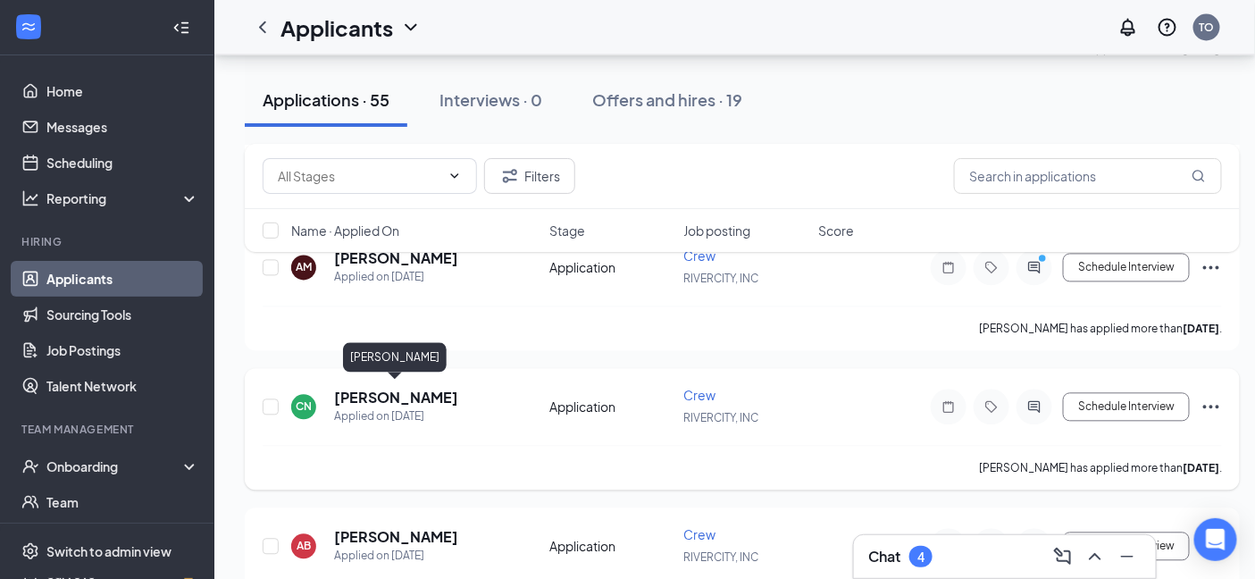
click at [415, 389] on h5 "Conor Newcombe" at bounding box center [396, 399] width 124 height 20
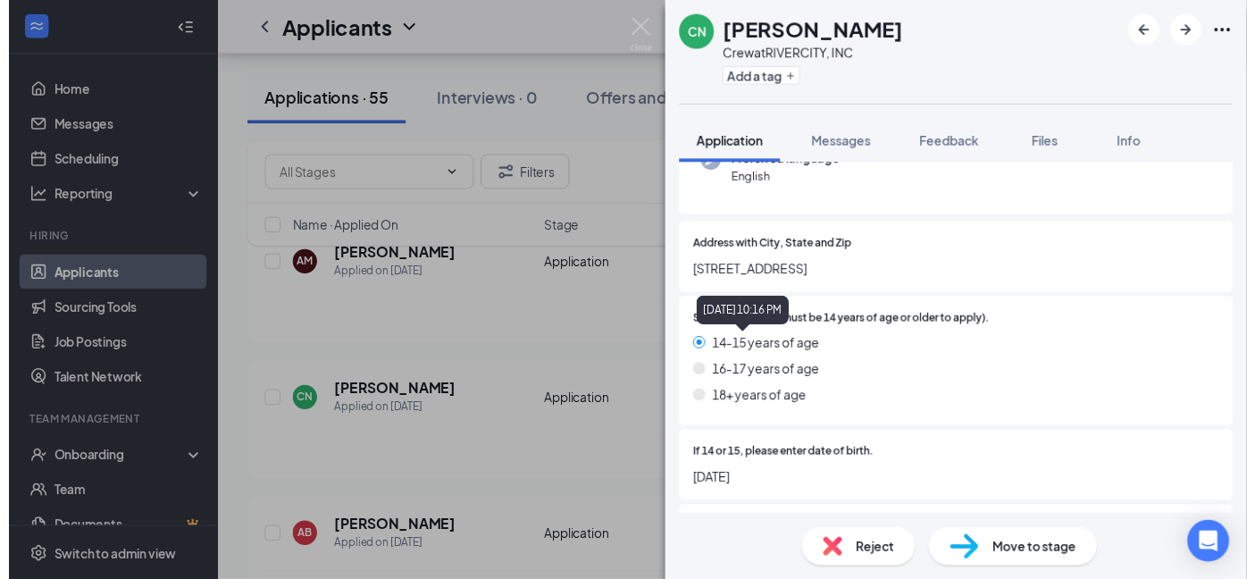
scroll to position [397, 0]
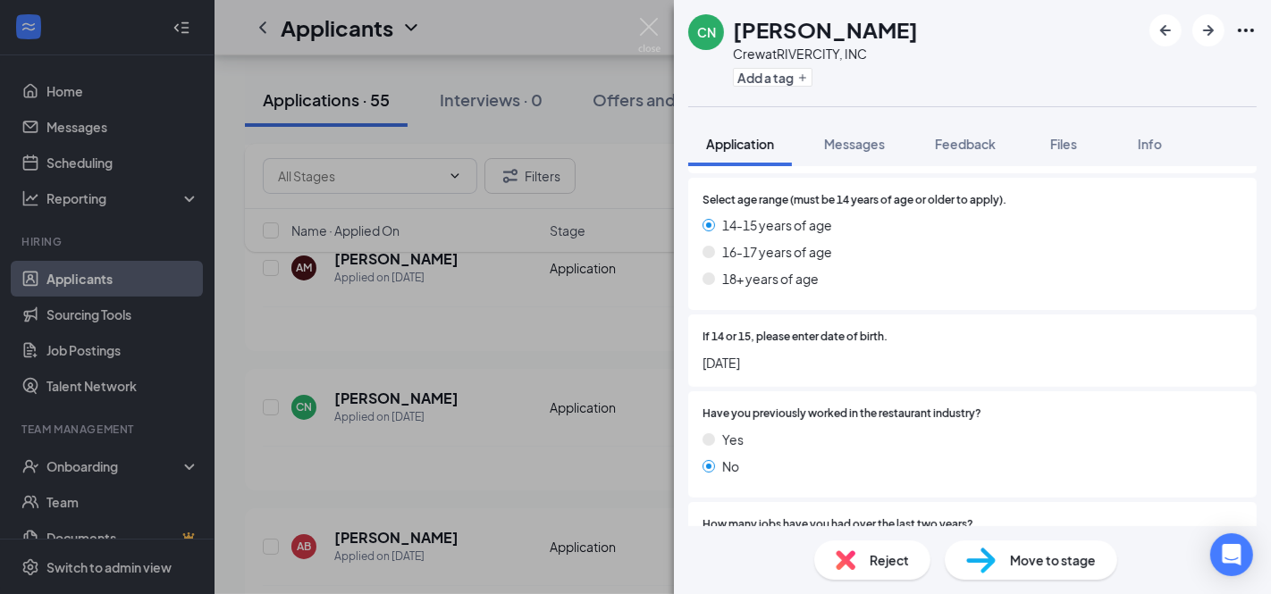
click at [377, 402] on div "CN Conor Newcombe Crew at RIVERCITY, INC Add a tag Application Messages Feedbac…" at bounding box center [635, 297] width 1271 height 594
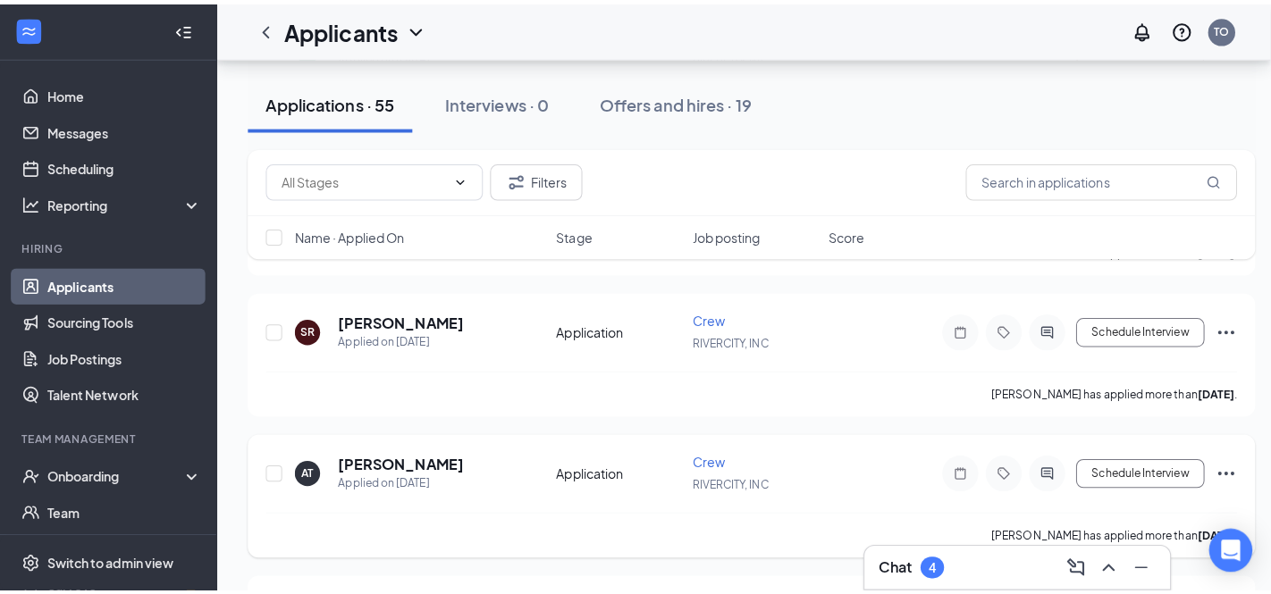
scroll to position [1489, 0]
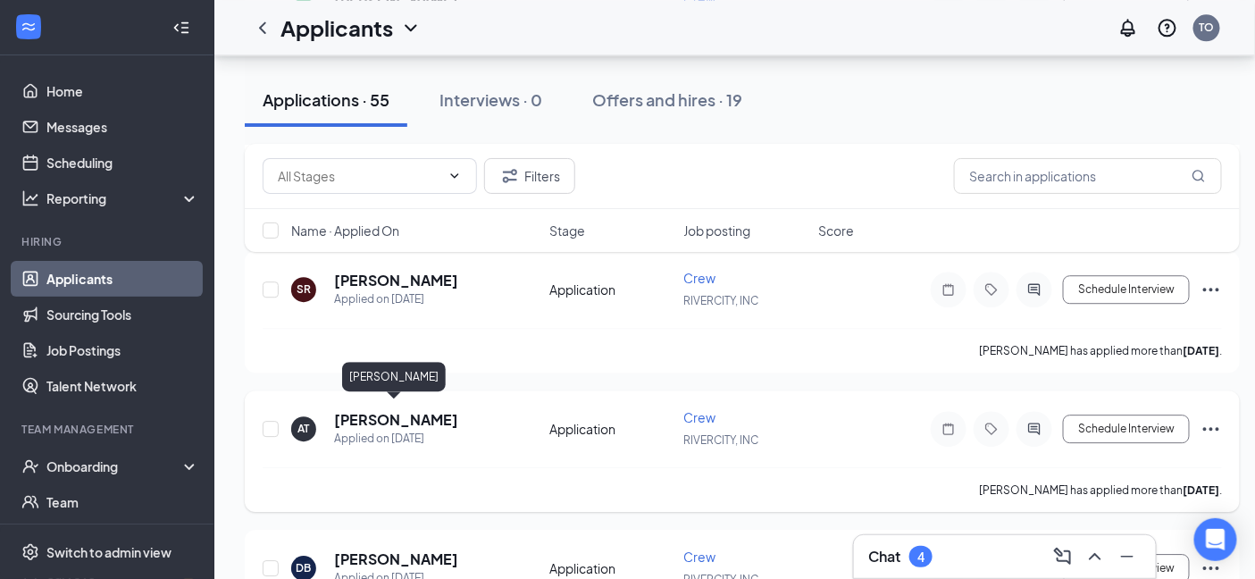
click at [385, 410] on h5 "Anthony Thomas" at bounding box center [396, 420] width 124 height 20
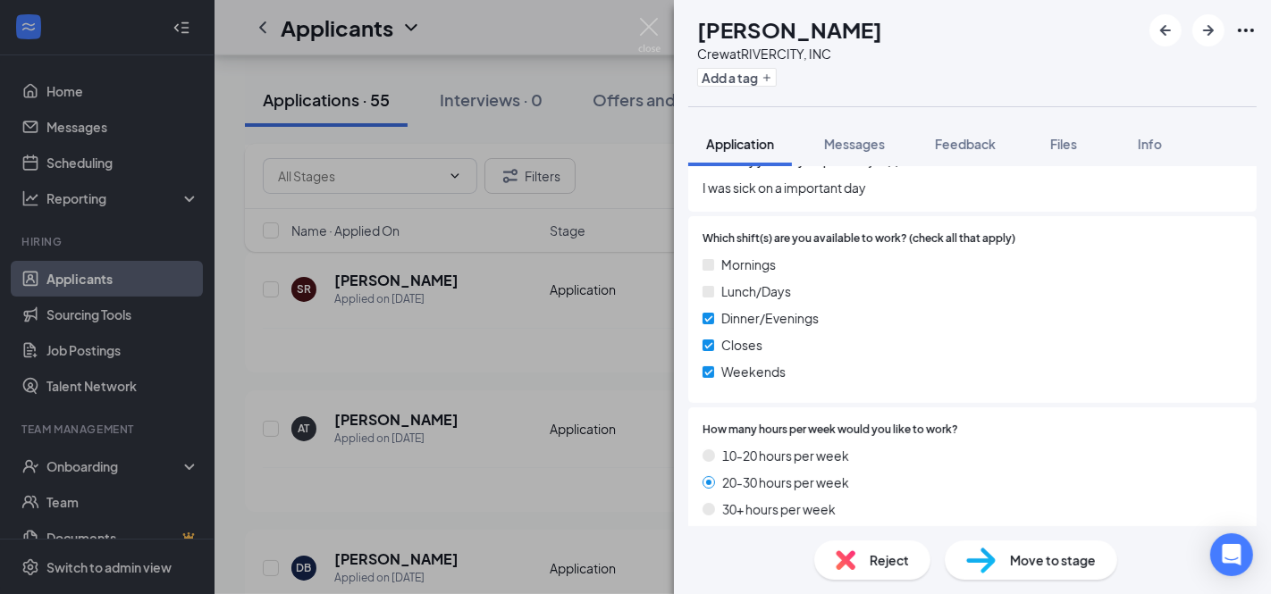
scroll to position [894, 0]
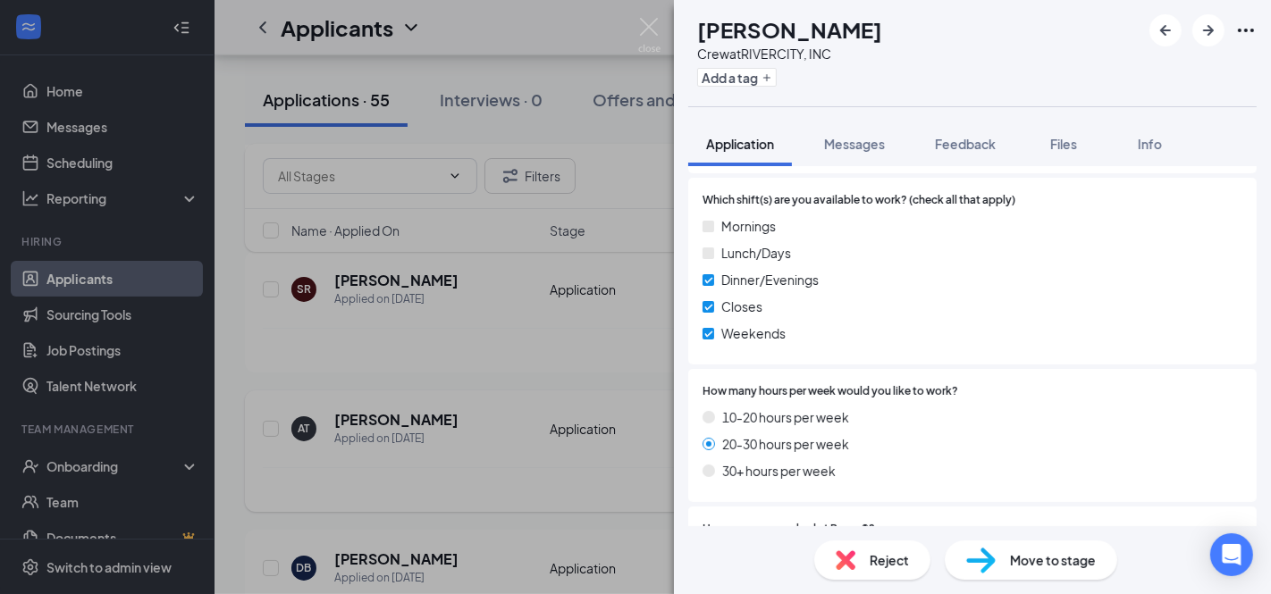
drag, startPoint x: 424, startPoint y: 360, endPoint x: 424, endPoint y: 426, distance: 66.1
click at [425, 360] on div "AT Anthony Thomas Crew at RIVERCITY, INC Add a tag Application Messages Feedbac…" at bounding box center [635, 297] width 1271 height 594
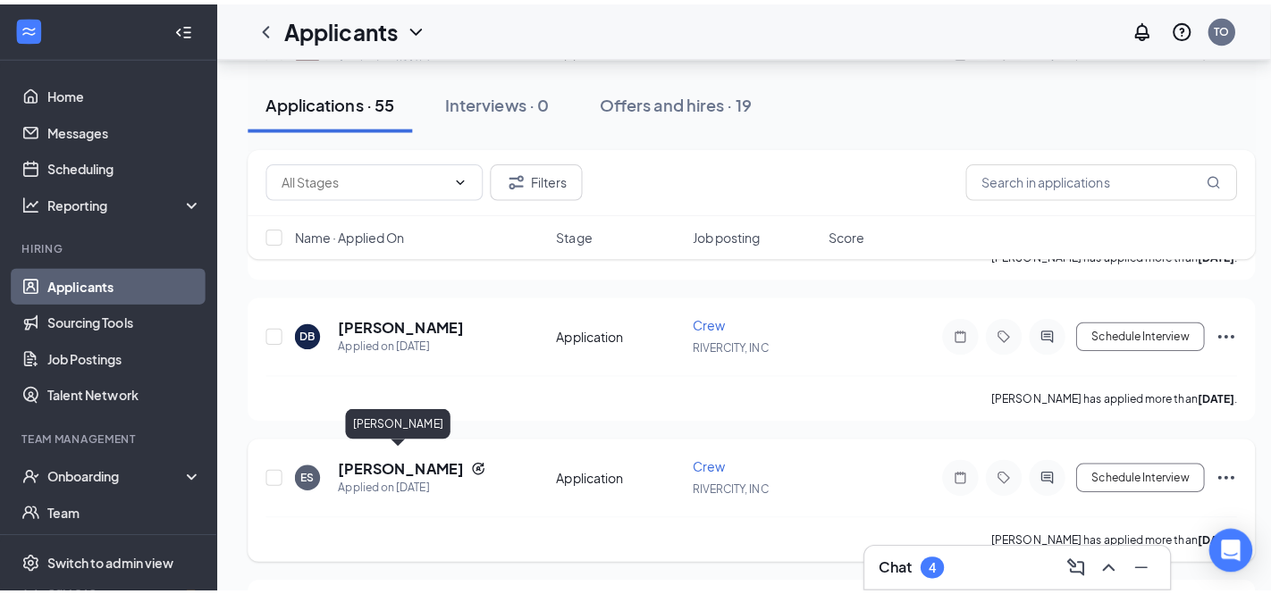
scroll to position [1787, 0]
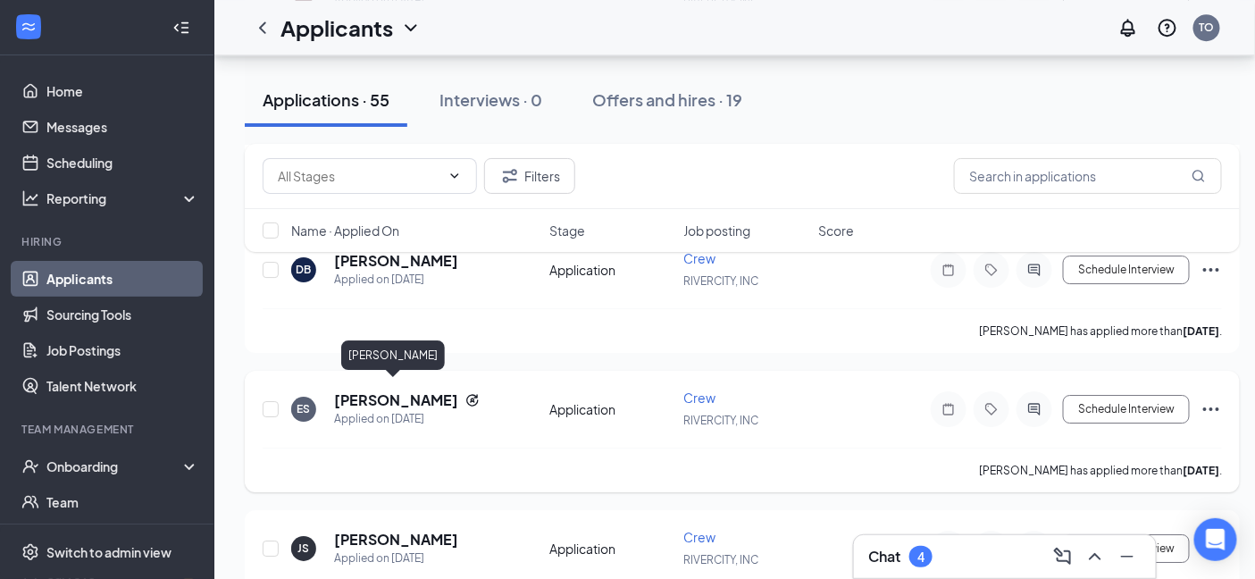
click at [421, 390] on h5 "ethan steinbock" at bounding box center [396, 400] width 124 height 20
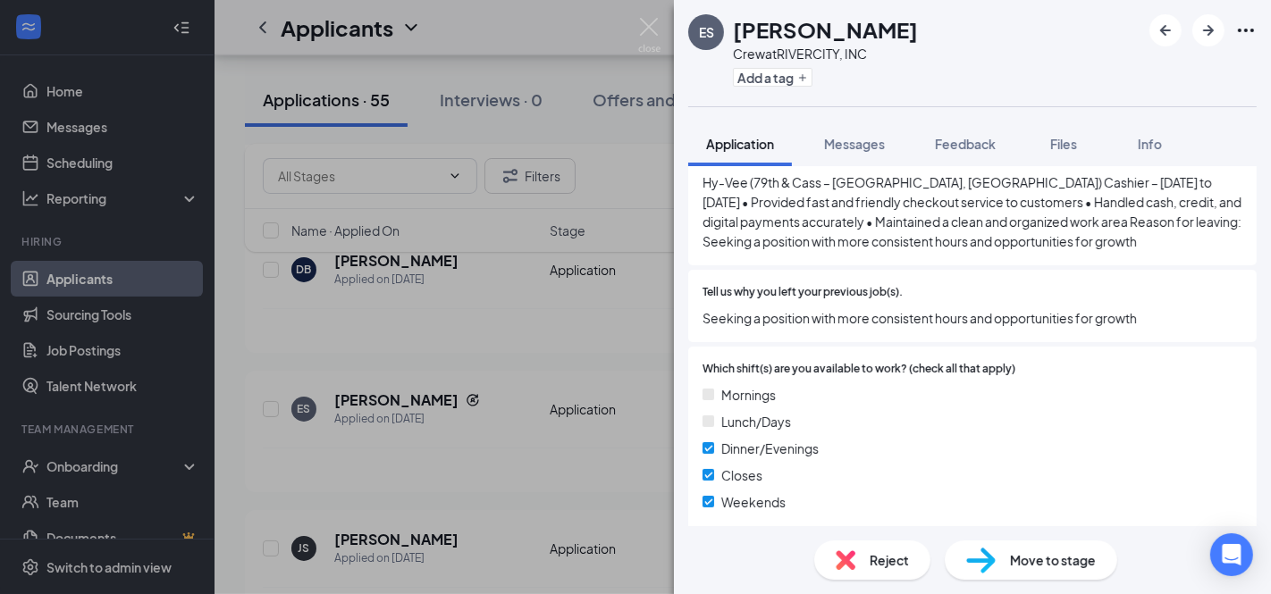
scroll to position [894, 0]
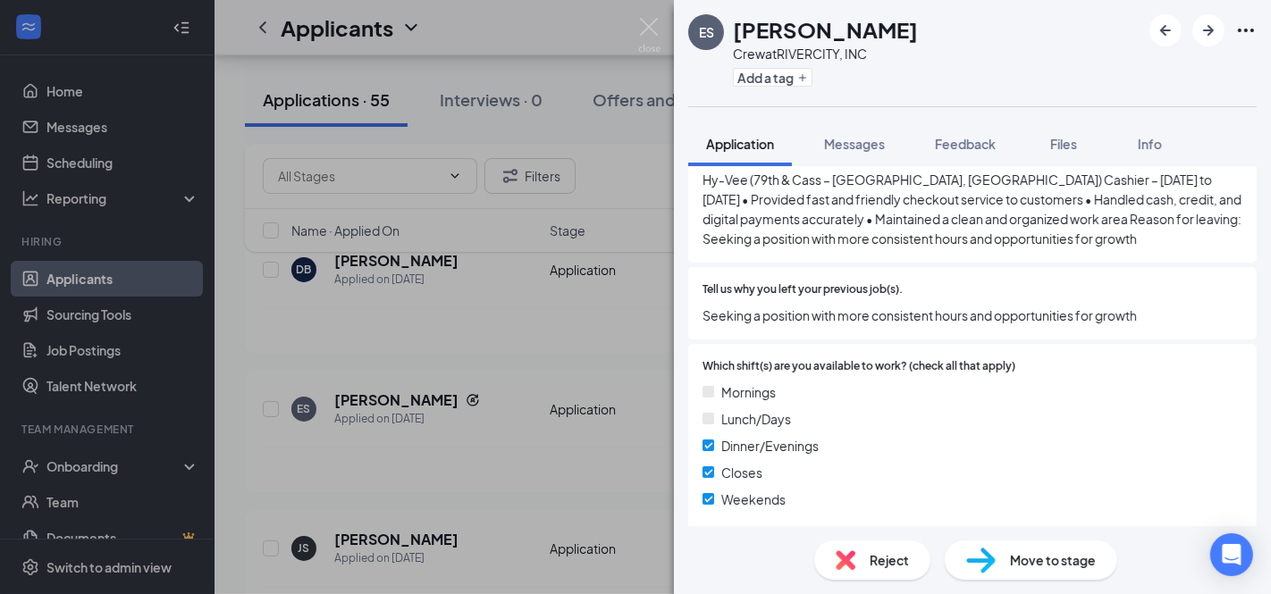
click at [460, 465] on div "ES ethan steinbock Crew at RIVERCITY, INC Add a tag Application Messages Feedba…" at bounding box center [635, 297] width 1271 height 594
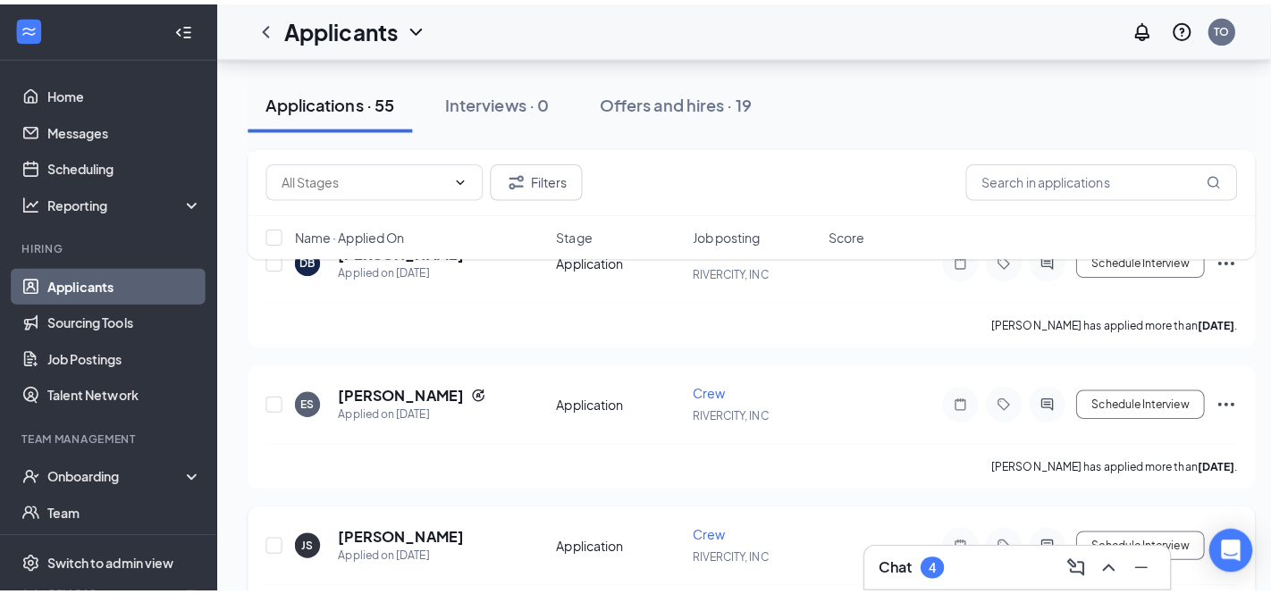
scroll to position [1886, 0]
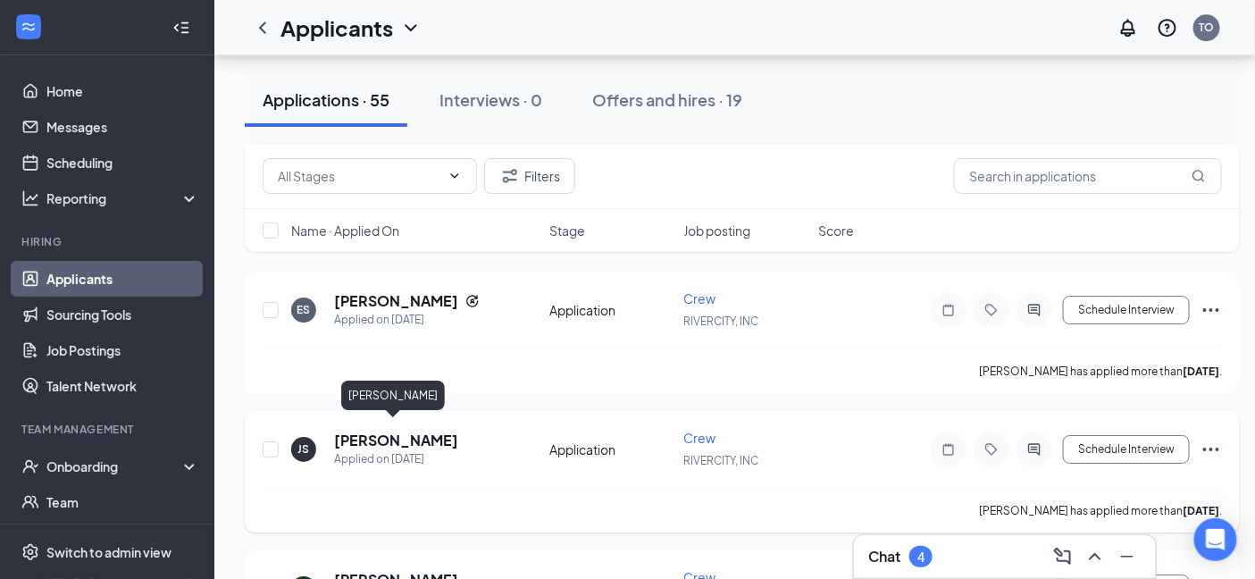
click at [417, 431] on h5 "jayden skalberg" at bounding box center [396, 441] width 124 height 20
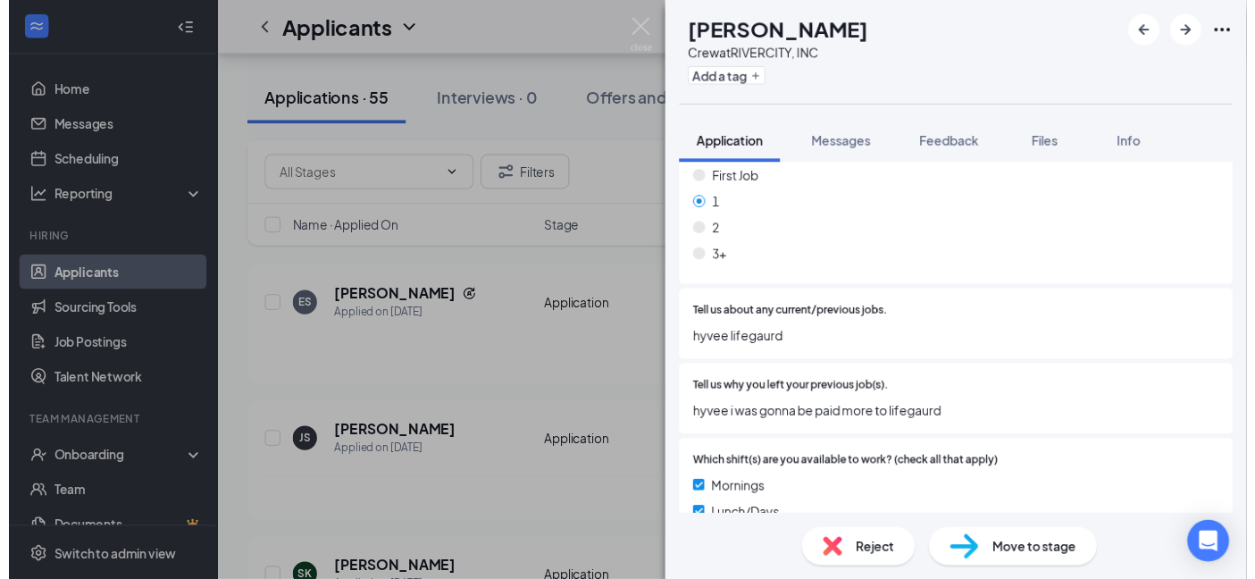
scroll to position [793, 0]
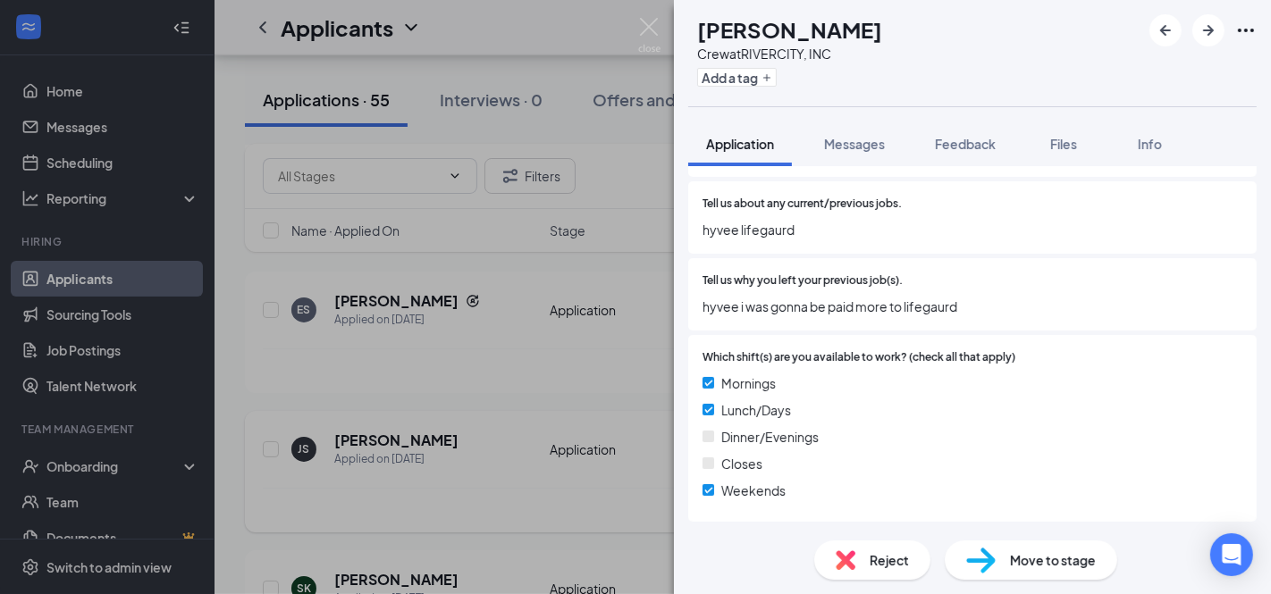
click at [340, 468] on div "JS jayden skalberg Crew at RIVERCITY, INC Add a tag Application Messages Feedba…" at bounding box center [635, 297] width 1271 height 594
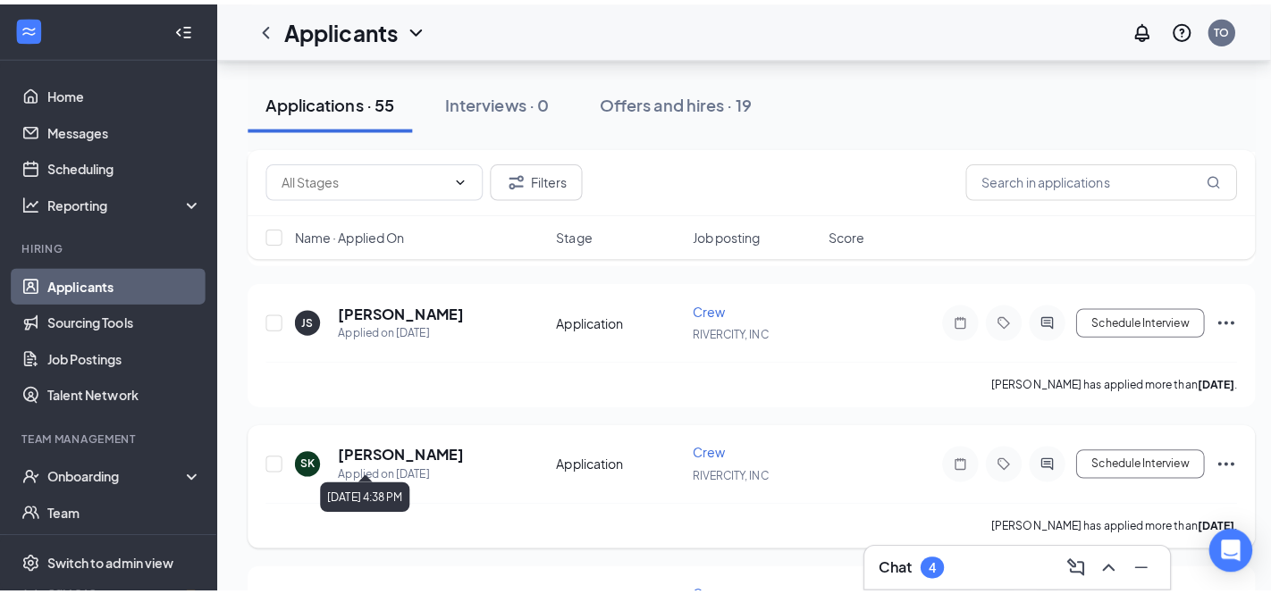
scroll to position [2085, 0]
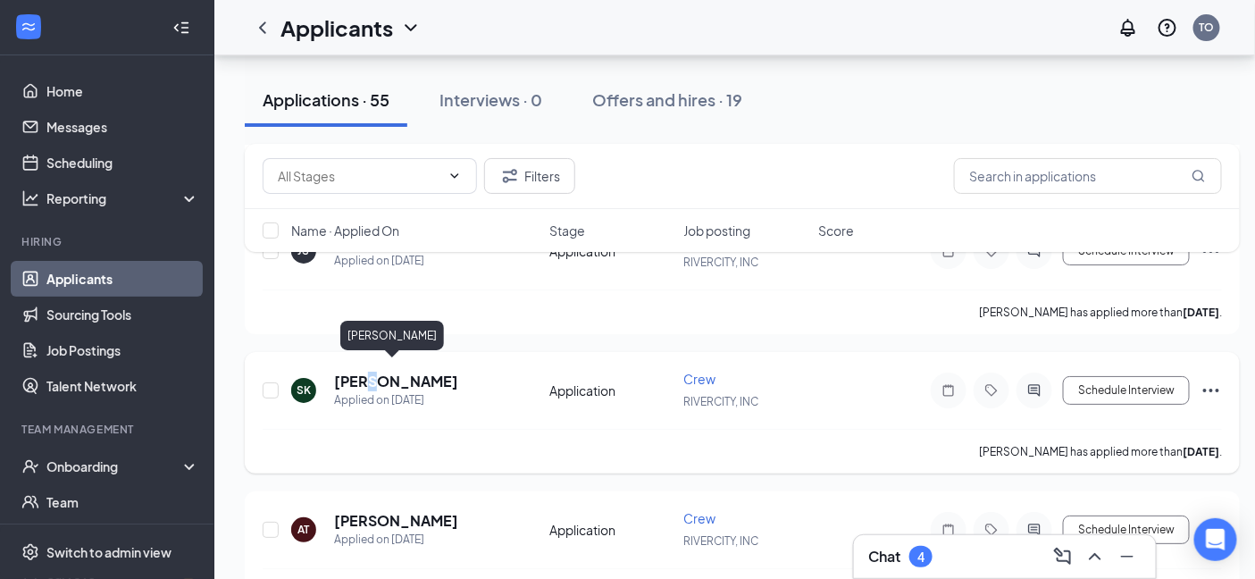
click at [370, 372] on h5 "Steven Kramer" at bounding box center [396, 382] width 124 height 20
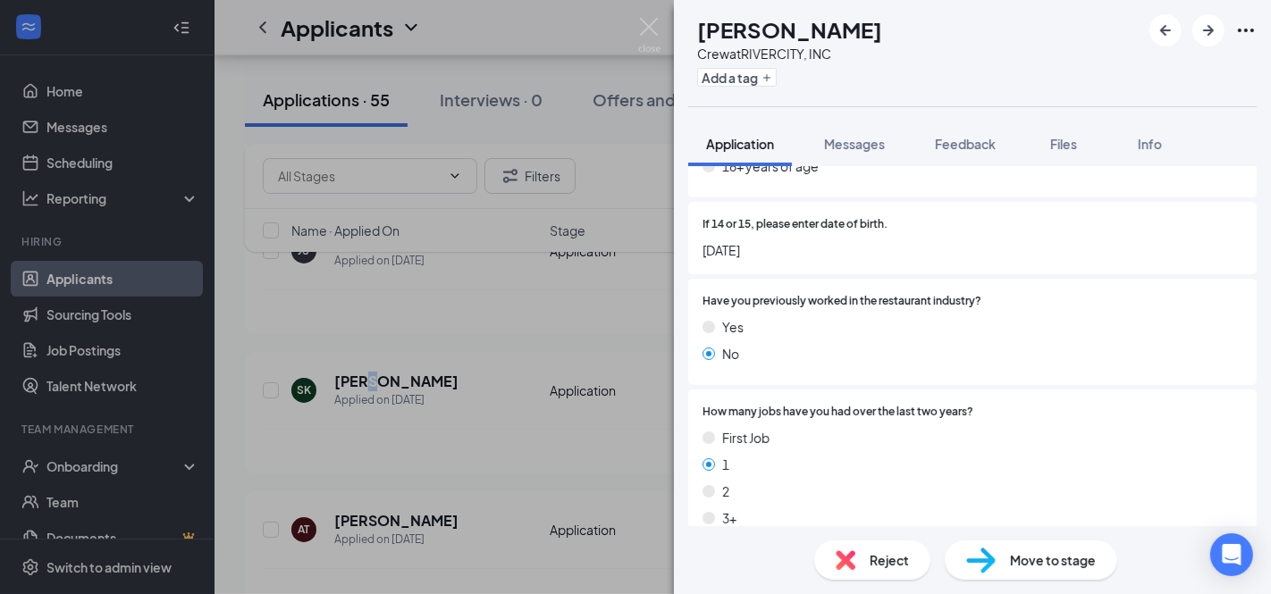
scroll to position [595, 0]
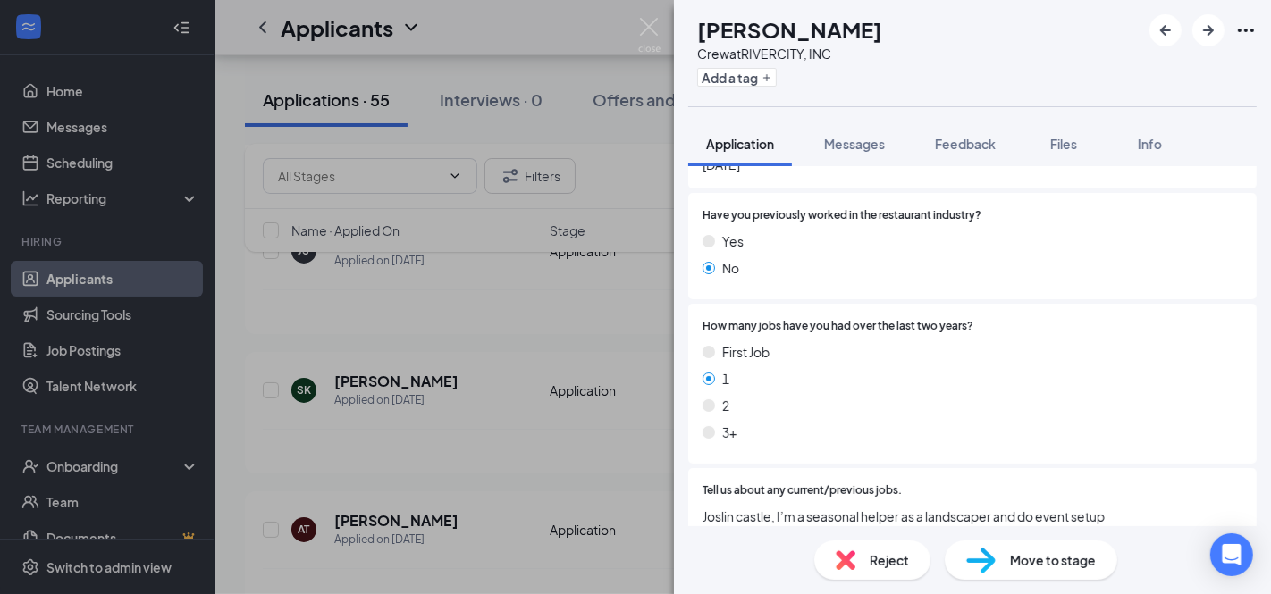
click at [300, 477] on div "SK Steven Kramer Crew at RIVERCITY, INC Add a tag Application Messages Feedback…" at bounding box center [635, 297] width 1271 height 594
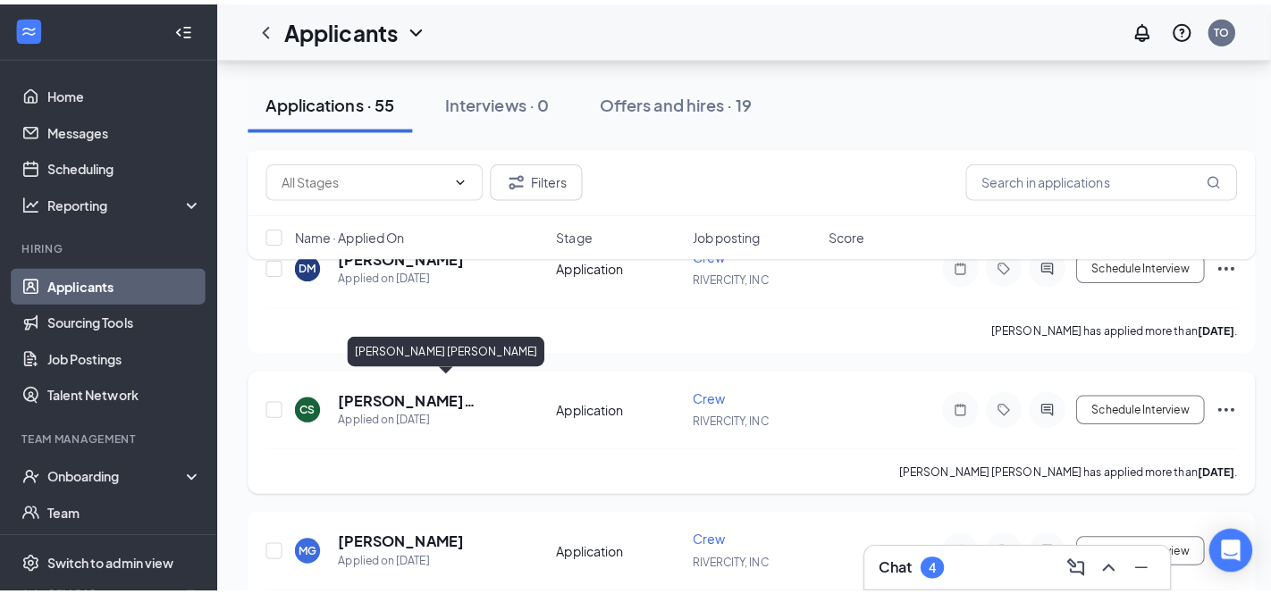
scroll to position [2681, 0]
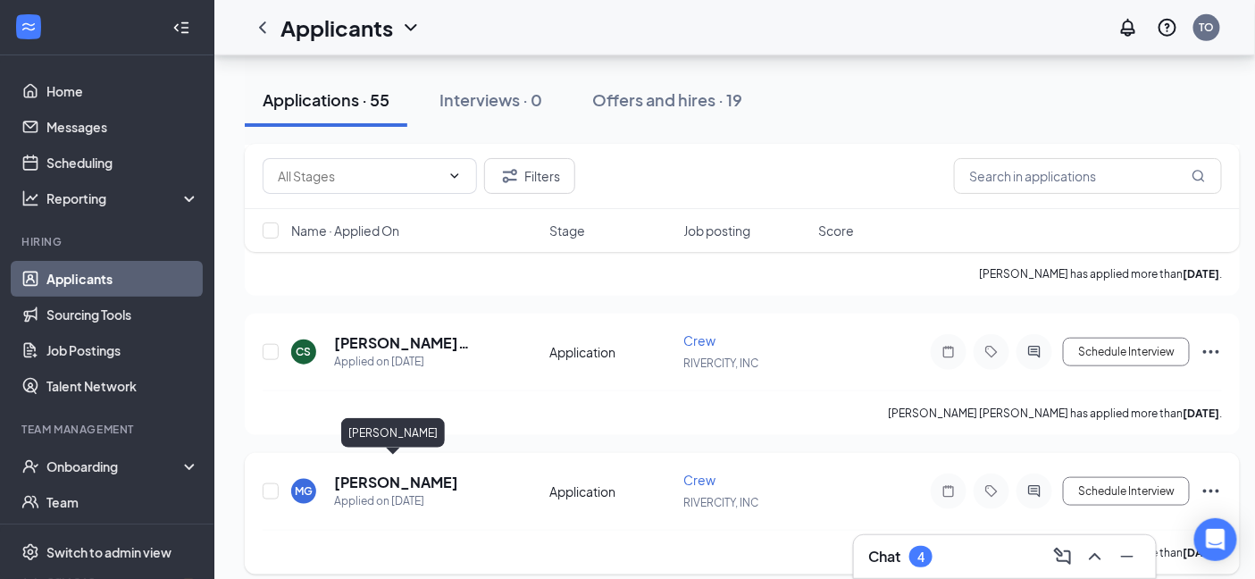
click at [391, 473] on h5 "Mark Greenwell" at bounding box center [396, 483] width 124 height 20
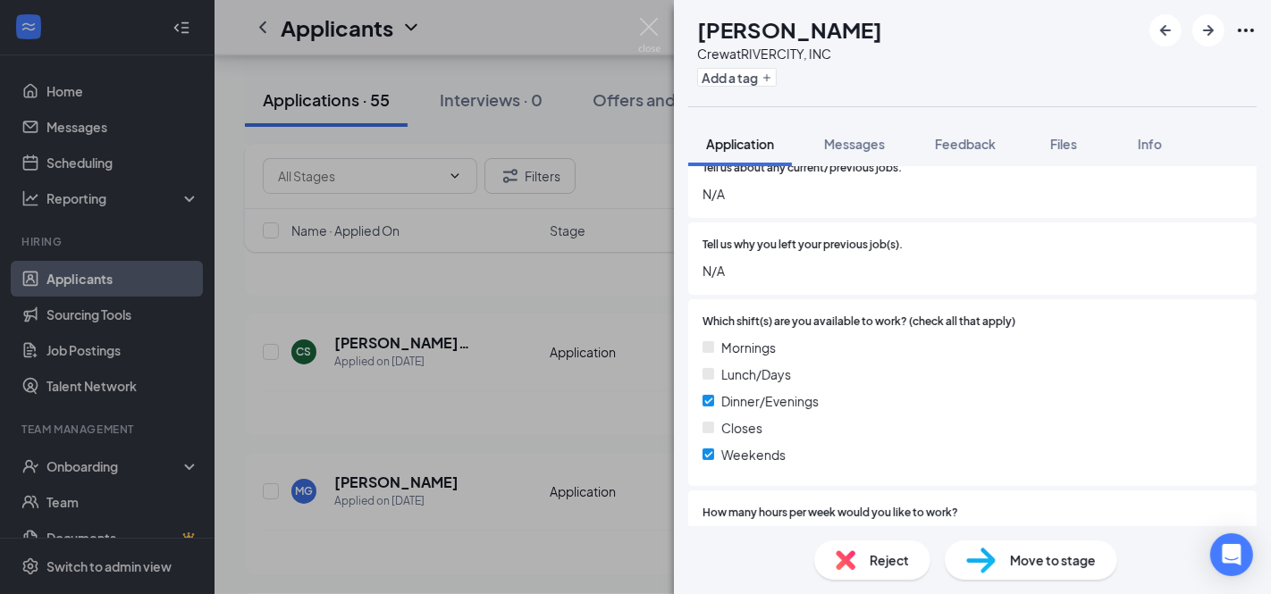
scroll to position [894, 0]
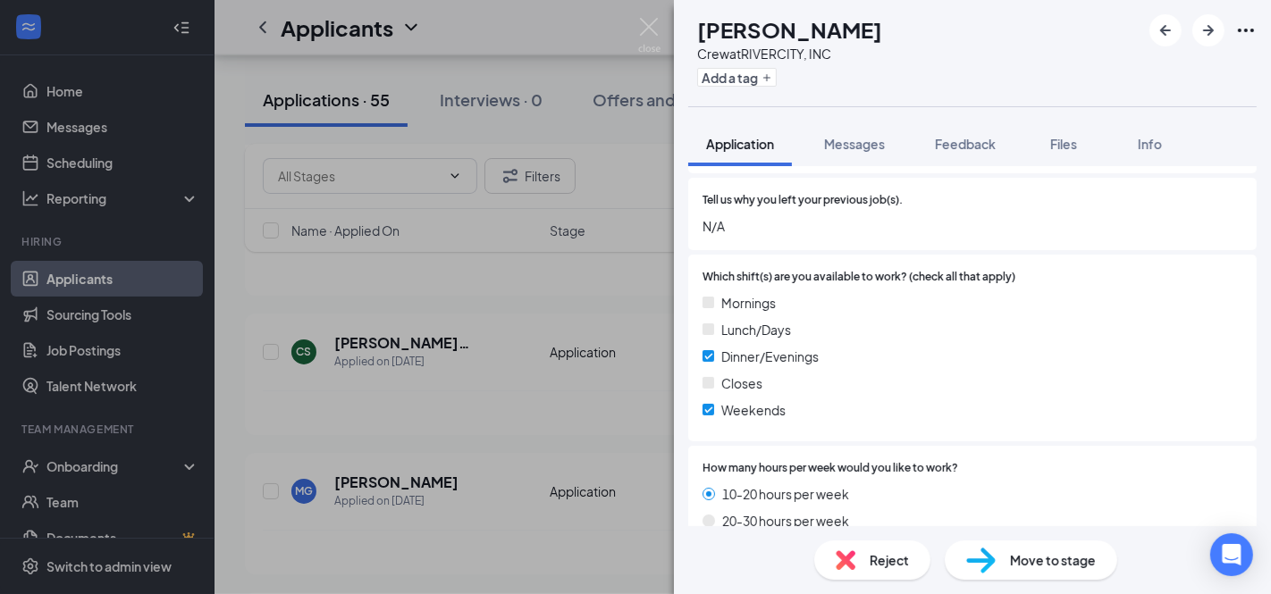
click at [415, 422] on div "MG Mark Greenwell Crew at RIVERCITY, INC Add a tag Application Messages Feedbac…" at bounding box center [635, 297] width 1271 height 594
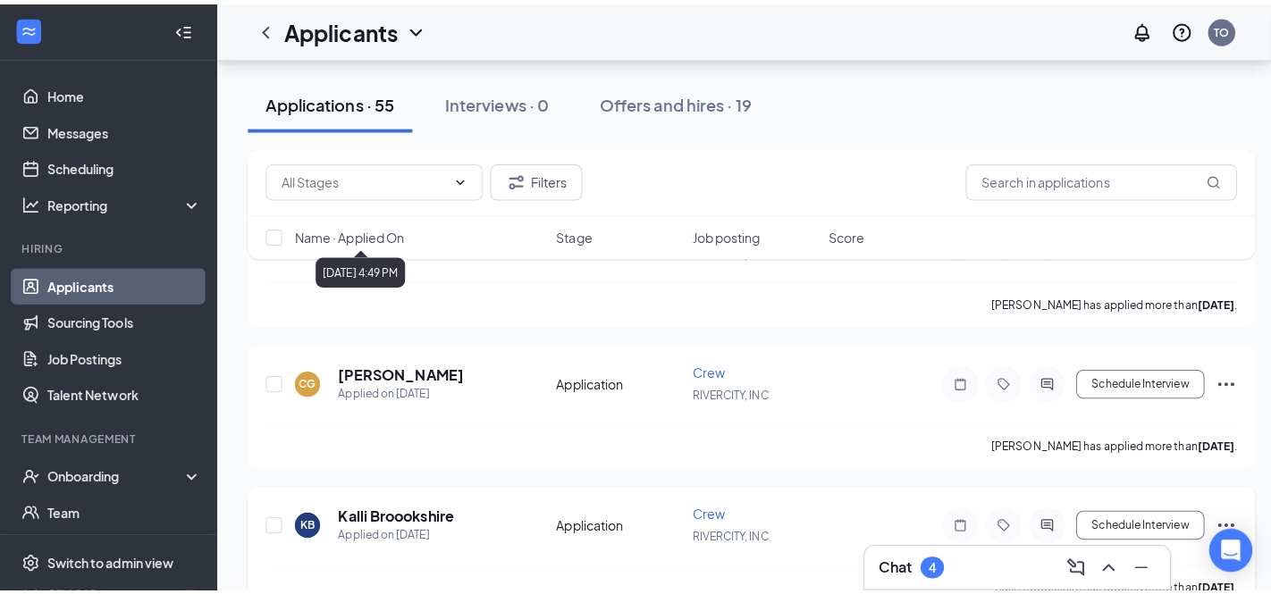
scroll to position [3077, 0]
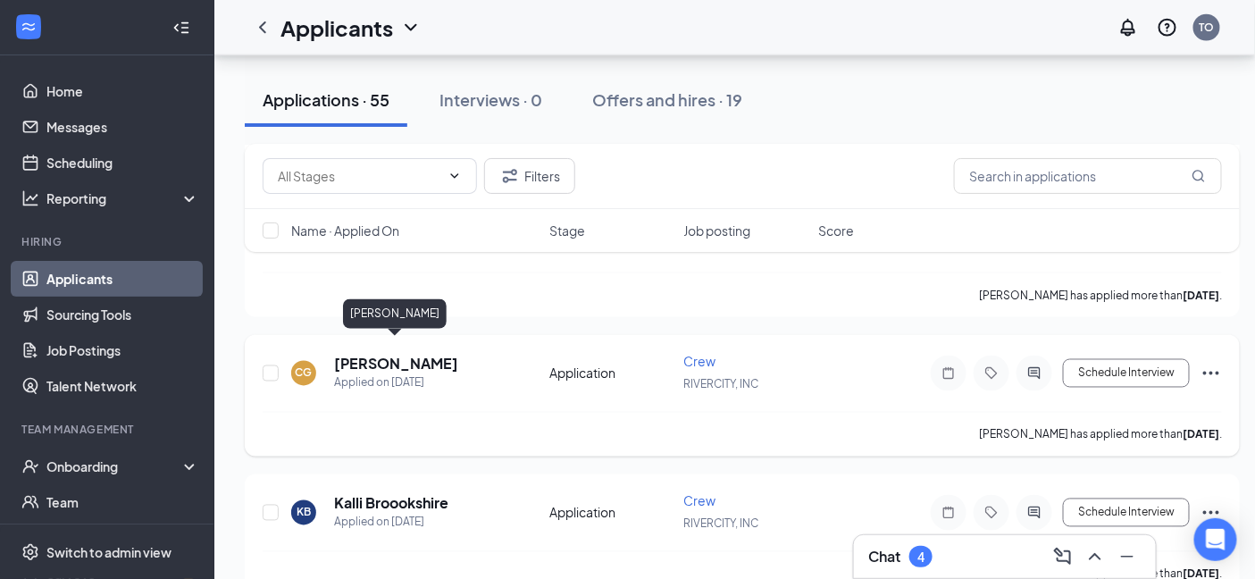
click at [449, 355] on h5 "Christopher Green" at bounding box center [396, 365] width 124 height 20
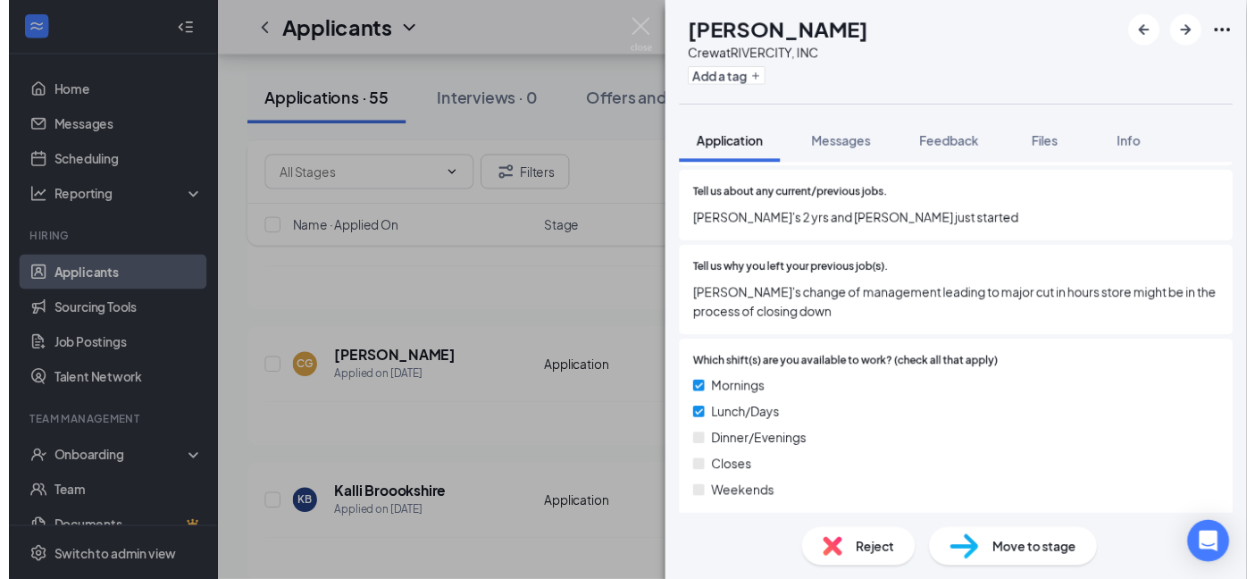
scroll to position [894, 0]
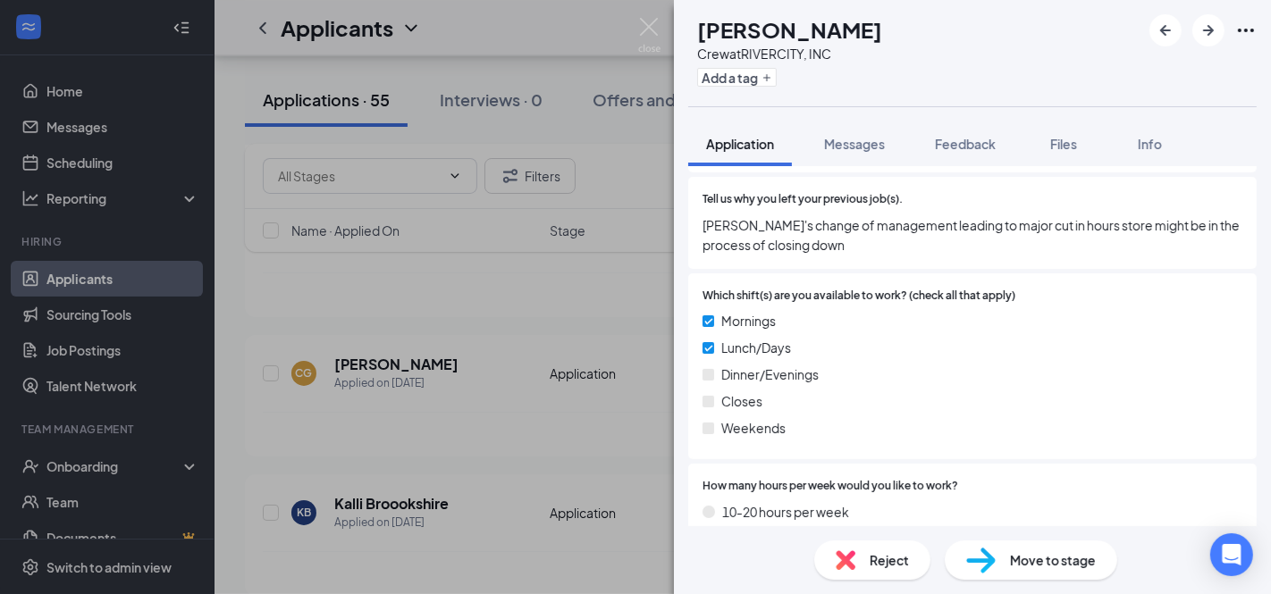
click at [413, 413] on div "CG Christopher Green Crew at RIVERCITY, INC Add a tag Application Messages Feed…" at bounding box center [635, 297] width 1271 height 594
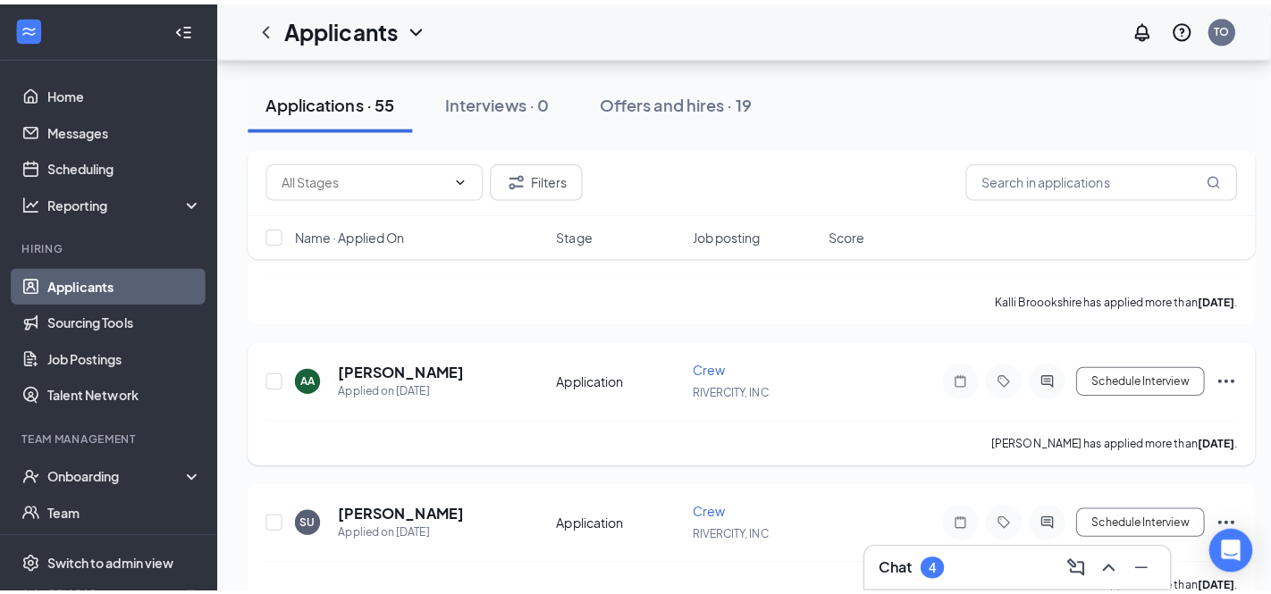
scroll to position [3375, 0]
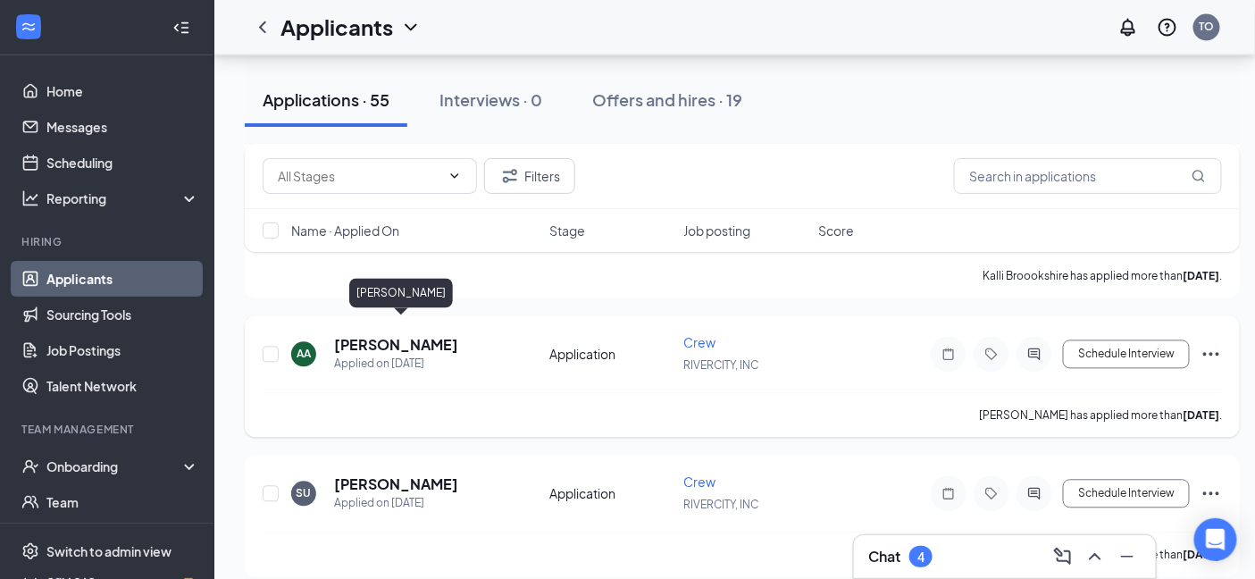
click at [449, 336] on h5 "Alonzoe Andersen-Reis" at bounding box center [396, 346] width 124 height 20
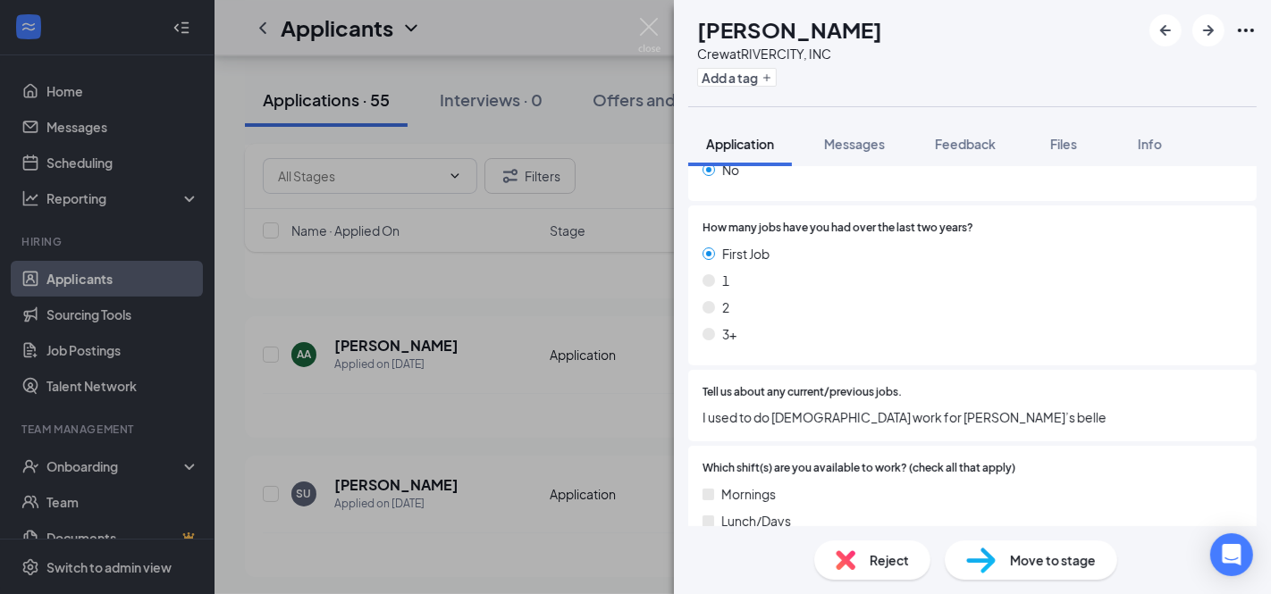
scroll to position [595, 0]
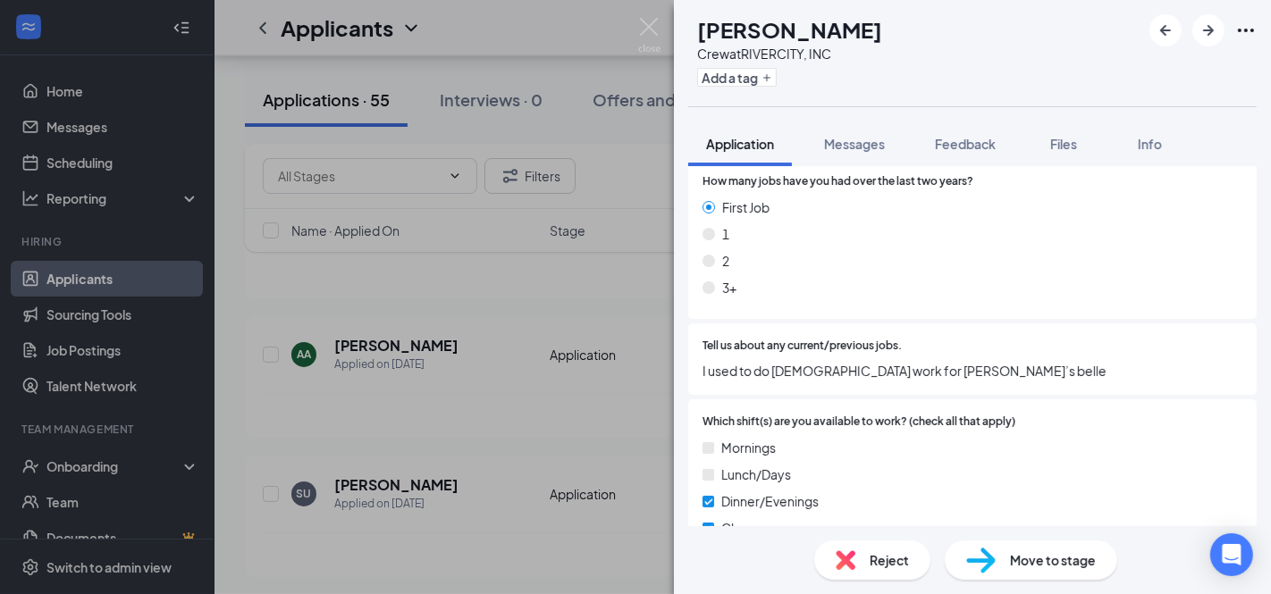
click at [427, 409] on div "AA Alonzoe Andersen-Reis Crew at RIVERCITY, INC Add a tag Application Messages …" at bounding box center [635, 297] width 1271 height 594
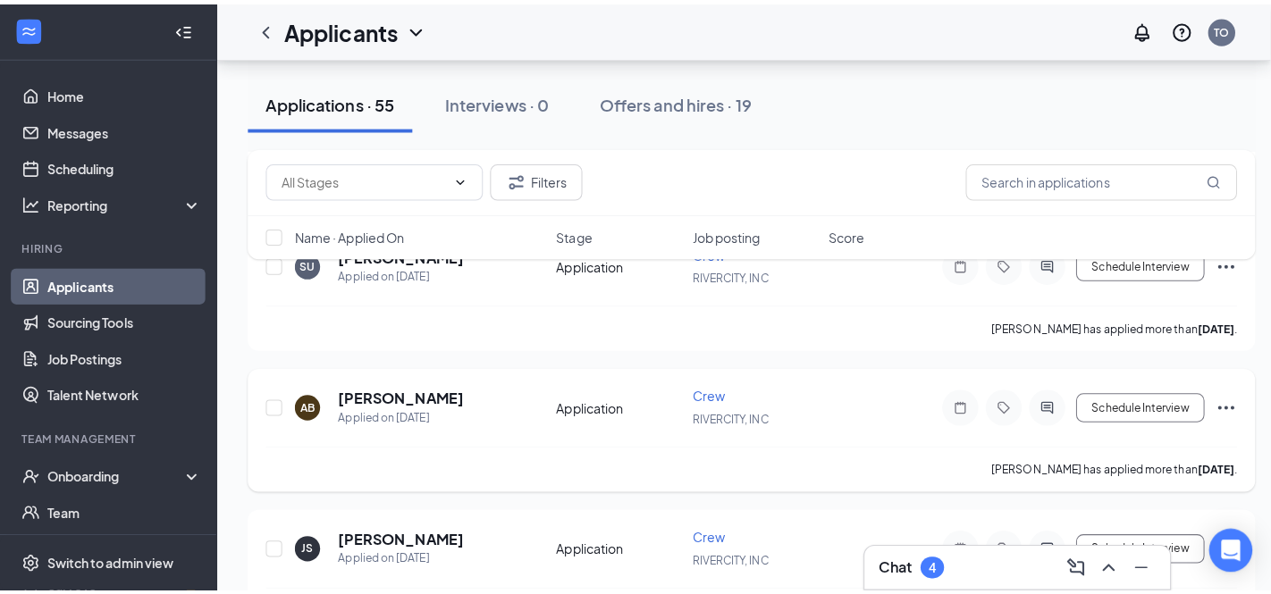
scroll to position [3673, 0]
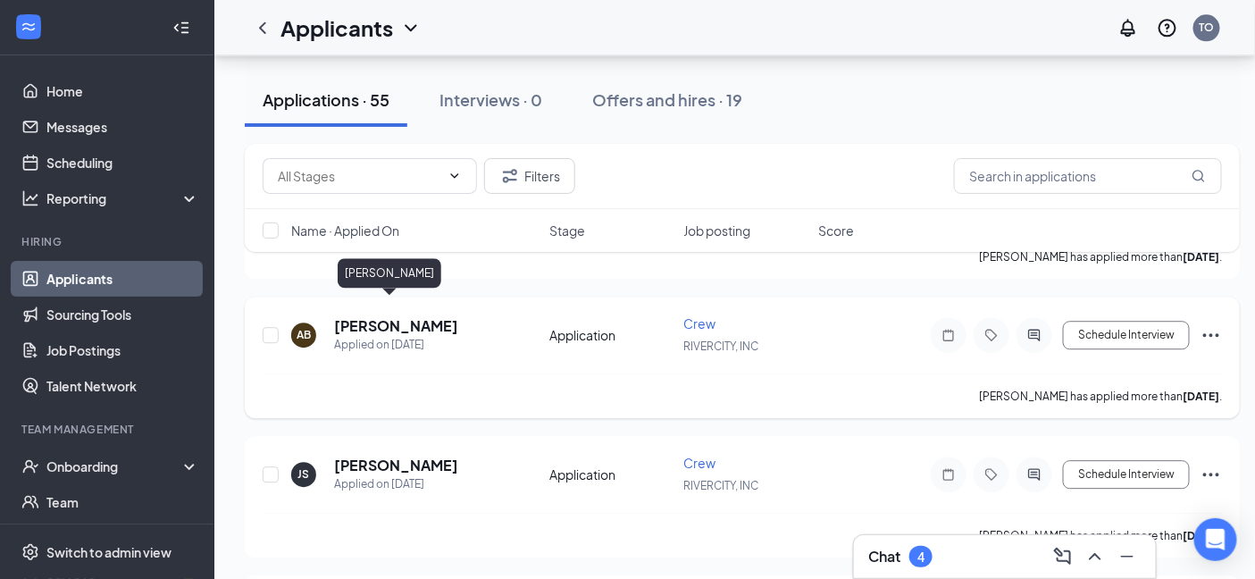
click at [404, 316] on h5 "Alvin Bunch" at bounding box center [396, 326] width 124 height 20
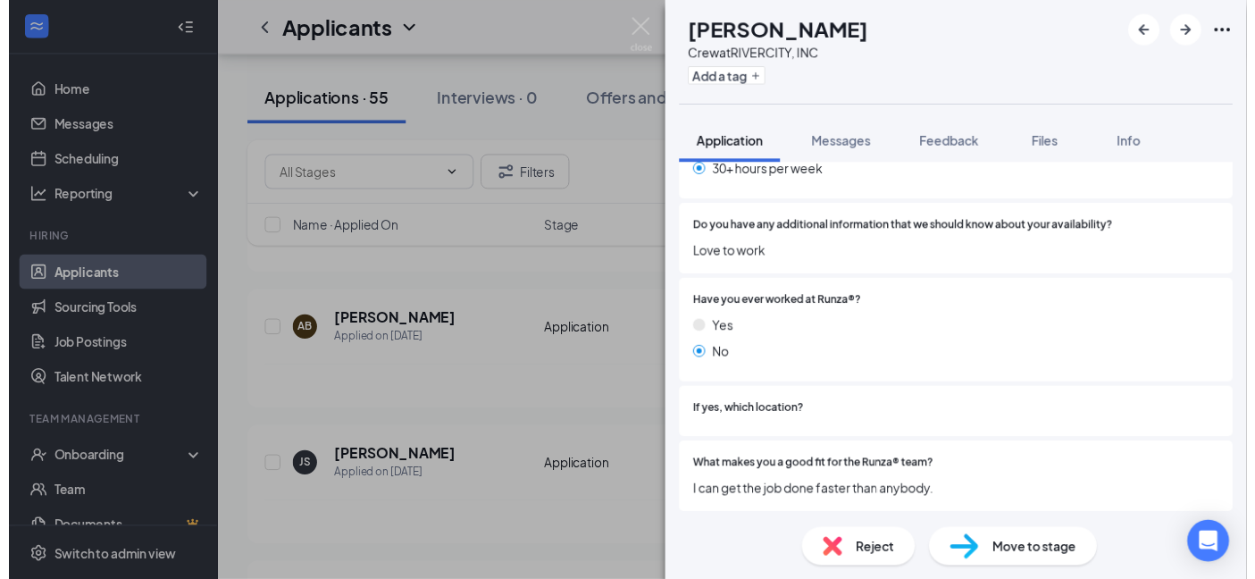
scroll to position [1292, 0]
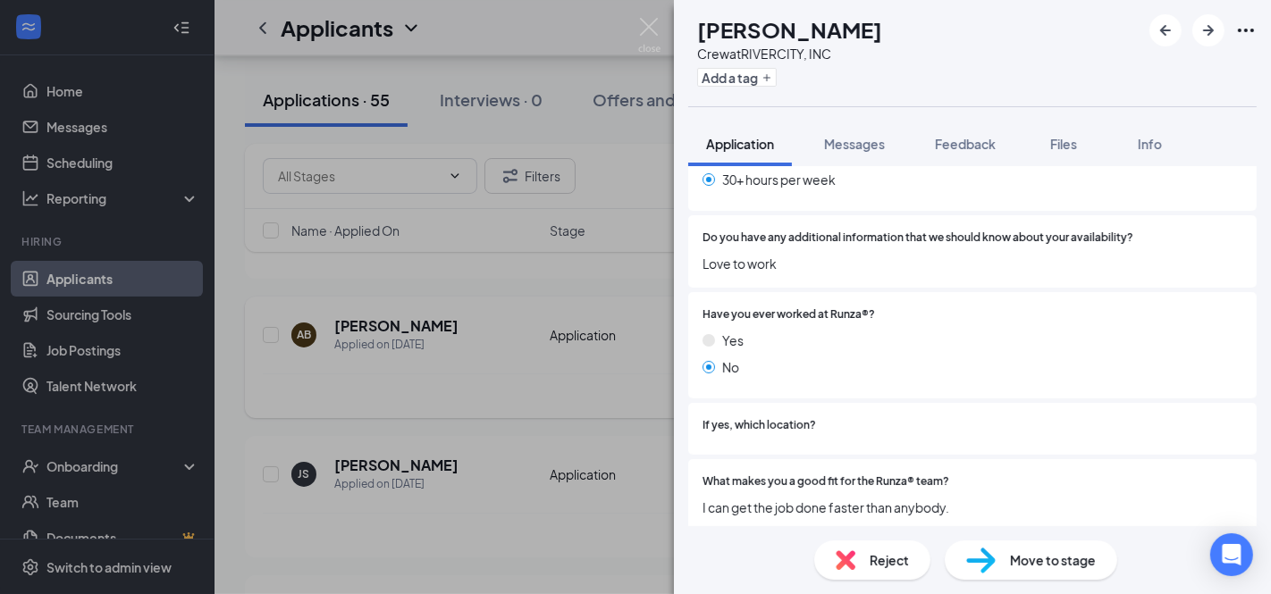
drag, startPoint x: 310, startPoint y: 404, endPoint x: 418, endPoint y: 398, distance: 108.3
click at [314, 405] on div "AB Alvin Bunch Crew at RIVERCITY, INC Add a tag Application Messages Feedback F…" at bounding box center [635, 297] width 1271 height 594
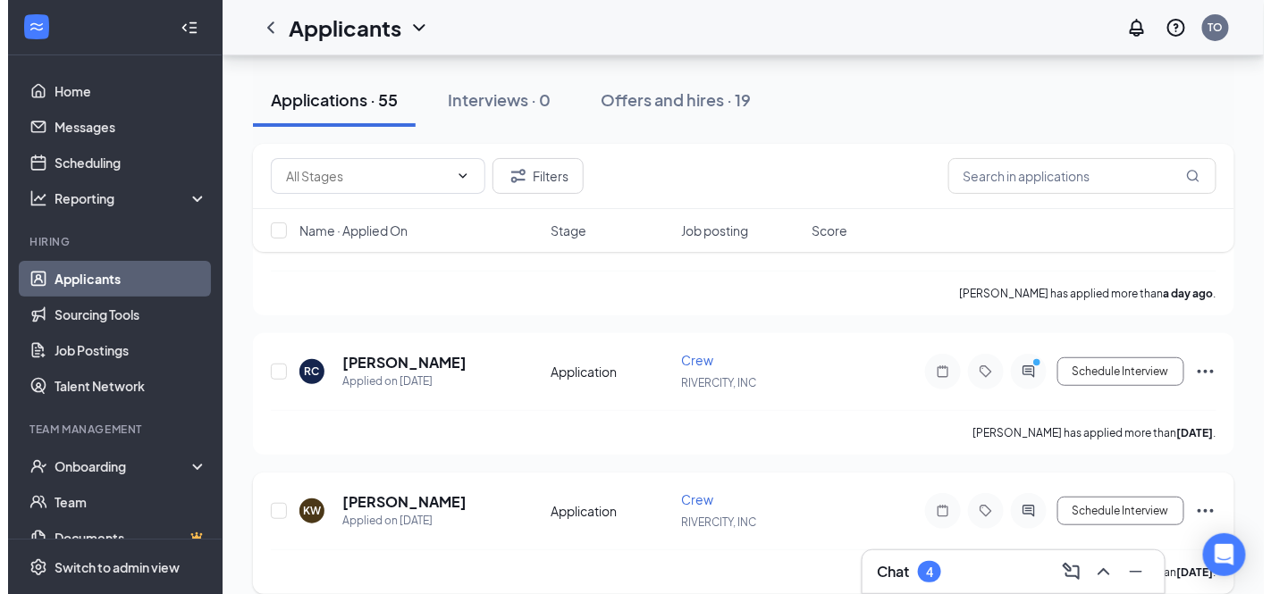
scroll to position [198, 0]
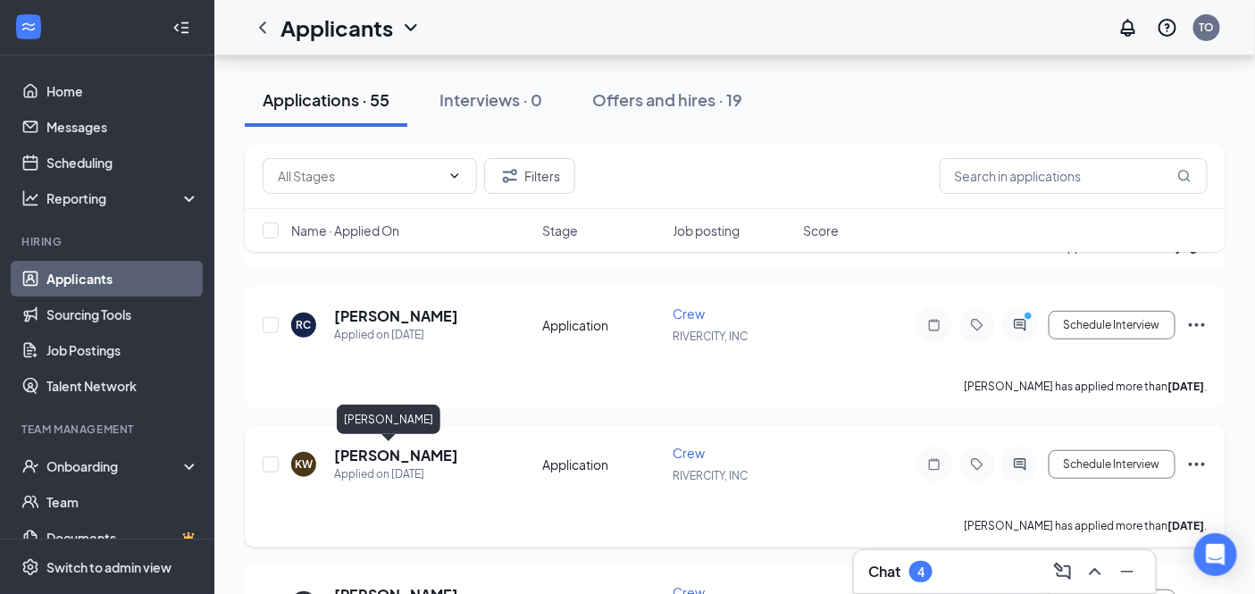
drag, startPoint x: 351, startPoint y: 449, endPoint x: 342, endPoint y: 445, distance: 10.0
click at [351, 451] on h5 "[PERSON_NAME]" at bounding box center [396, 456] width 124 height 20
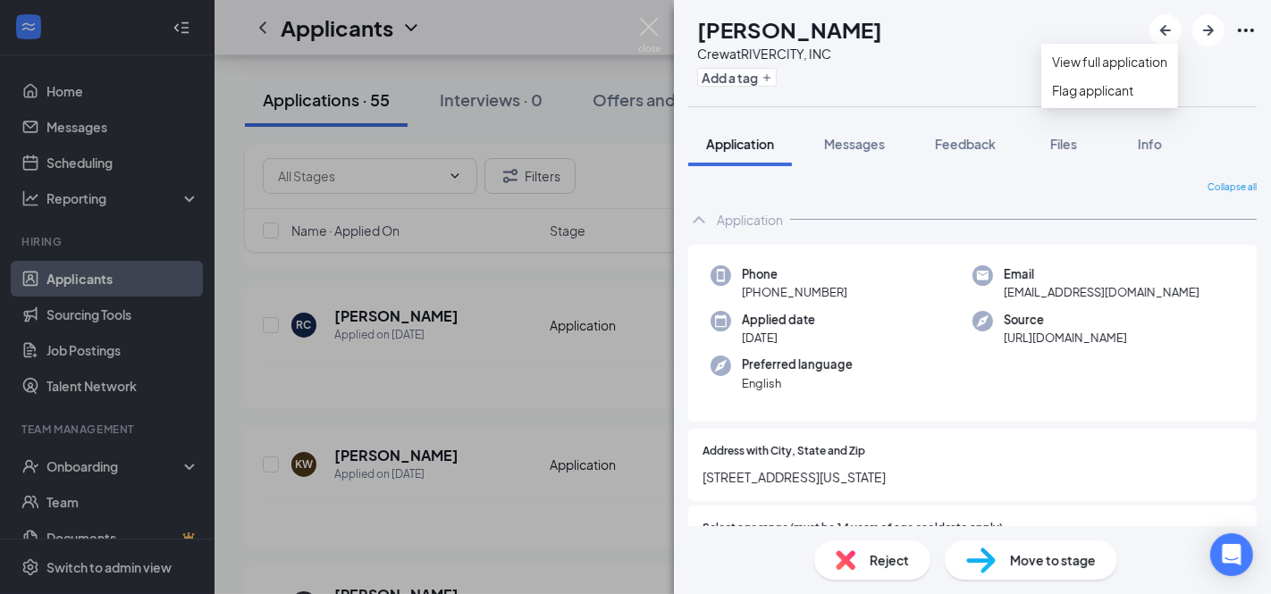
click at [1254, 36] on icon "Ellipses" at bounding box center [1245, 30] width 21 height 21
click at [1163, 71] on link "View full application" at bounding box center [1109, 62] width 115 height 20
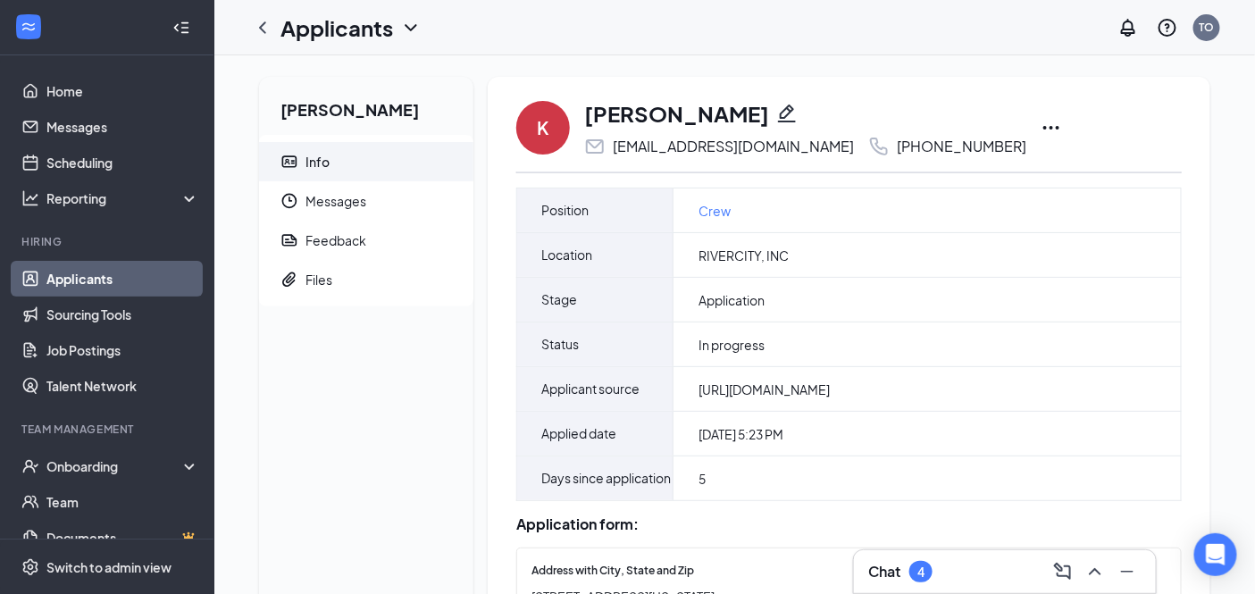
click at [1041, 125] on icon "Ellipses" at bounding box center [1051, 127] width 21 height 21
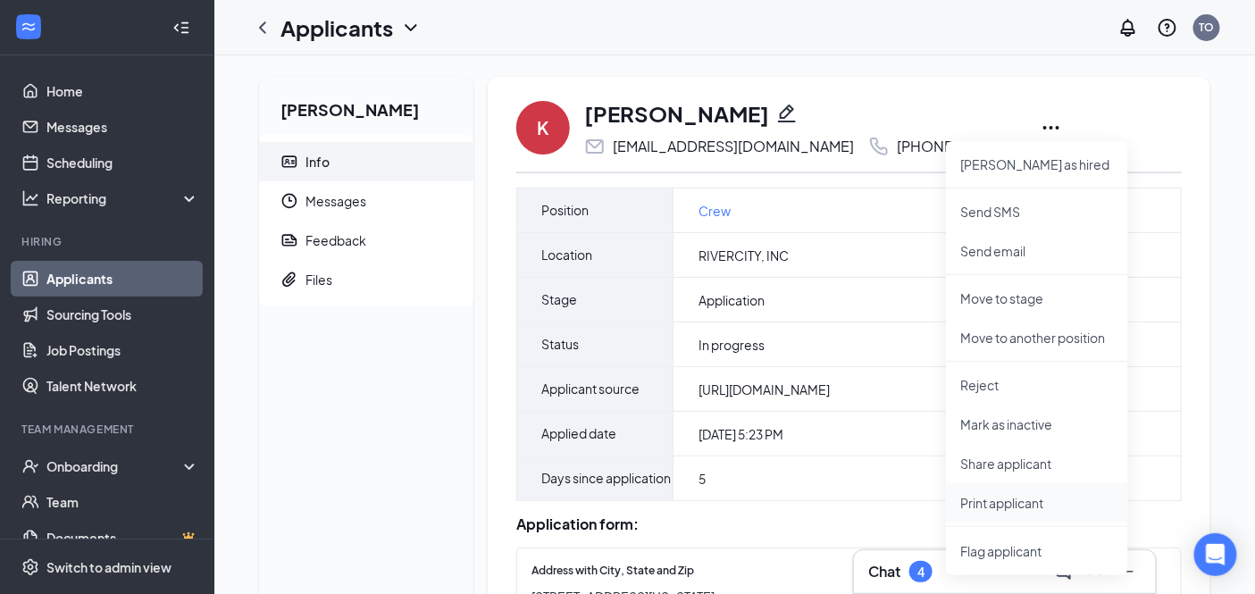
click at [1032, 495] on p "Print applicant" at bounding box center [1038, 503] width 154 height 18
